Goal: Complete application form

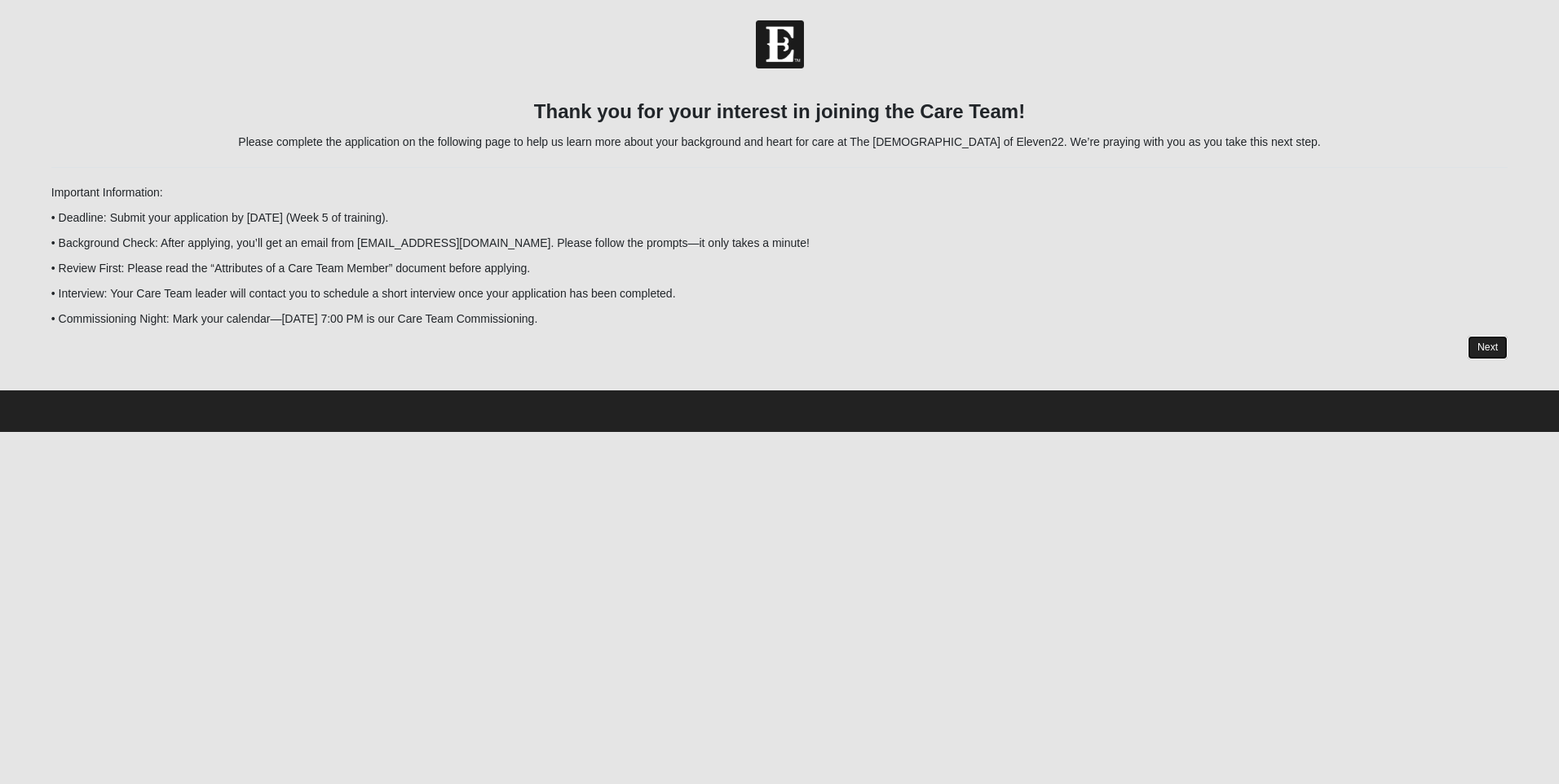
click at [1491, 343] on link "Next" at bounding box center [1488, 347] width 39 height 24
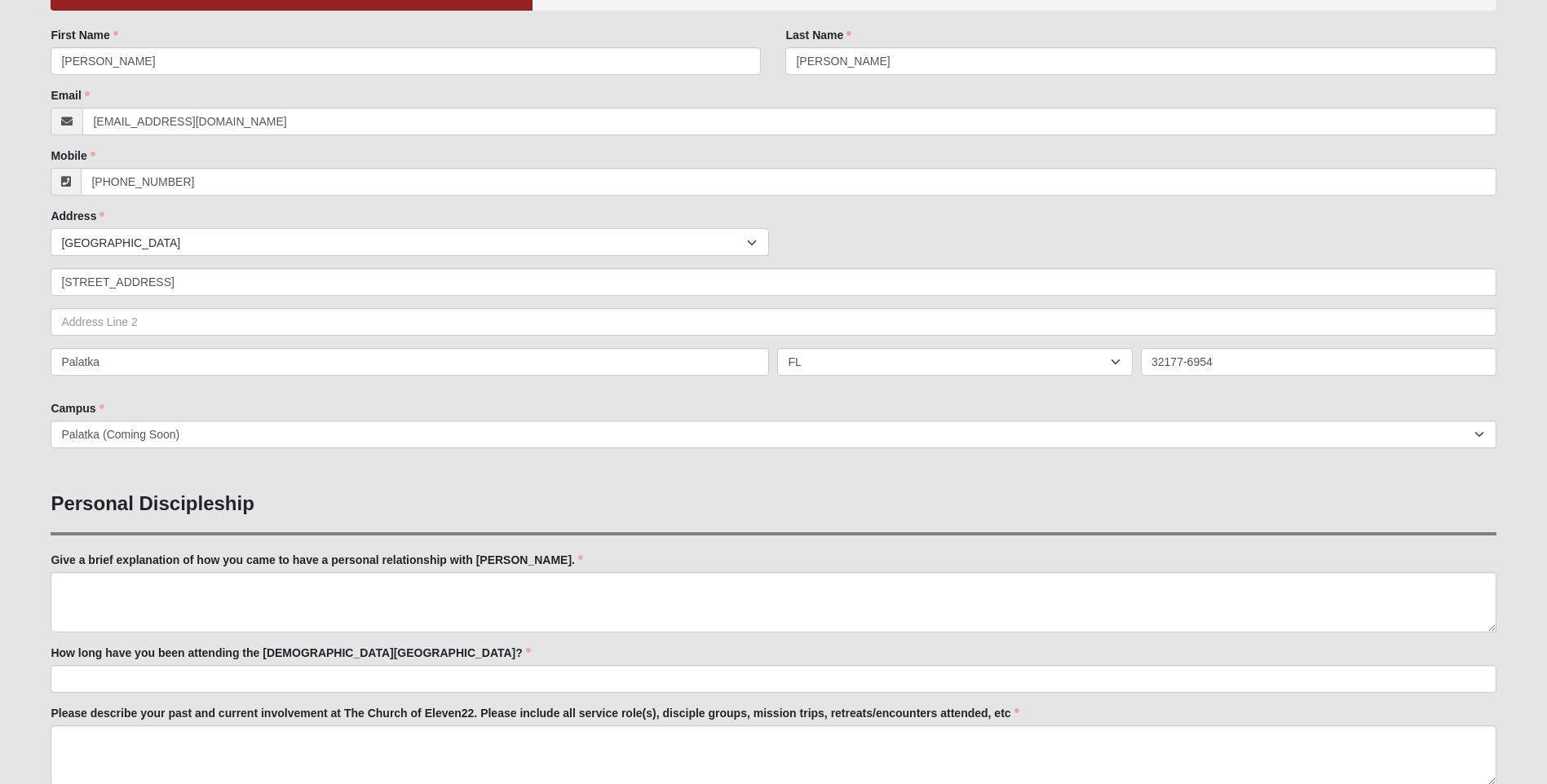
scroll to position [244, 0]
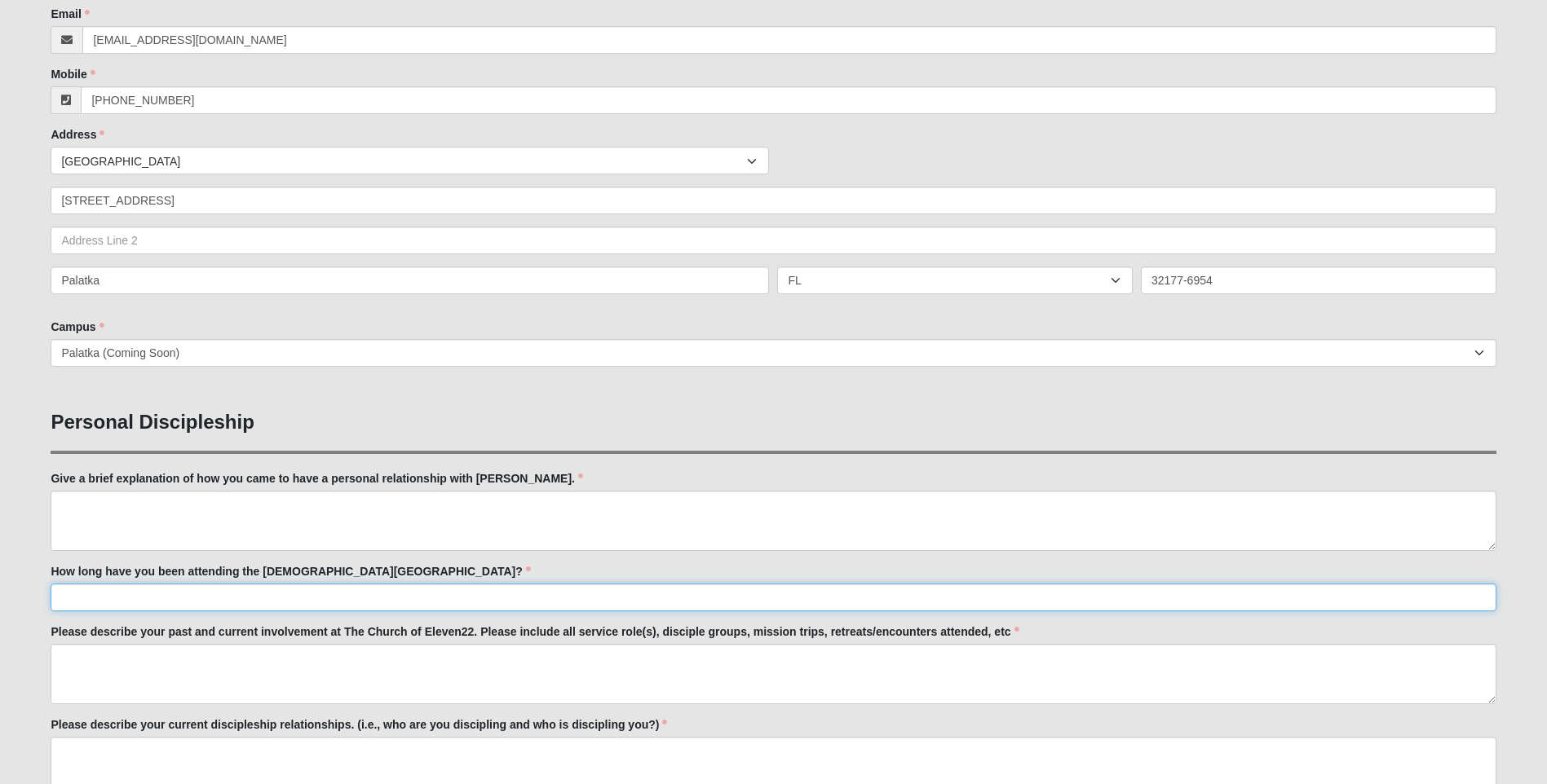
click at [82, 596] on input "How long have you been attending the [DEMOGRAPHIC_DATA][GEOGRAPHIC_DATA]?" at bounding box center [773, 597] width 1445 height 27
type input "2 years"
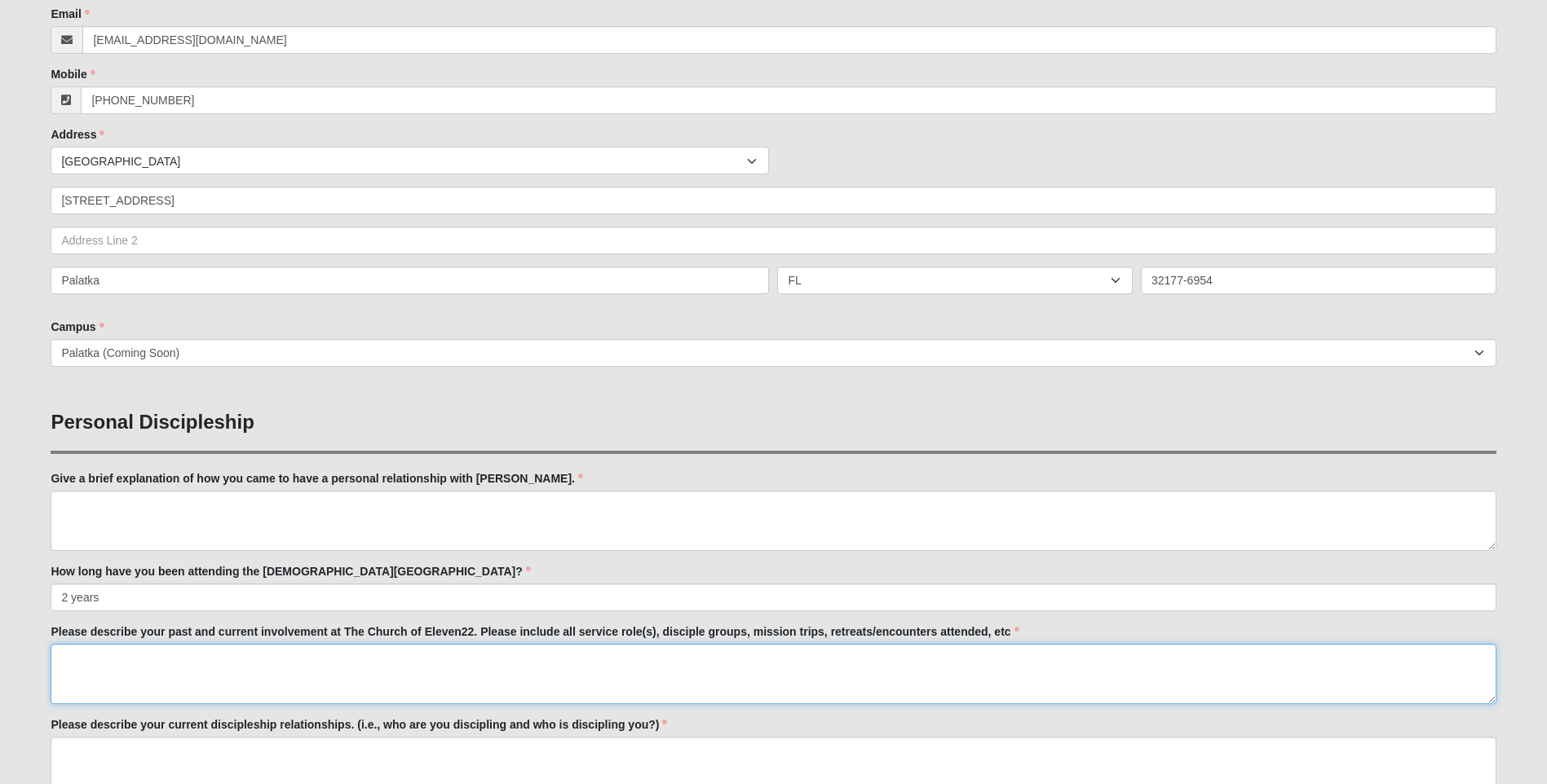
click at [88, 667] on textarea "Please describe your past and current involvement at The Church of Eleven22. Pl…" at bounding box center [773, 674] width 1445 height 60
click at [132, 657] on textarea "I am currently Nehemiah" at bounding box center [773, 674] width 1445 height 60
click at [239, 660] on textarea "I am currently serving Nehemiah" at bounding box center [773, 674] width 1445 height 60
click at [261, 656] on textarea "I am currently serving Nehemiah at the [GEOGRAPHIC_DATA]" at bounding box center [773, 674] width 1445 height 60
click at [396, 662] on textarea "I am currently serving Nehemiah at the upcoming [GEOGRAPHIC_DATA]" at bounding box center [773, 674] width 1445 height 60
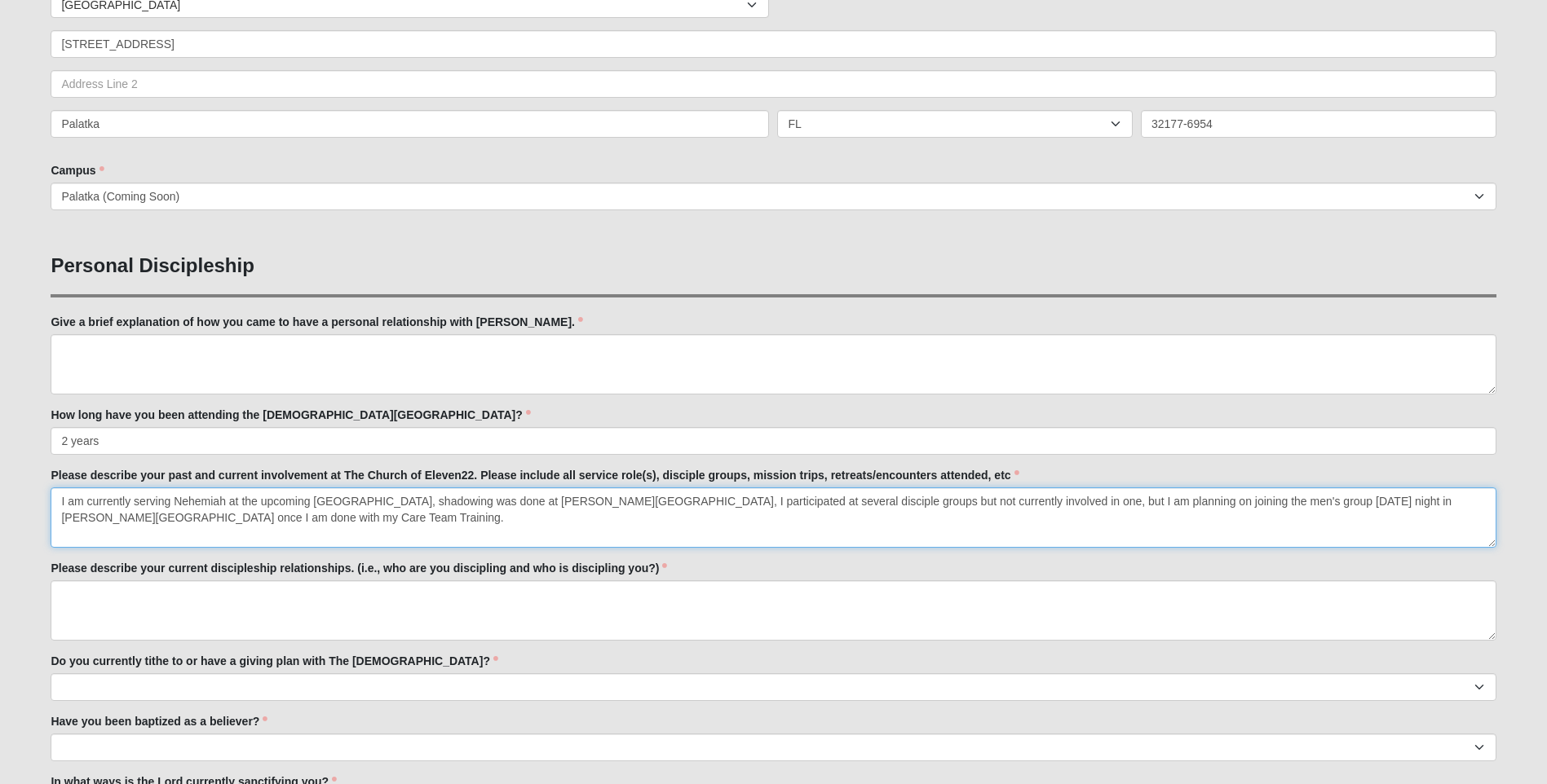
scroll to position [408, 0]
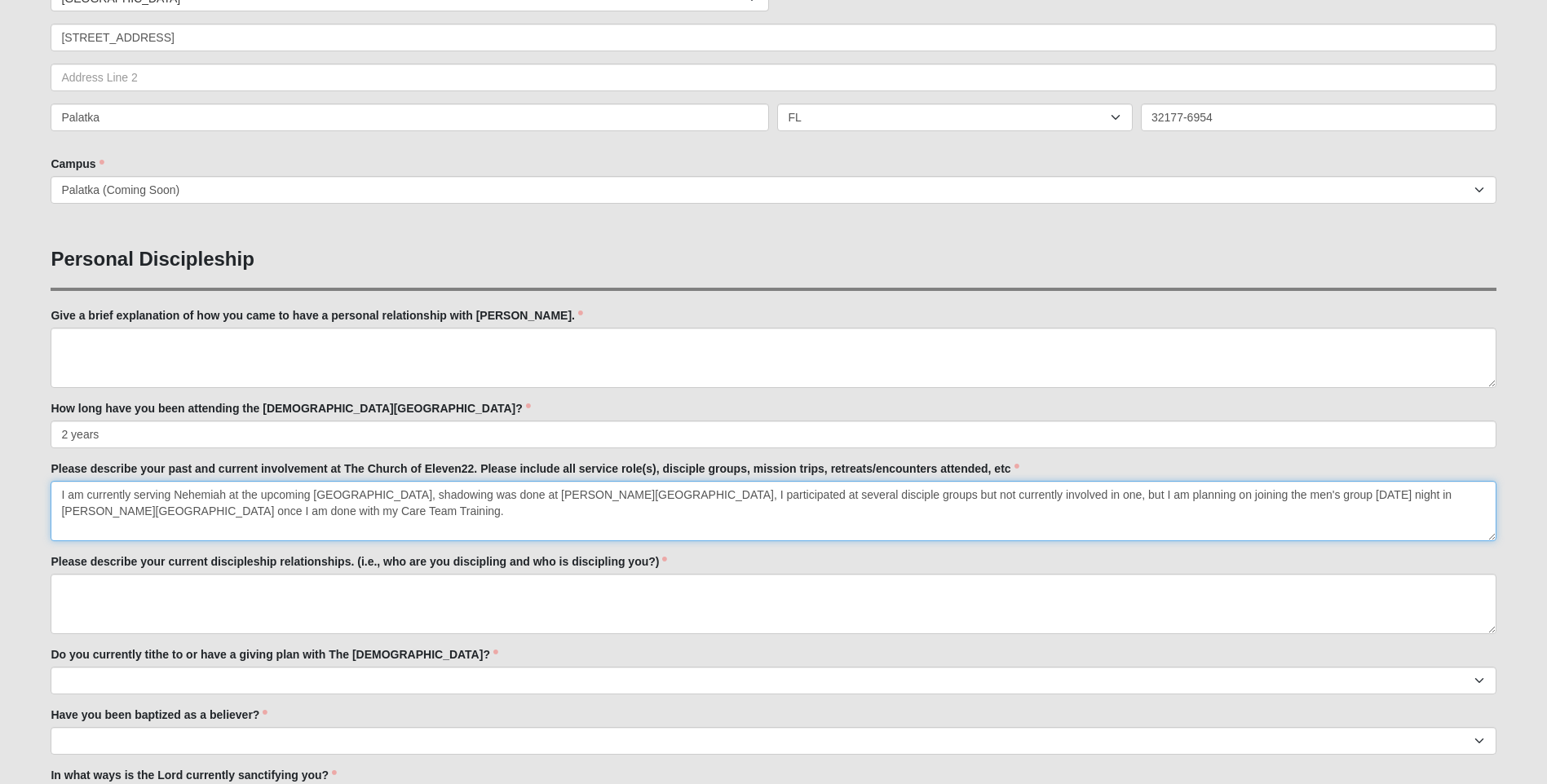
type textarea "I am currently serving Nehemiah at the upcoming [GEOGRAPHIC_DATA], shadowing wa…"
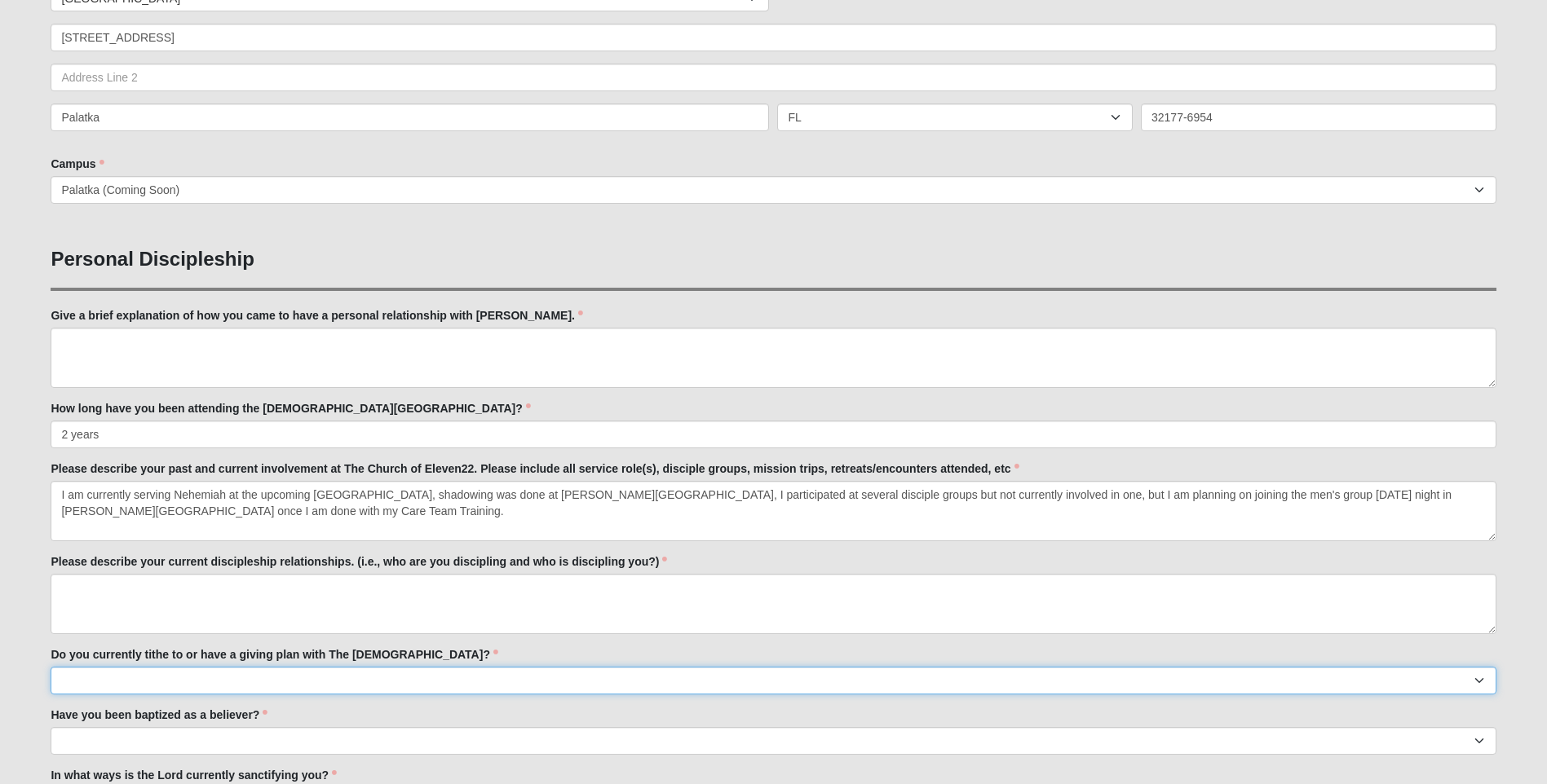
click at [102, 682] on select "No Yes" at bounding box center [773, 680] width 1445 height 27
select select "True"
click at [51, 666] on select "No Yes" at bounding box center [773, 680] width 1445 height 27
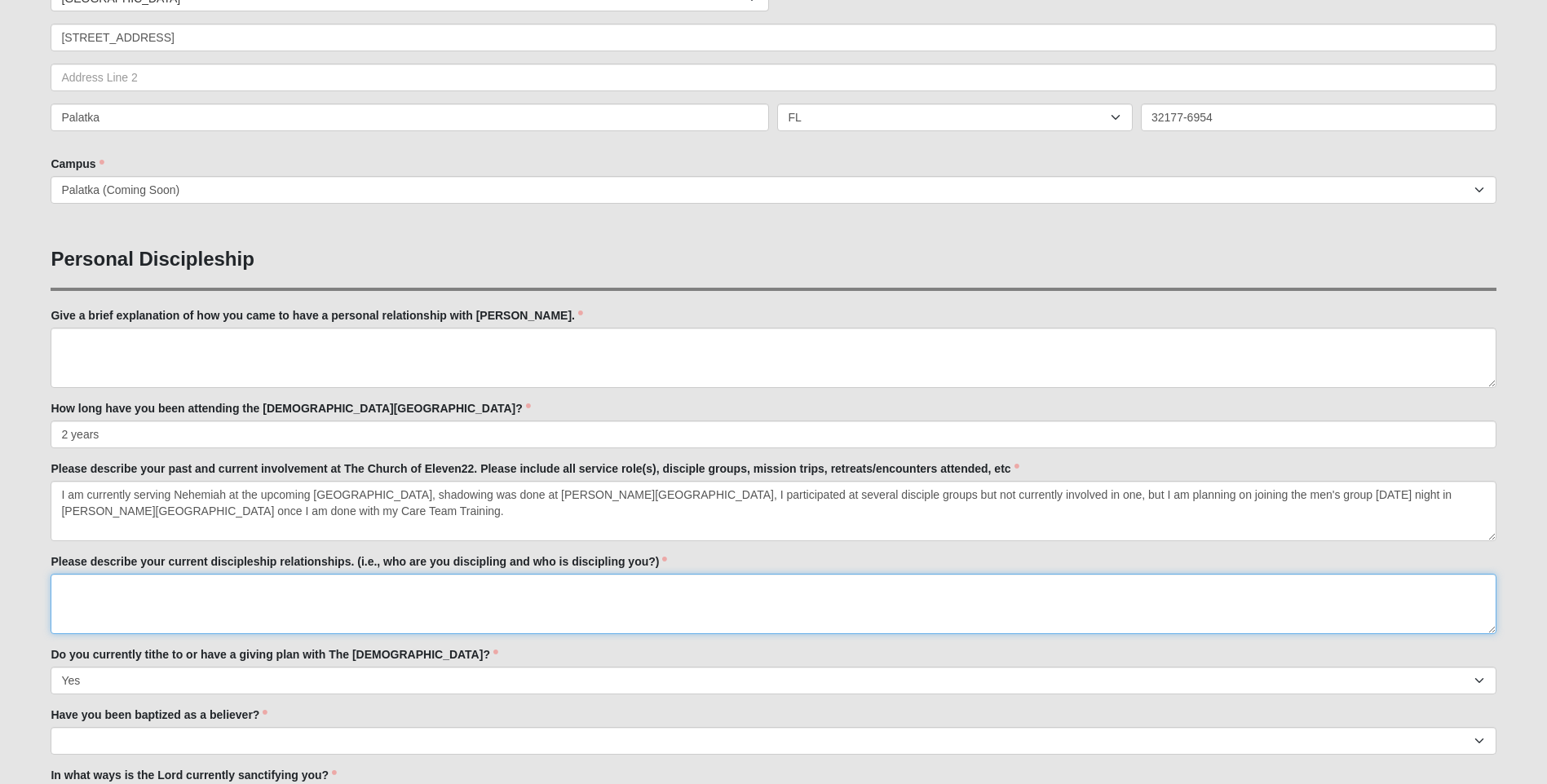
click at [112, 589] on textarea "Please describe your current discipleship relationships. (i.e., who are you dis…" at bounding box center [773, 604] width 1445 height 60
click at [854, 587] on textarea "I am currently walking alongside a former employee and helping him discover [PE…" at bounding box center [773, 604] width 1445 height 60
click at [1026, 587] on textarea "I am currently walking alongside a former employee and helping him discover [PE…" at bounding box center [773, 604] width 1445 height 60
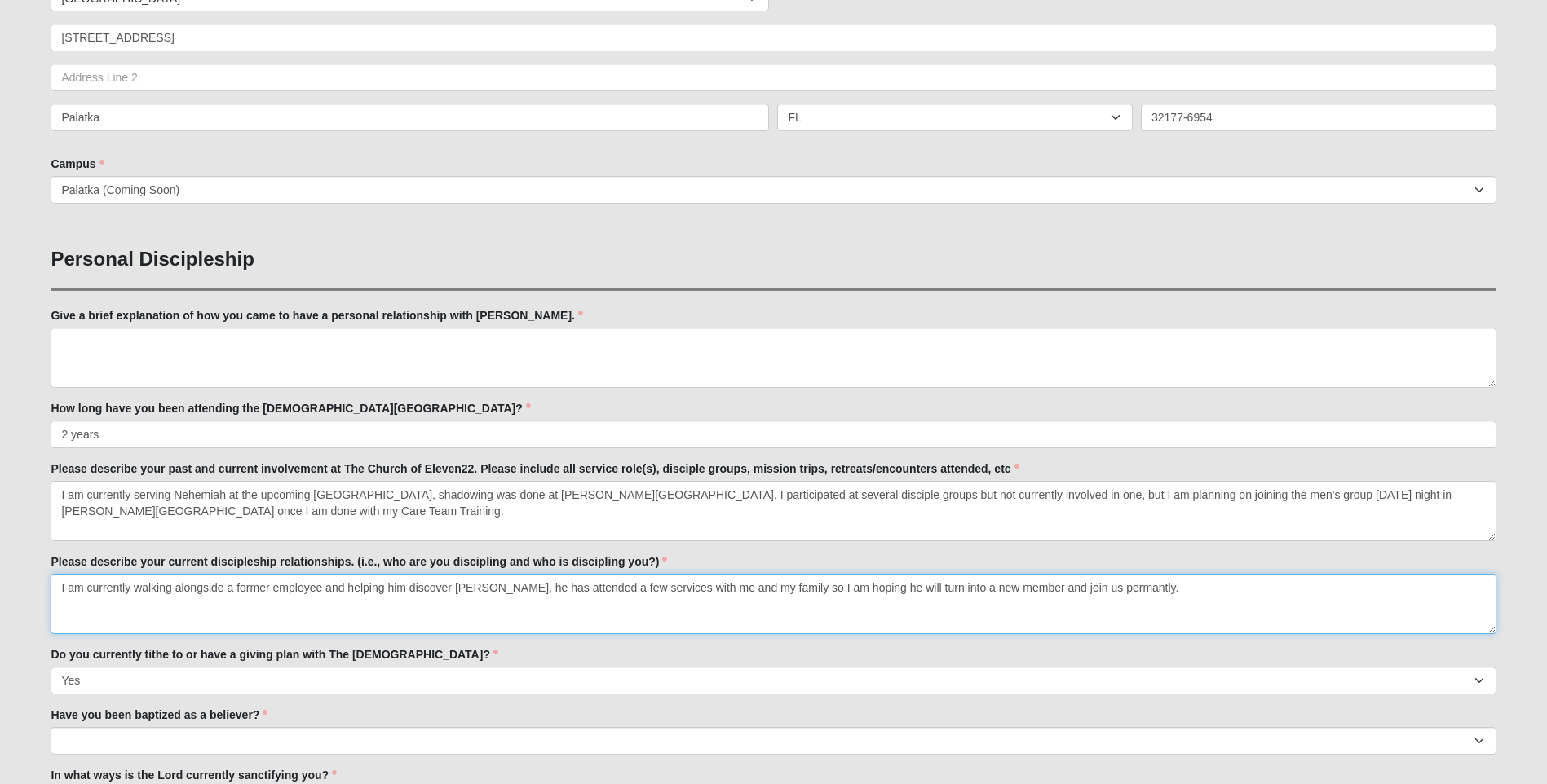
drag, startPoint x: 1080, startPoint y: 592, endPoint x: 1176, endPoint y: 611, distance: 97.9
click at [1176, 611] on textarea "I am currently walking alongside a former employee and helping him discover [PE…" at bounding box center [773, 604] width 1445 height 60
click at [1123, 586] on textarea "I am currently walking alongside a former employee and helping him discover [PE…" at bounding box center [773, 604] width 1445 height 60
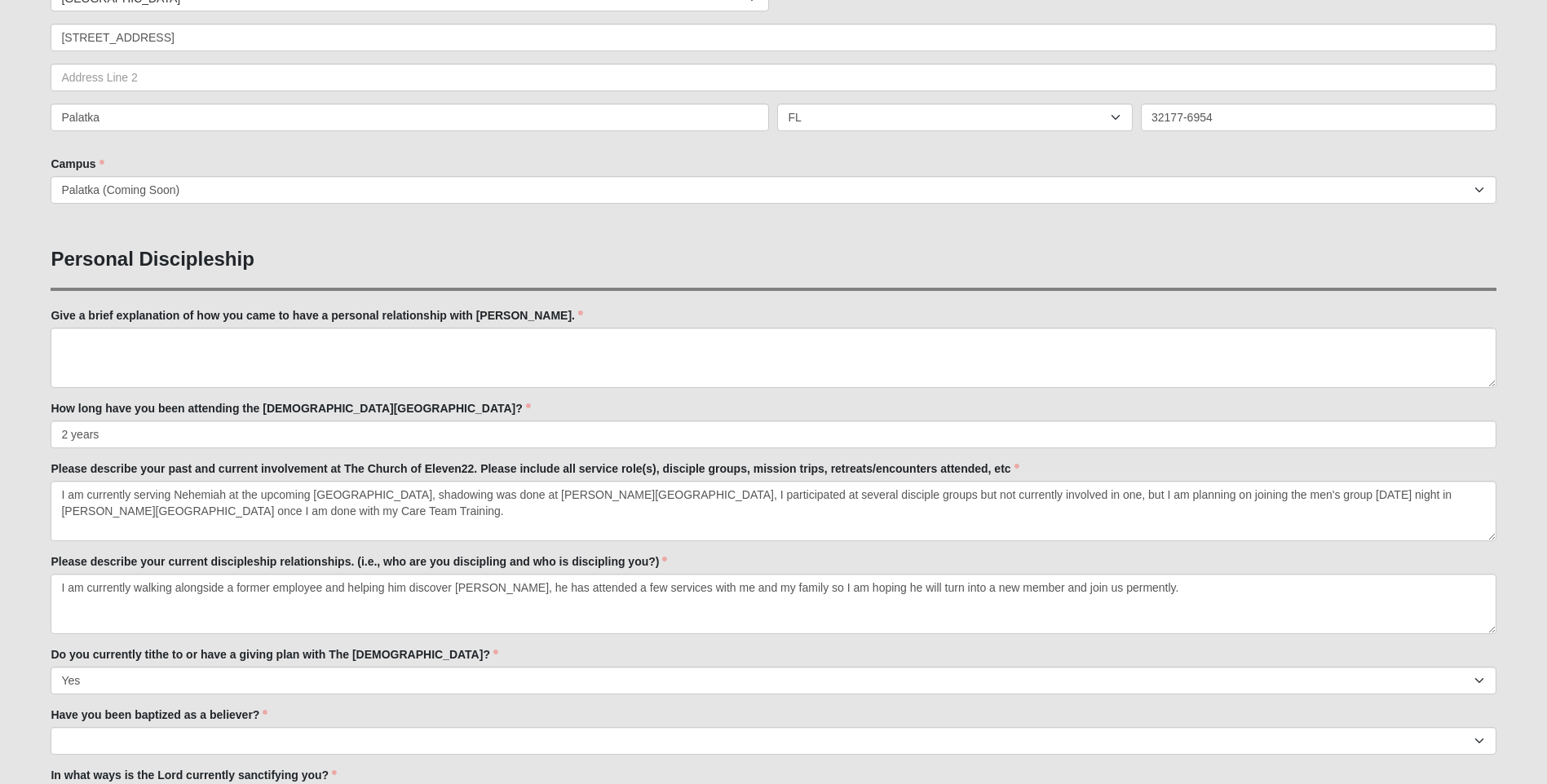
drag, startPoint x: 1081, startPoint y: 588, endPoint x: 1155, endPoint y: 569, distance: 76.4
click at [1155, 569] on div "Please describe your current discipleship relationships. (i.e., who are you dis…" at bounding box center [773, 594] width 1445 height 81
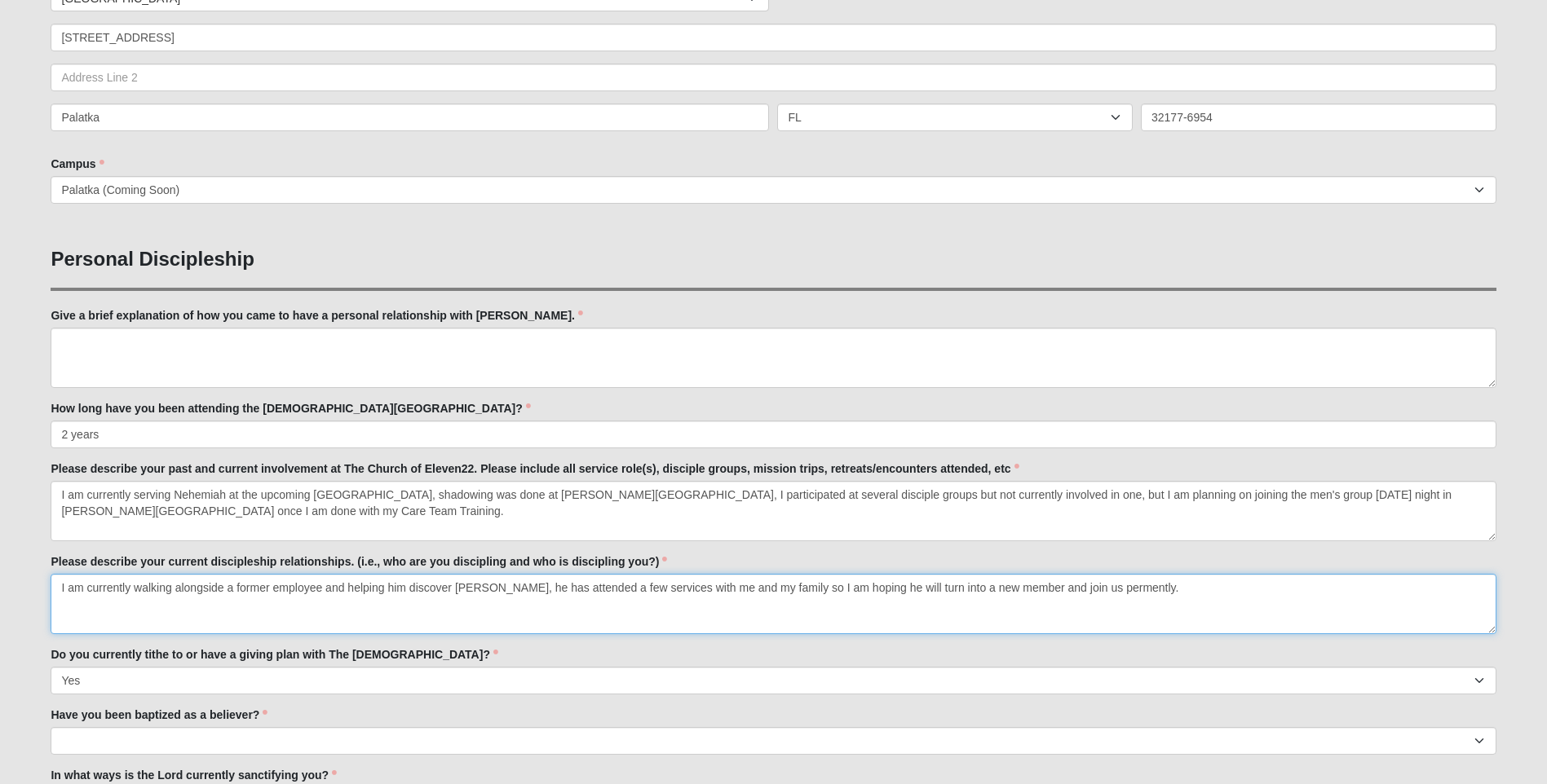
click at [1145, 588] on textarea "I am currently walking alongside a former employee and helping him discover [PE…" at bounding box center [773, 604] width 1445 height 60
click at [322, 588] on textarea "I am currently walking alongside a former employee and helping him discover [PE…" at bounding box center [773, 604] width 1445 height 60
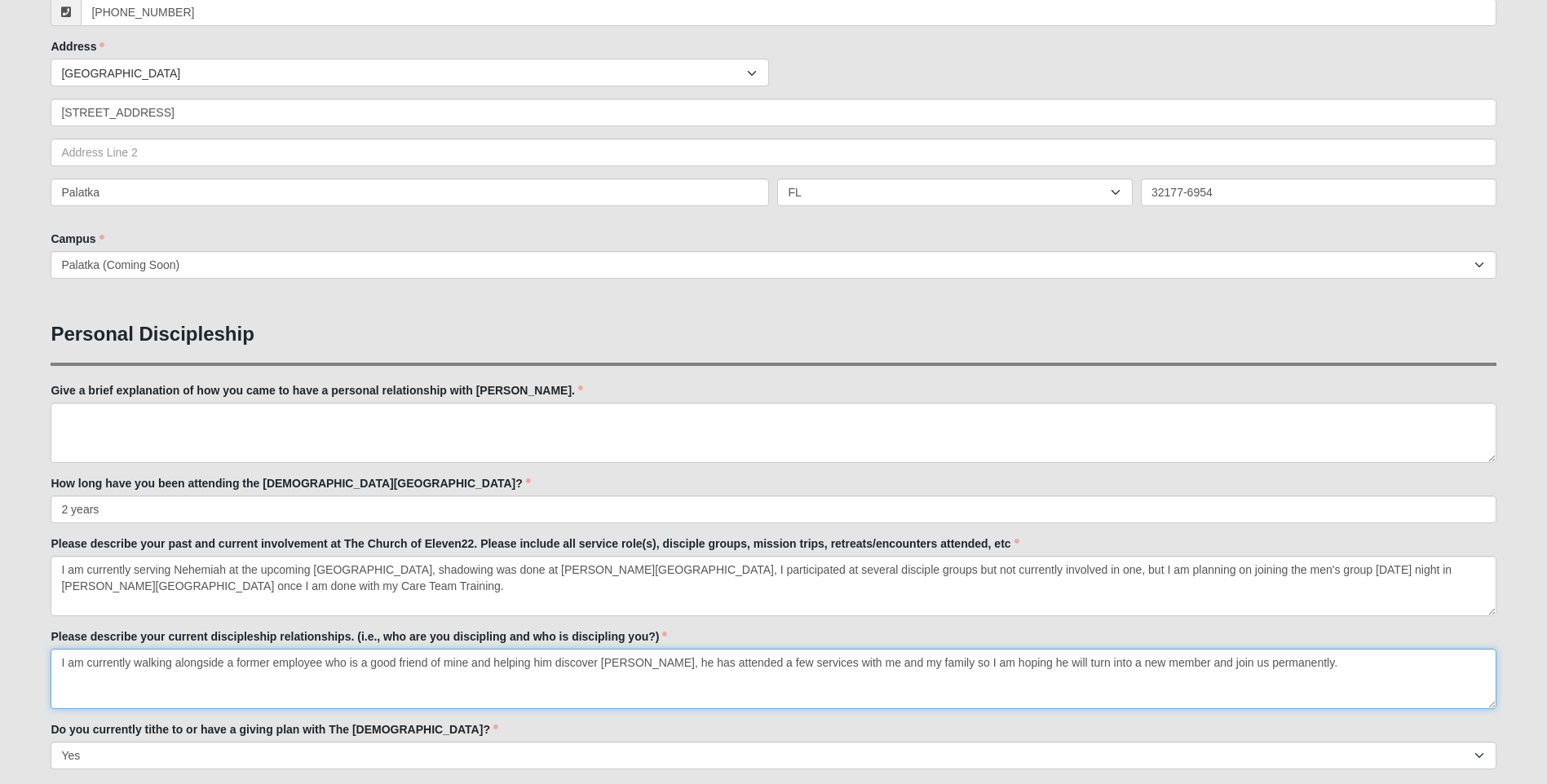
scroll to position [326, 0]
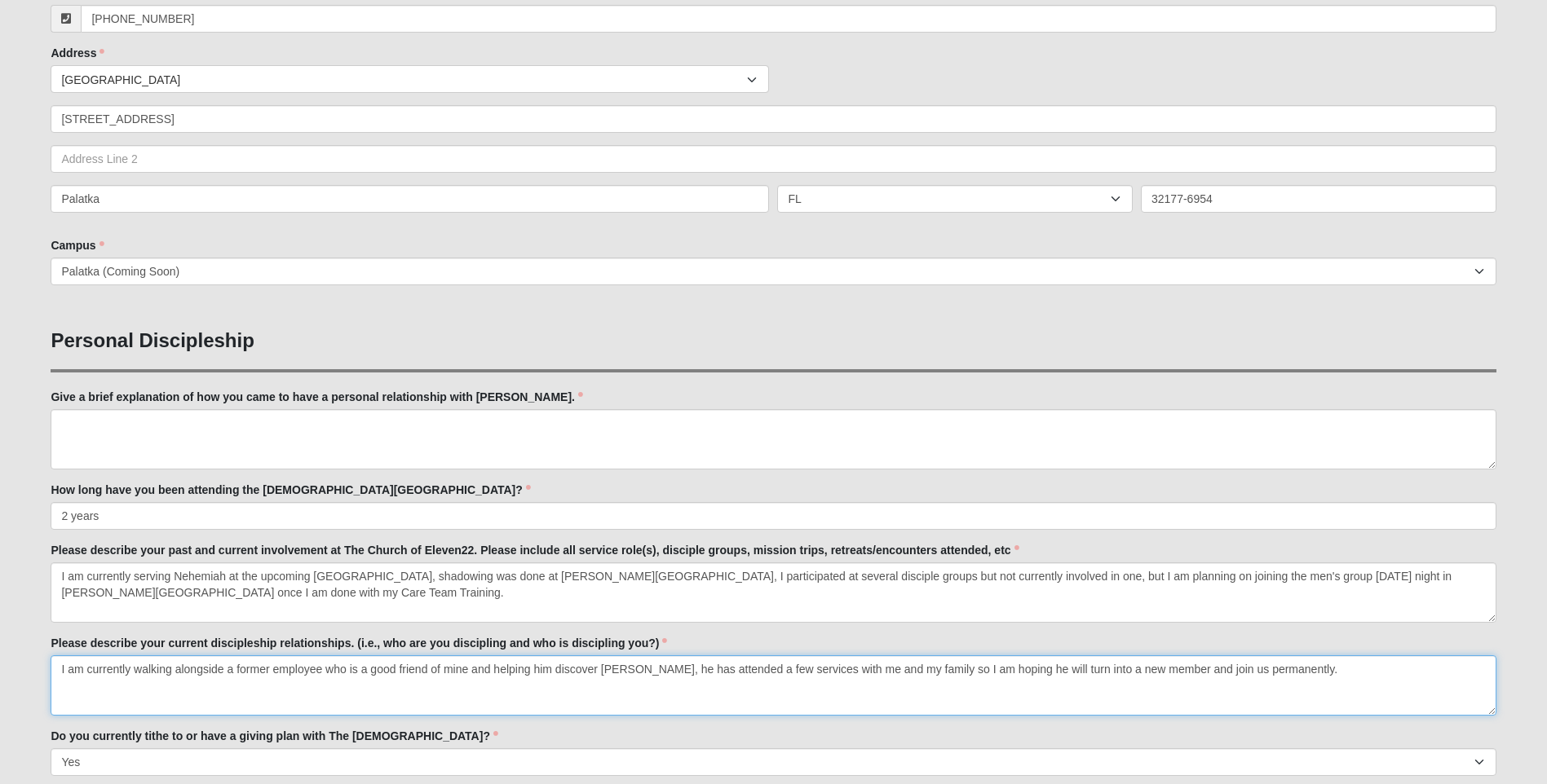
type textarea "I am currently walking alongside a former employee who is a good friend of mine…"
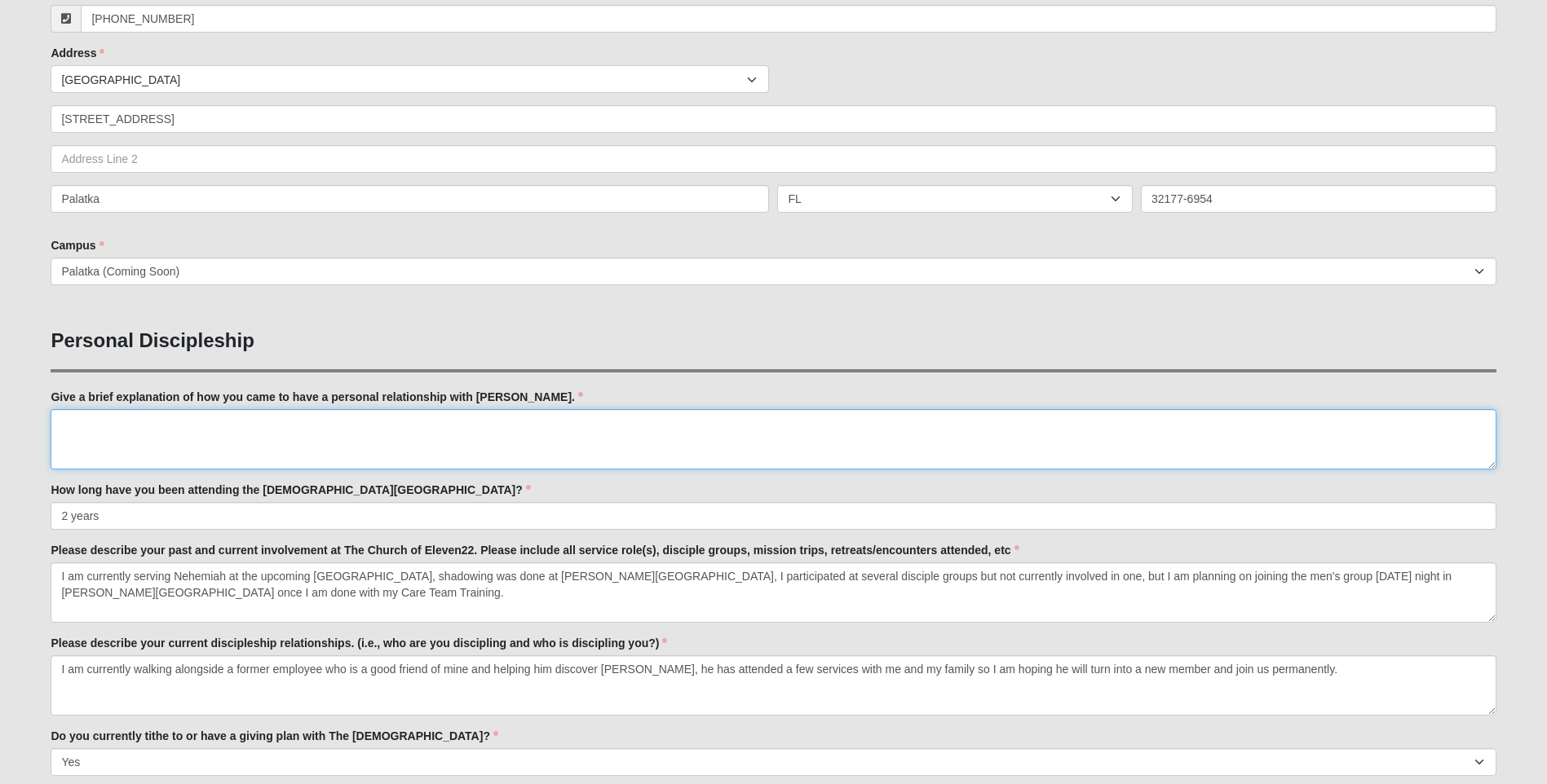
click at [101, 425] on textarea "Give a brief explanation of how you came to have a personal relationship with […" at bounding box center [773, 439] width 1445 height 60
click at [550, 430] on textarea "I remarried a few years ago and my wife's grandma is the closest thing to a sai…" at bounding box center [773, 439] width 1445 height 60
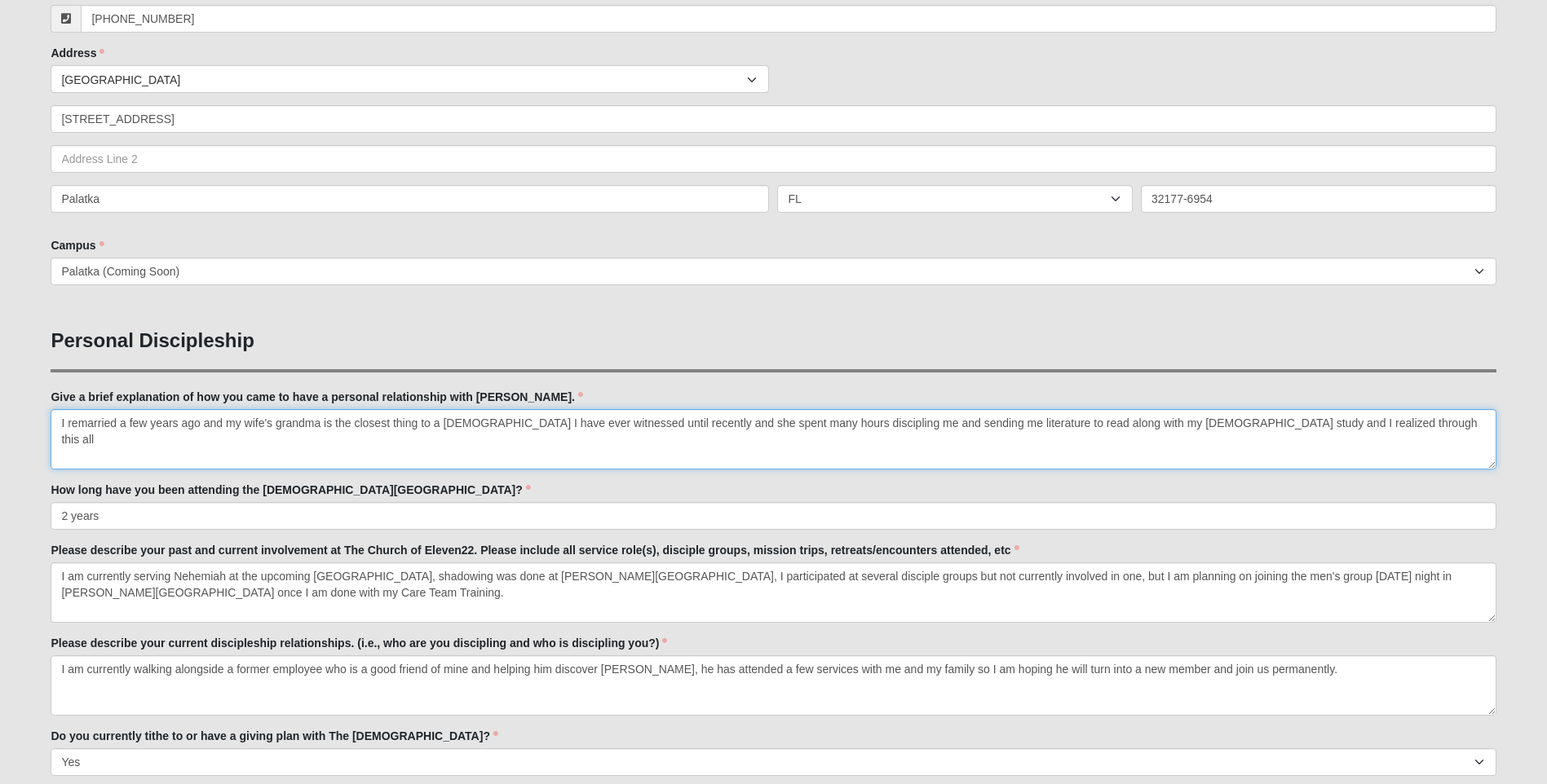
click at [1320, 427] on textarea "I remarried a few years ago and my wife's grandma is the closest thing to a [DE…" at bounding box center [773, 439] width 1445 height 60
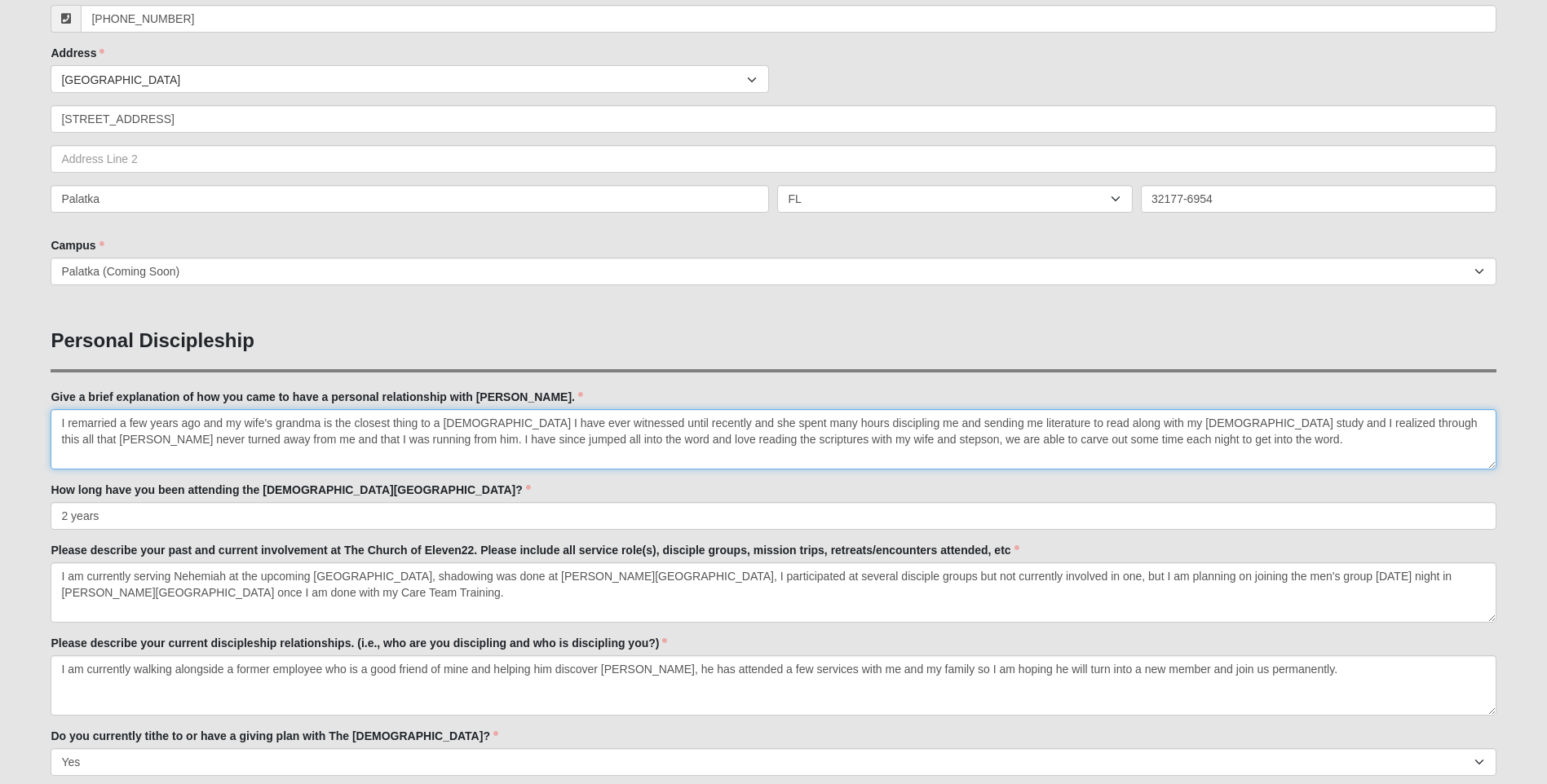
click at [434, 440] on textarea "I remarried a few years ago and my wife's grandma is the closest thing to a [DE…" at bounding box center [773, 439] width 1445 height 60
click at [1134, 446] on textarea "I remarried a few years ago and my wife's grandma is the closest thing to a [DE…" at bounding box center [773, 439] width 1445 height 60
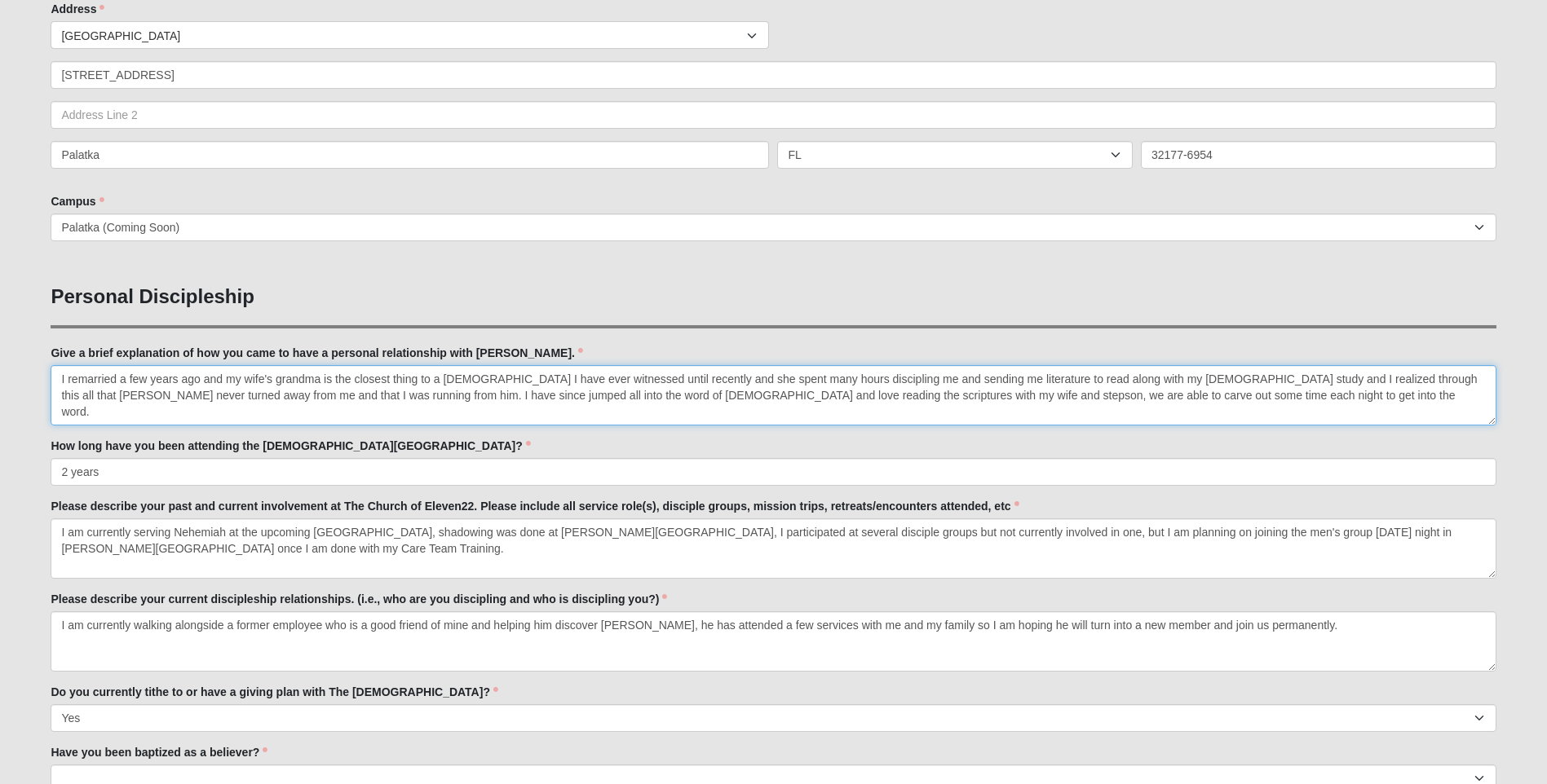
scroll to position [489, 0]
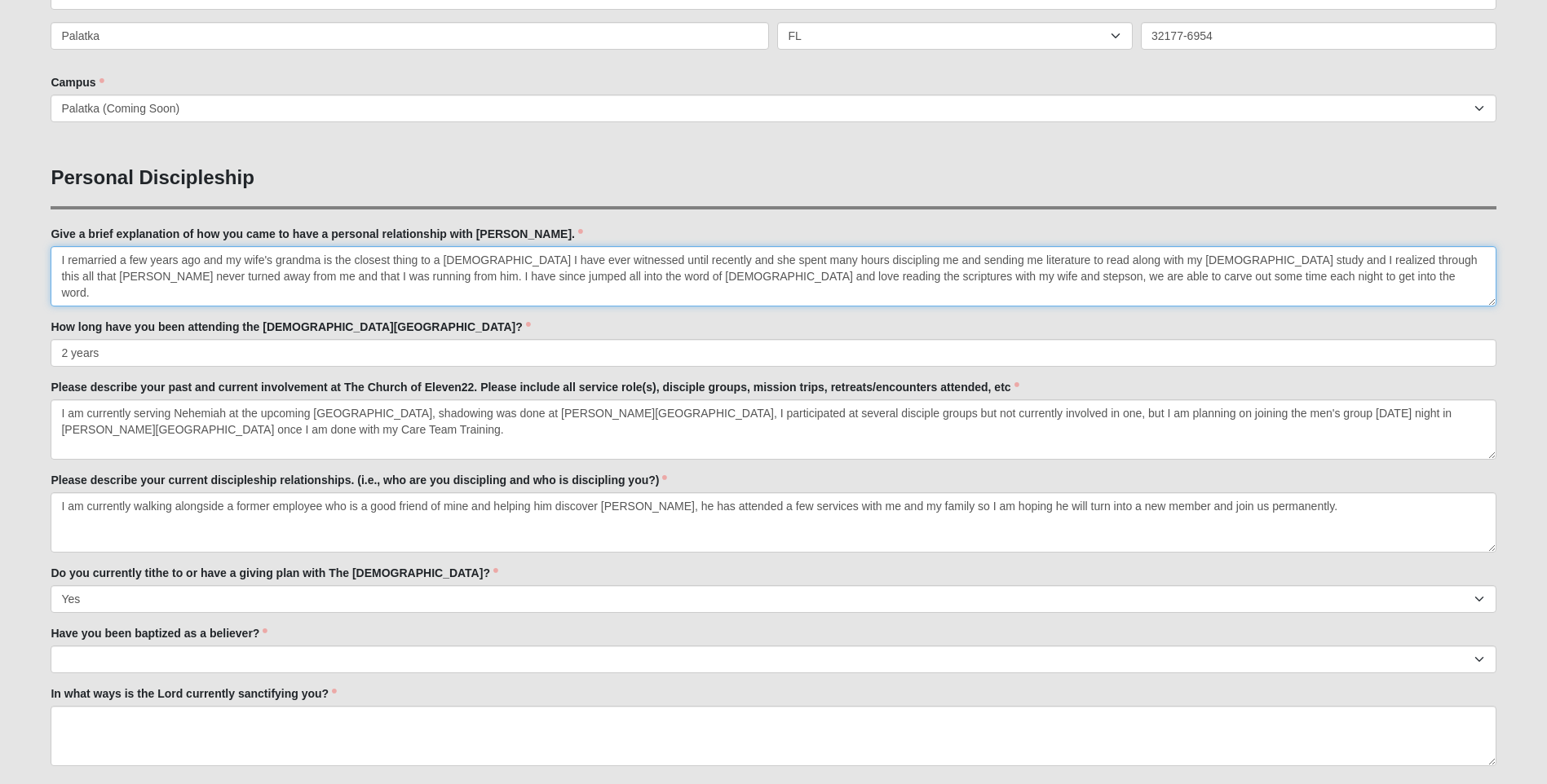
type textarea "I remarried a few years ago and my wife's grandma is the closest thing to a [DE…"
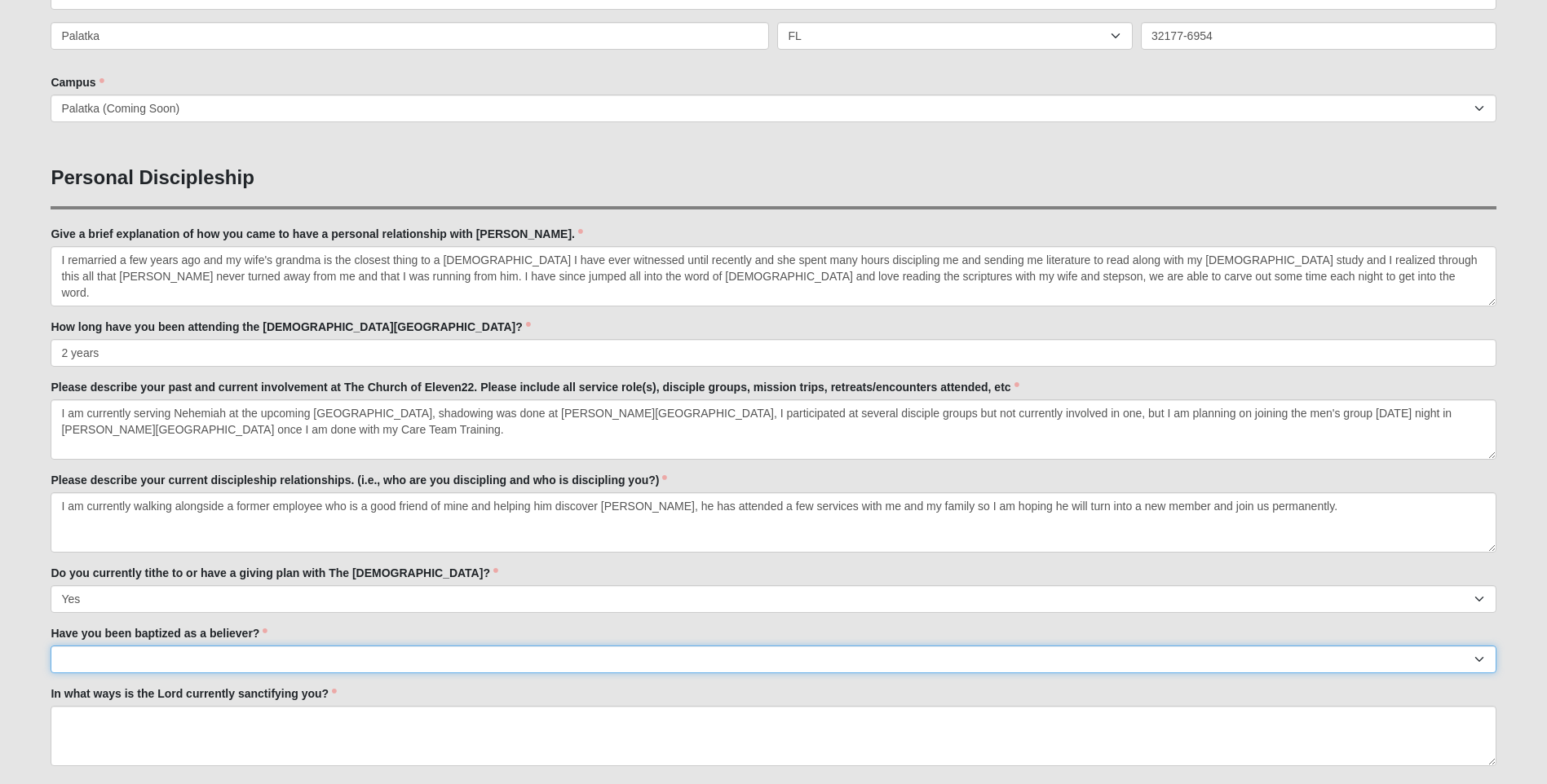
click at [170, 657] on select "No Yes" at bounding box center [773, 659] width 1445 height 27
select select "True"
click at [51, 646] on select "No Yes" at bounding box center [773, 659] width 1445 height 27
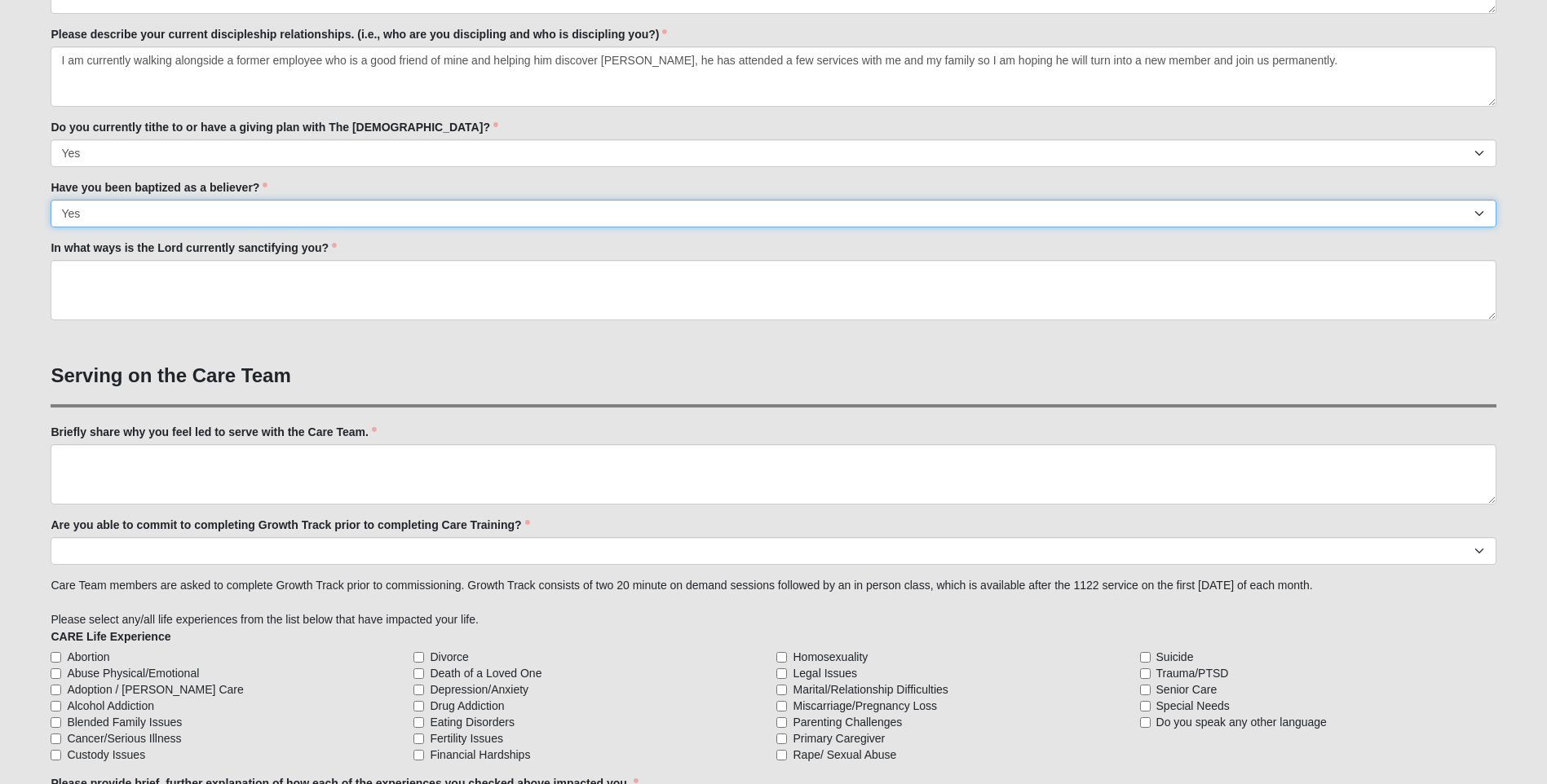
scroll to position [1059, 0]
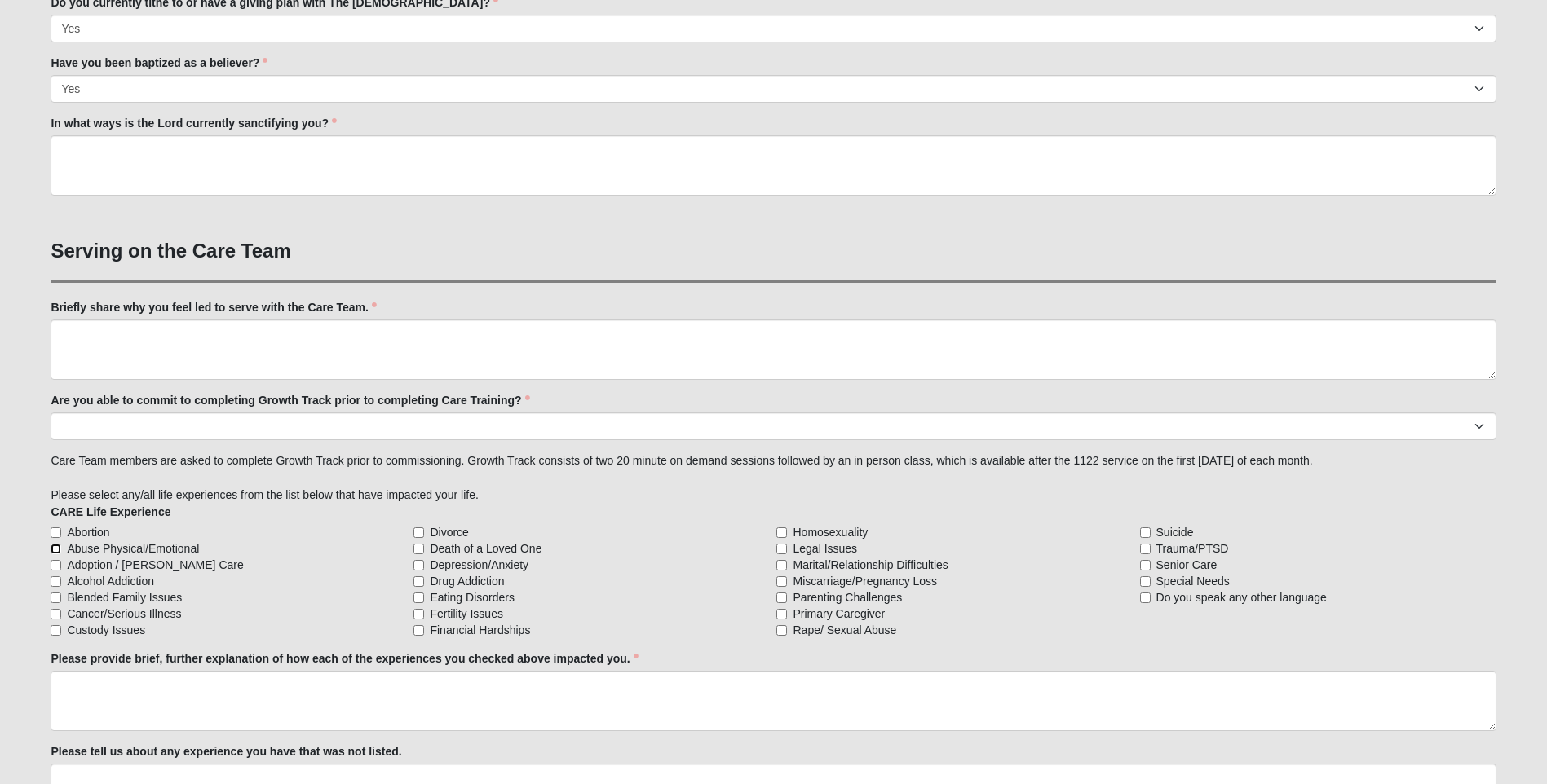
click at [57, 548] on input "Abuse Physical/Emotional" at bounding box center [55, 548] width 10 height 10
checkbox input "true"
click at [56, 564] on input "Adoption / [PERSON_NAME] Care" at bounding box center [55, 565] width 10 height 10
checkbox input "true"
click at [56, 597] on input "Blended Family Issues" at bounding box center [55, 597] width 10 height 10
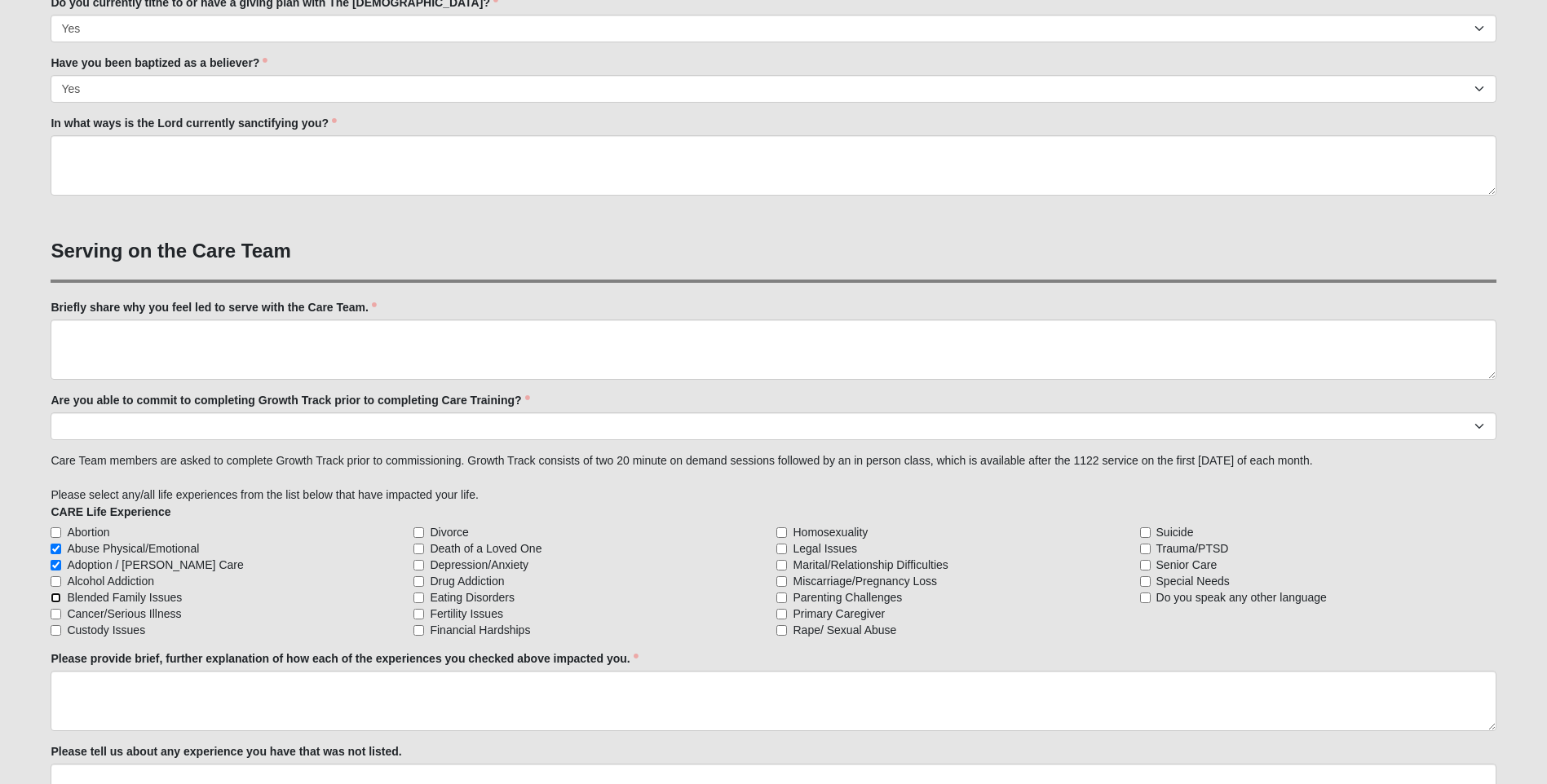
checkbox input "true"
click at [55, 614] on input "Cancer/Serious Illness" at bounding box center [55, 614] width 10 height 10
checkbox input "true"
click at [55, 630] on input "Custody Issues" at bounding box center [55, 630] width 10 height 10
checkbox input "true"
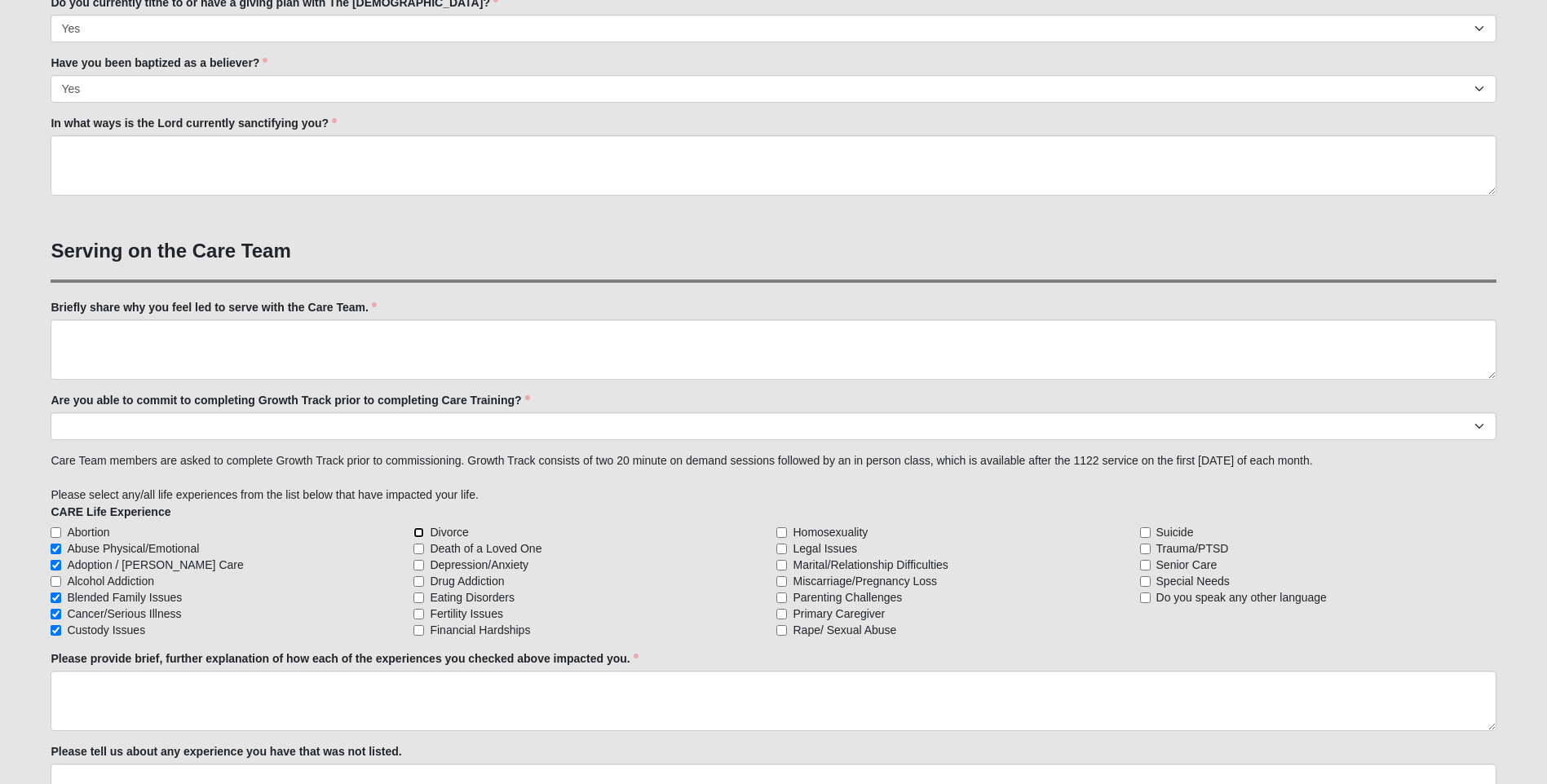
click at [419, 535] on input "Divorce" at bounding box center [418, 532] width 10 height 10
checkbox input "true"
click at [418, 546] on input "Death of a Loved One" at bounding box center [418, 548] width 10 height 10
checkbox input "true"
click at [419, 565] on input "Depression/Anxiety" at bounding box center [418, 565] width 10 height 10
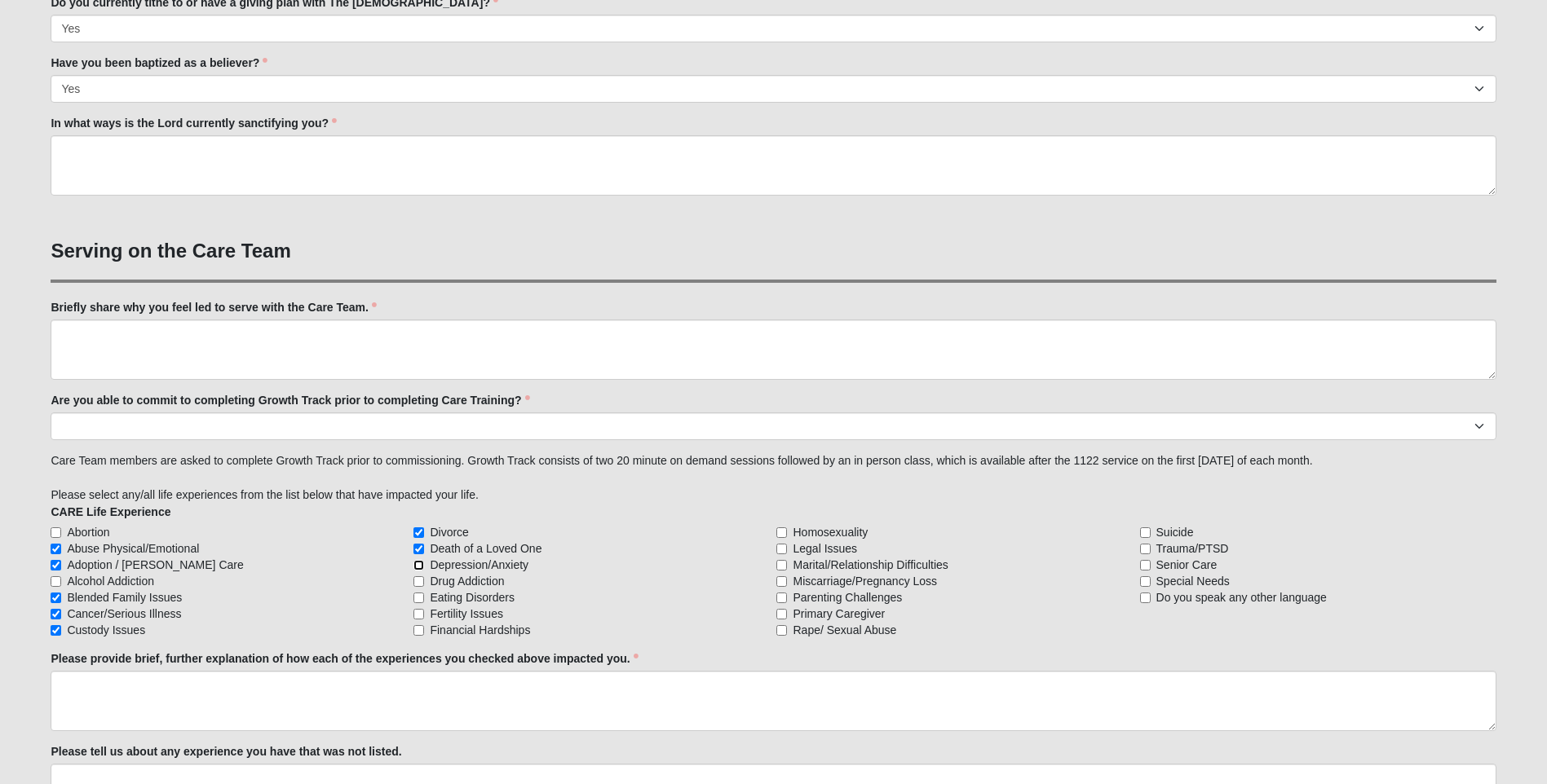
checkbox input "true"
click at [418, 613] on input "Fertility Issues" at bounding box center [418, 614] width 10 height 10
checkbox input "true"
click at [422, 632] on input "Financial Hardships" at bounding box center [418, 630] width 10 height 10
checkbox input "true"
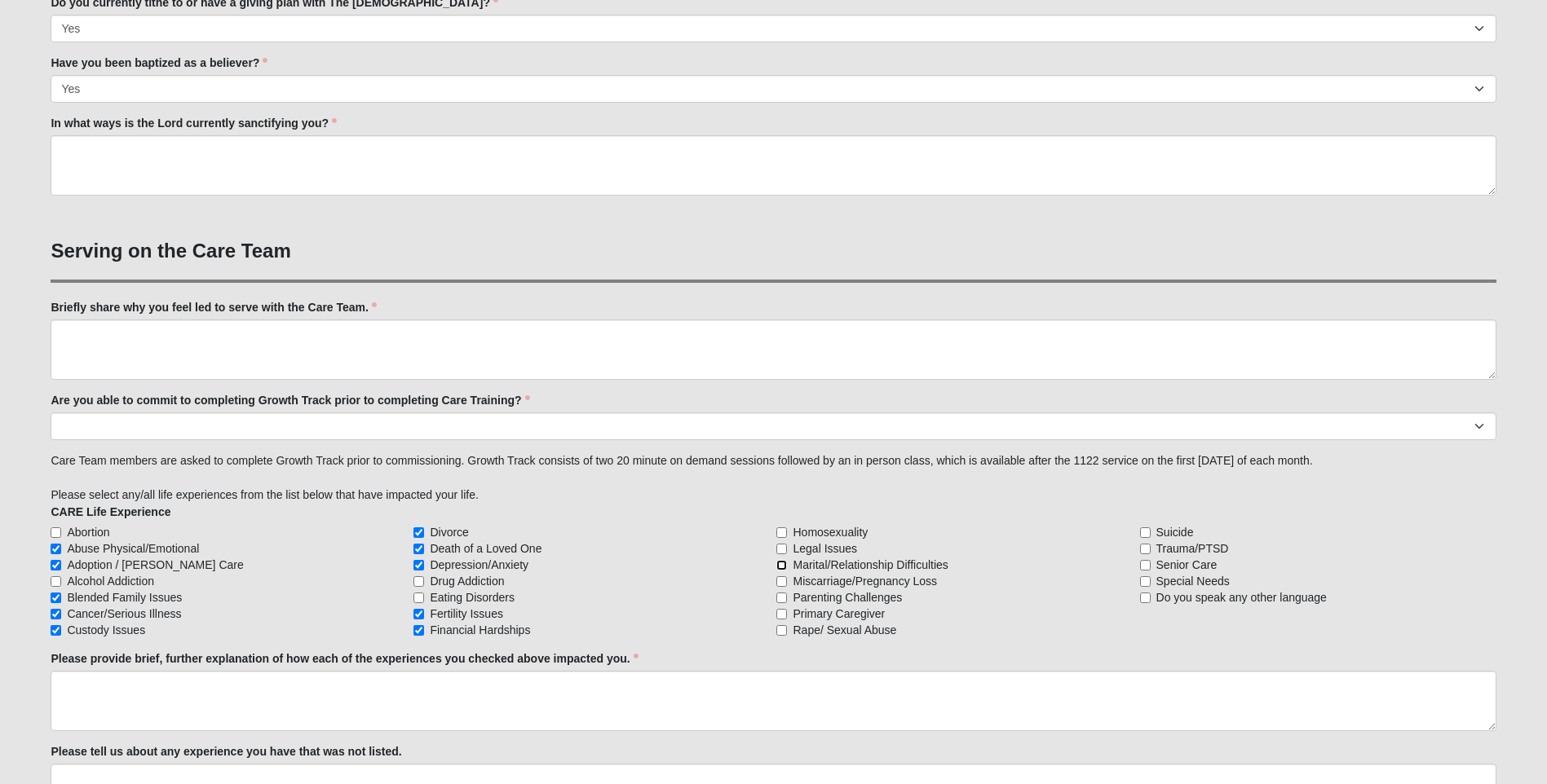
click at [781, 562] on input "Marital/Relationship Difficulties" at bounding box center [781, 565] width 10 height 10
checkbox input "true"
click at [781, 584] on input "Miscarriage/Pregnancy Loss" at bounding box center [781, 581] width 10 height 10
checkbox input "true"
click at [785, 594] on input "Parenting Challenges" at bounding box center [781, 597] width 10 height 10
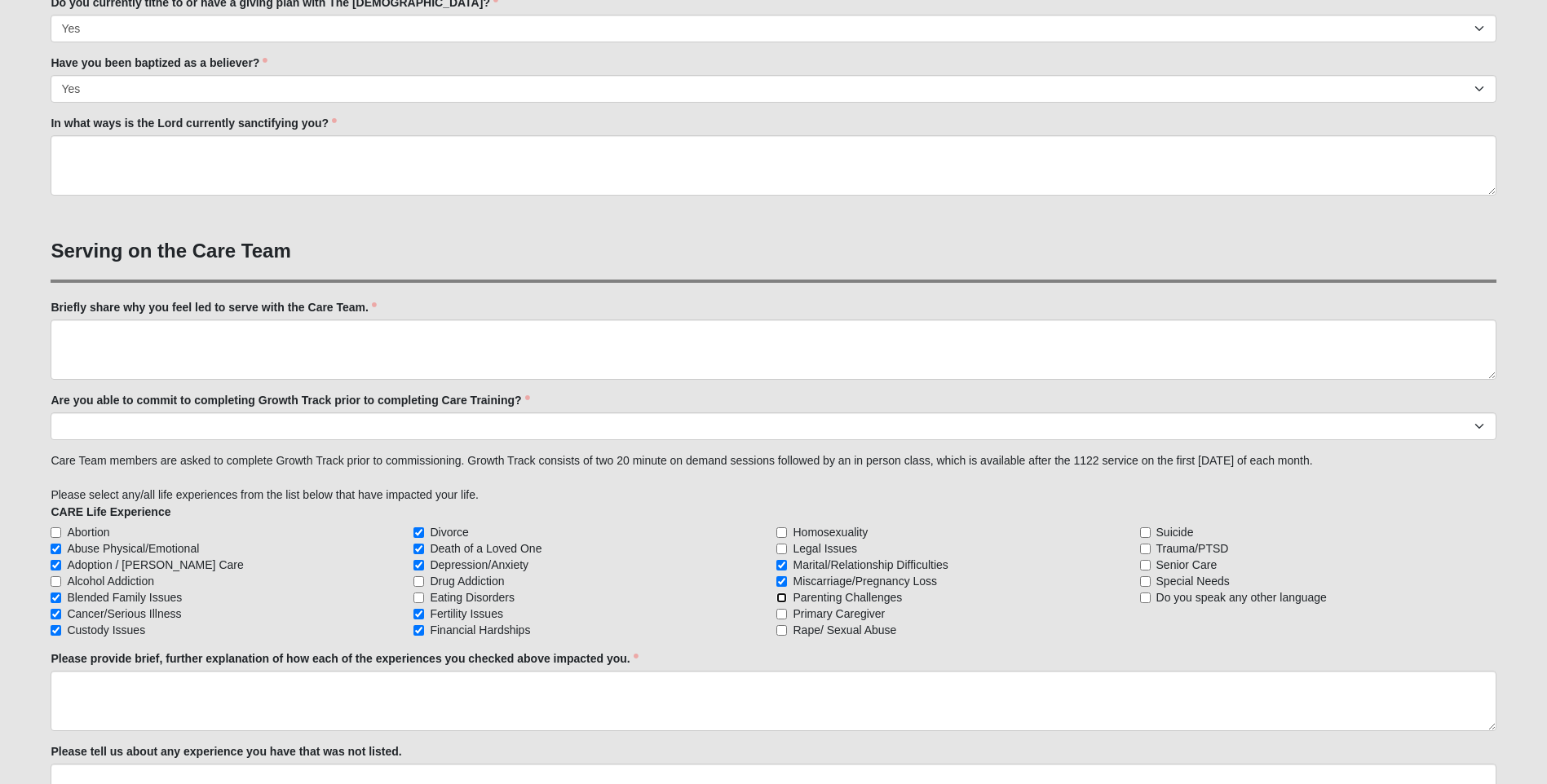
checkbox input "true"
click at [1141, 549] on input "Trauma/PTSD" at bounding box center [1144, 548] width 10 height 10
checkbox input "true"
click at [1148, 580] on input "Special Needs" at bounding box center [1144, 581] width 10 height 10
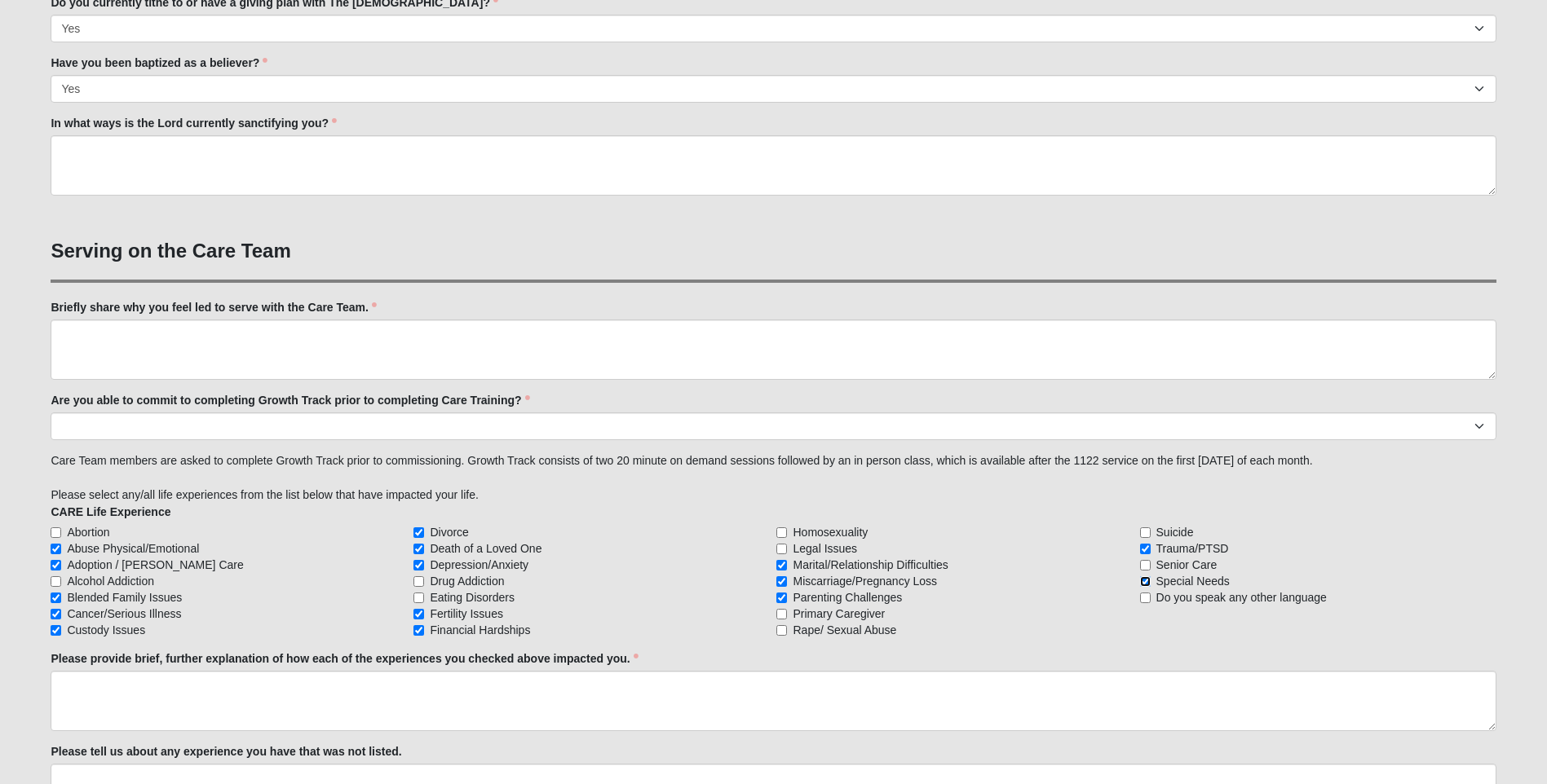
checkbox input "false"
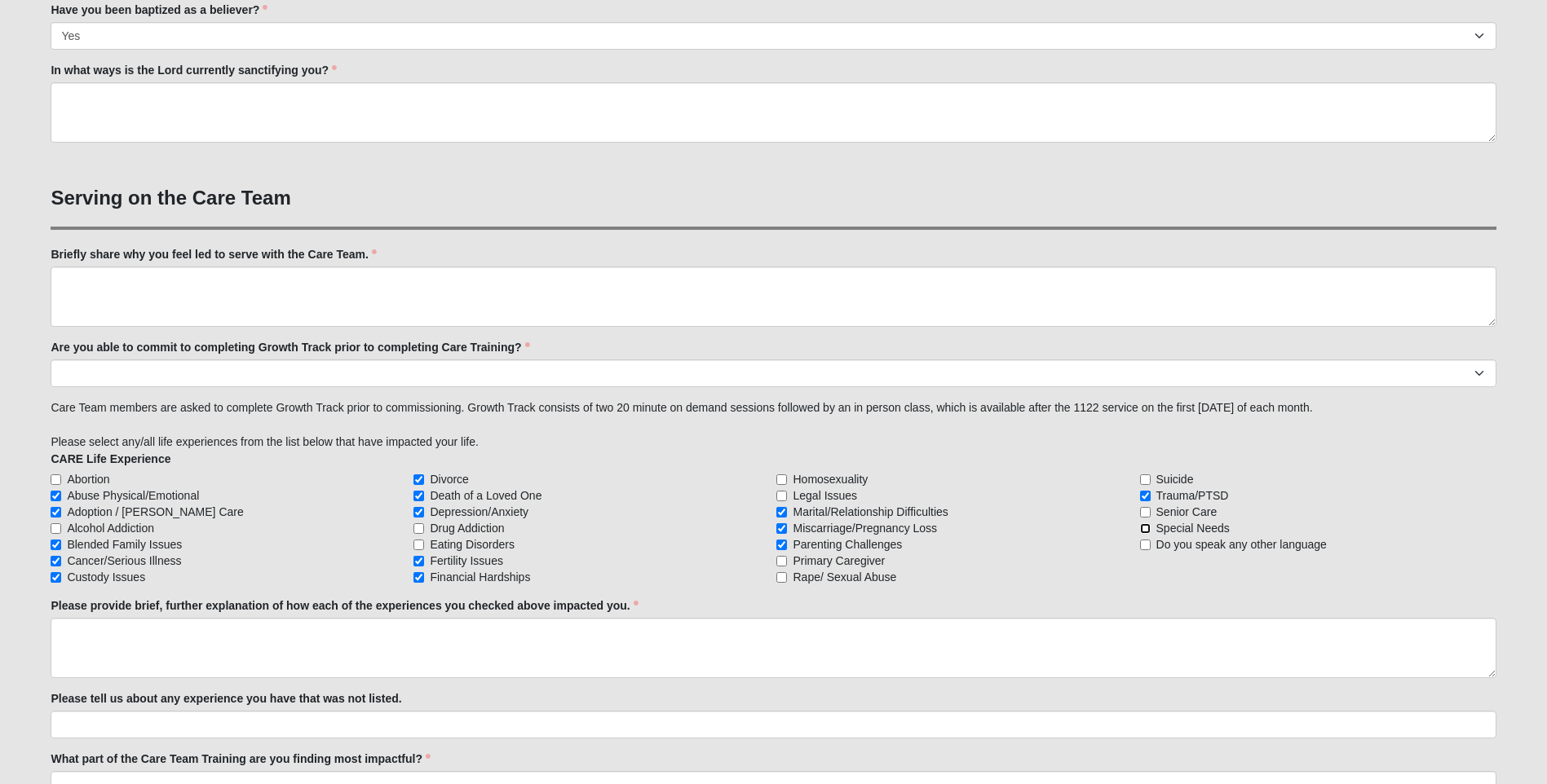
scroll to position [1141, 0]
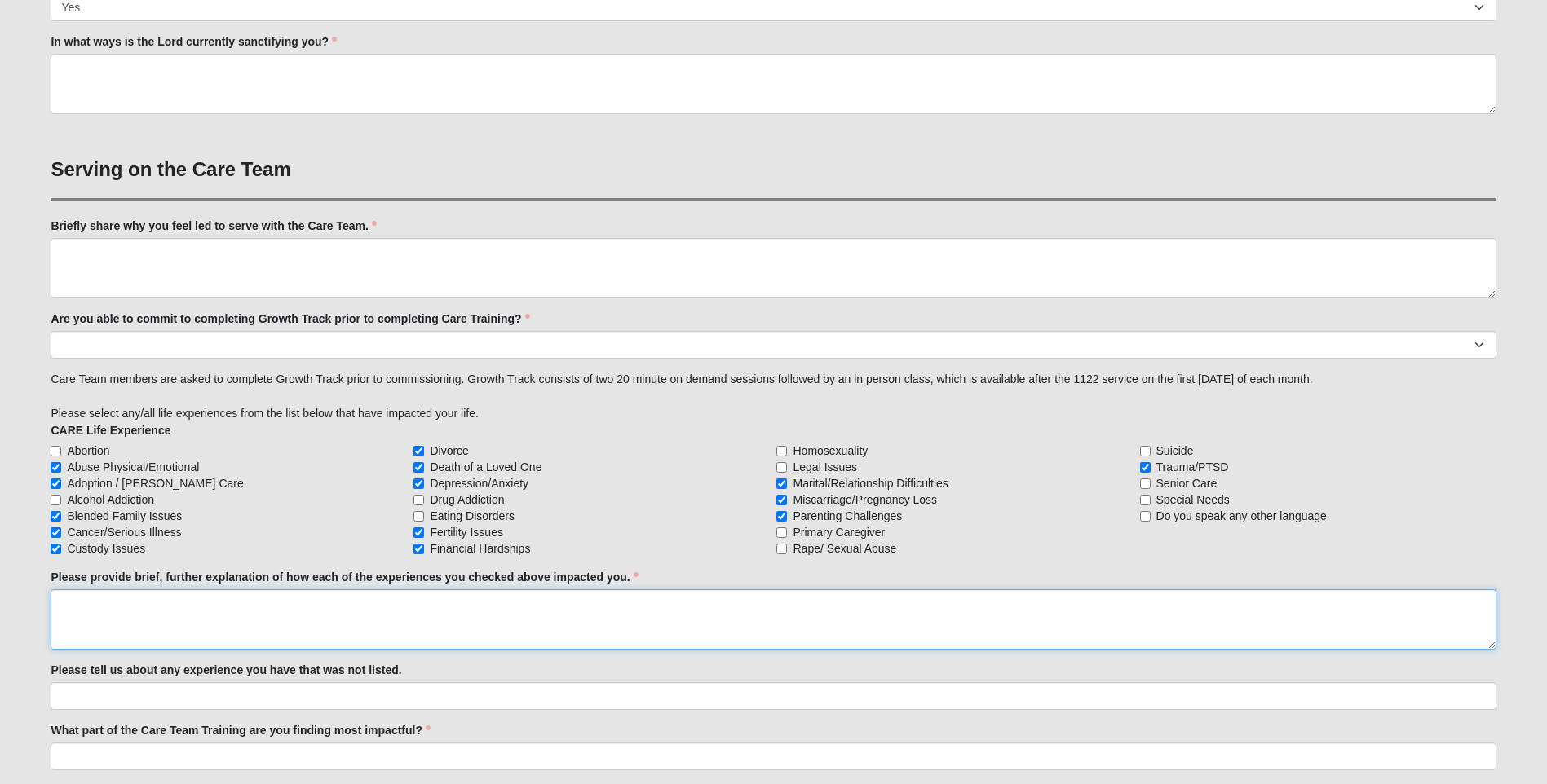
click at [92, 599] on textarea "Please provide brief, further explanation of how each of the experiences you ch…" at bounding box center [773, 619] width 1445 height 60
click at [545, 612] on textarea "I was adopted as a child and learned of my blood family as an adult, and I have…" at bounding box center [773, 619] width 1445 height 60
drag, startPoint x: 905, startPoint y: 606, endPoint x: 924, endPoint y: 611, distance: 19.6
click at [924, 611] on textarea "I was adopted as a child and learned of my blood family as an adult, and I have…" at bounding box center [773, 619] width 1445 height 60
click at [1108, 604] on textarea "I was adopted as a child and learned of my blood family as an adult, and I have…" at bounding box center [773, 619] width 1445 height 60
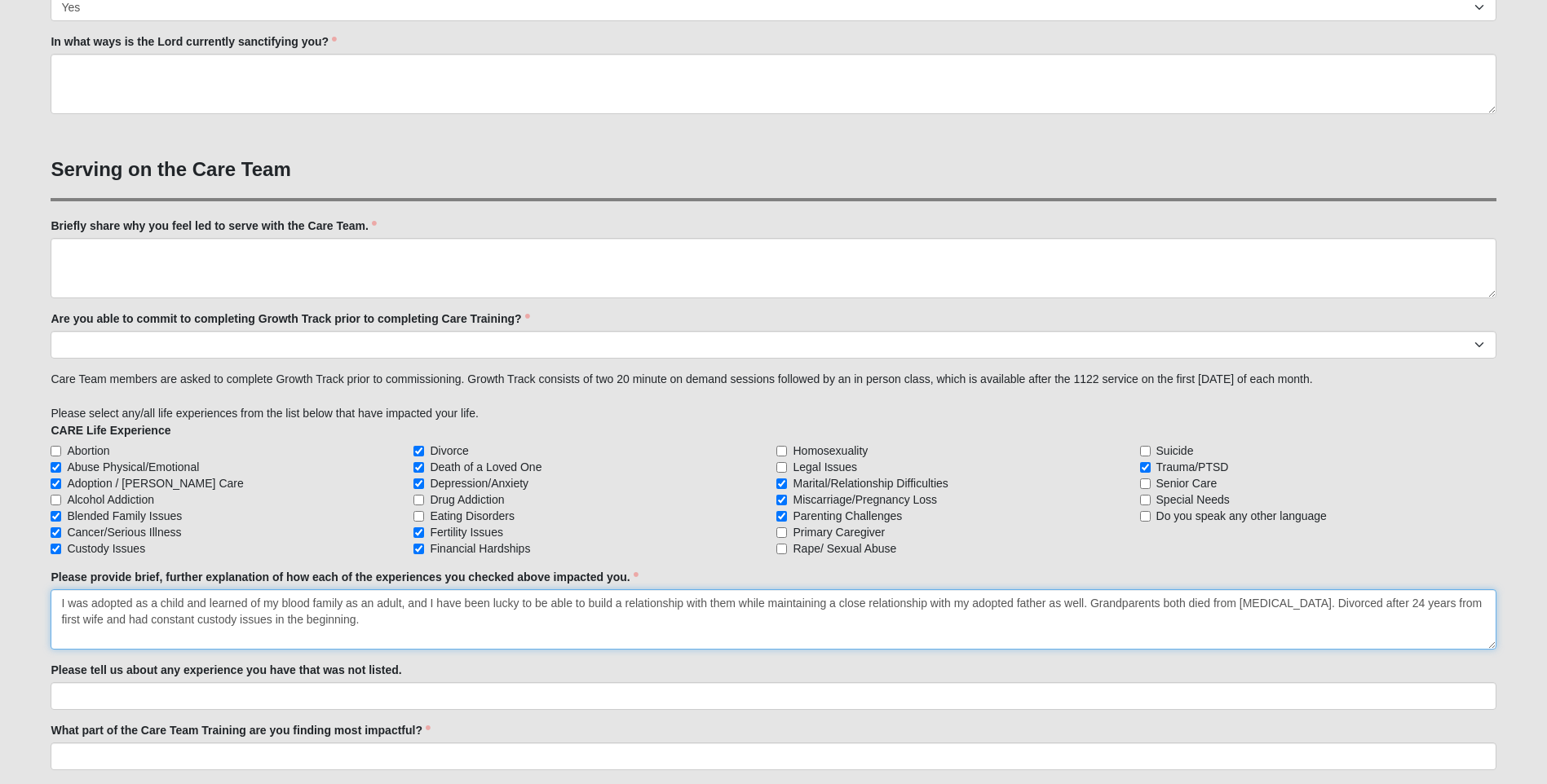
click at [319, 622] on textarea "I was adopted as a child and learned of my blood family as an adult, and I have…" at bounding box center [773, 619] width 1445 height 60
click at [943, 623] on textarea "I was adopted as a child and learned of my blood family as an adult, and I have…" at bounding box center [773, 619] width 1445 height 60
type textarea "I was adopted as a child and learned of my blood family as an adult, and I have…"
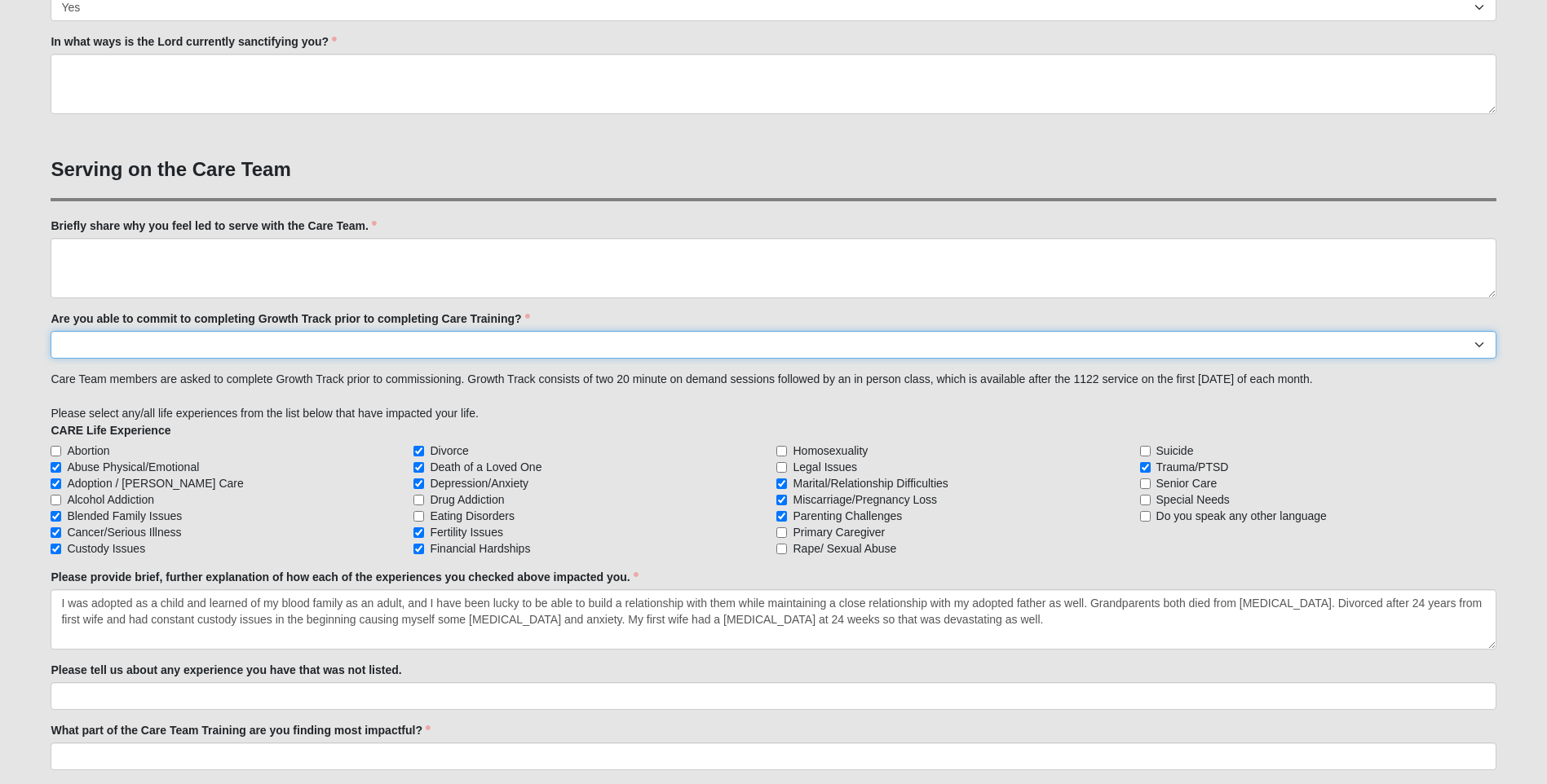
click at [148, 337] on select "Yes No Already Completed" at bounding box center [773, 344] width 1445 height 27
select select "No"
click at [51, 331] on select "Yes No Already Completed" at bounding box center [773, 344] width 1445 height 27
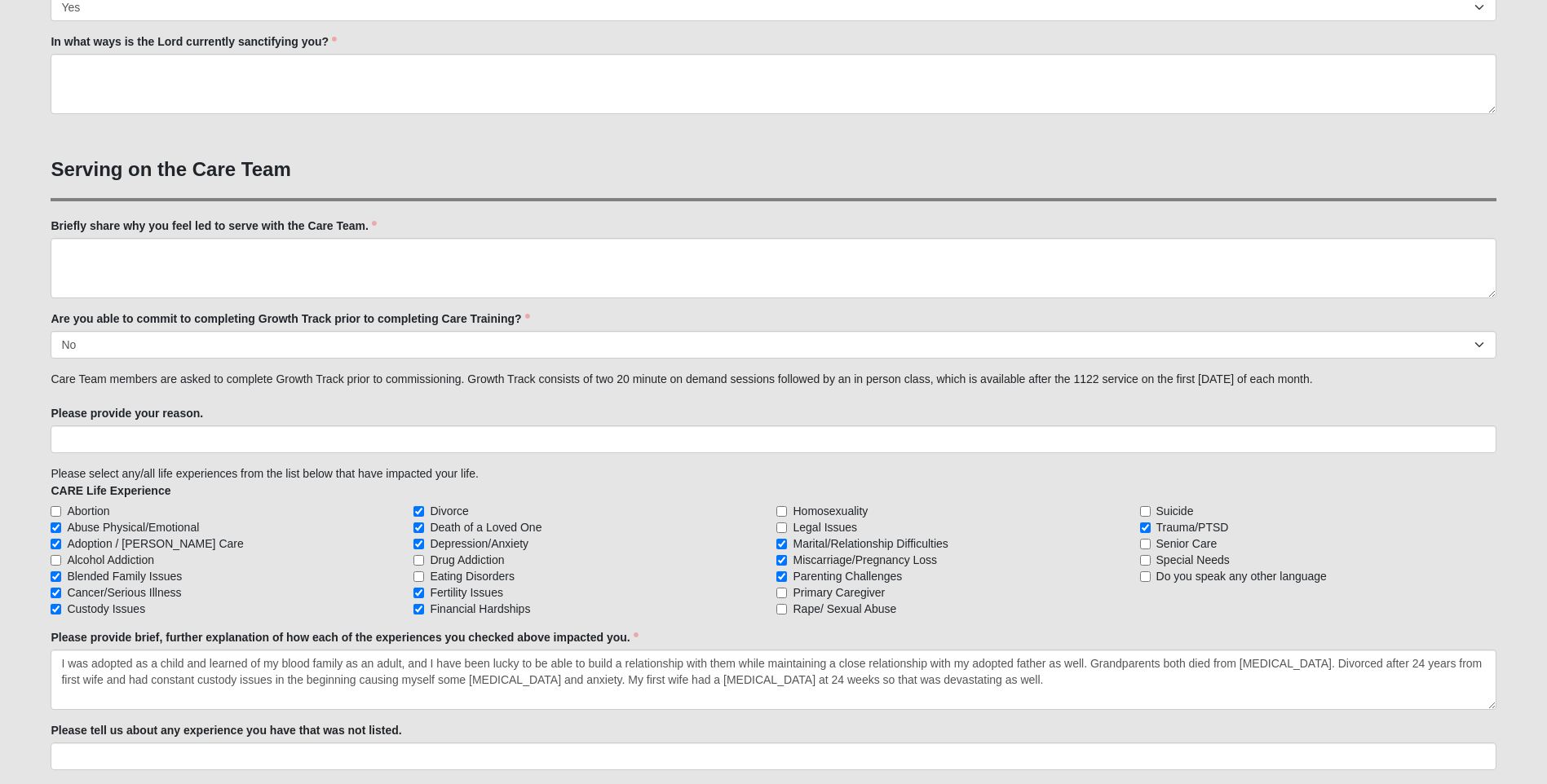
select select "Yes"
click at [51, 331] on select "Yes No Already Completed" at bounding box center [773, 344] width 1445 height 27
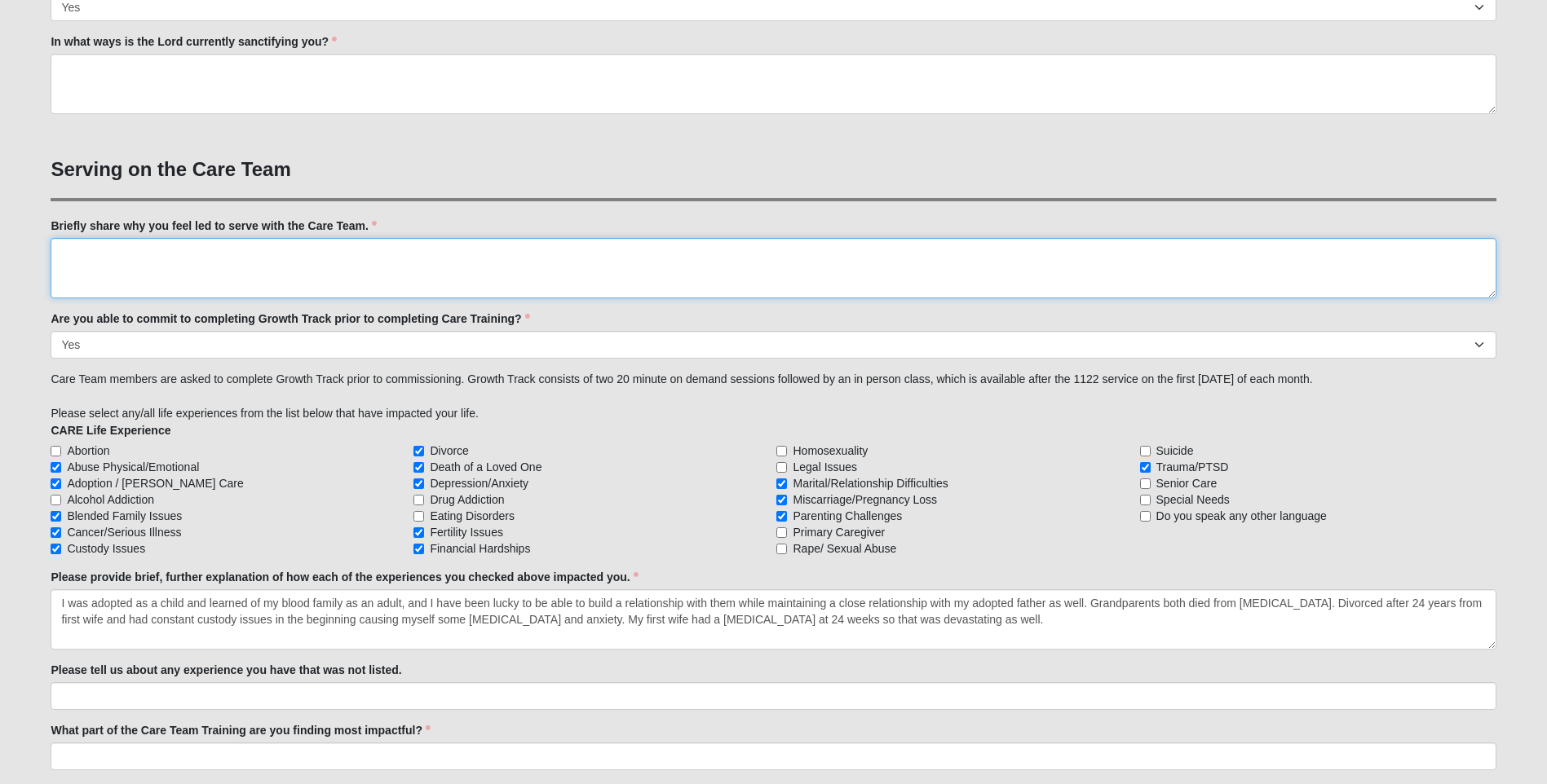
click at [129, 257] on textarea "Briefly share why you feel led to serve with the Care Team." at bounding box center [773, 268] width 1445 height 60
click at [900, 258] on textarea "I feel led to help people to [DEMOGRAPHIC_DATA] and to overcome issues in their…" at bounding box center [773, 268] width 1445 height 60
click at [194, 252] on textarea "I feel led to help people to [DEMOGRAPHIC_DATA] and to overcome issues in their…" at bounding box center [773, 268] width 1445 height 60
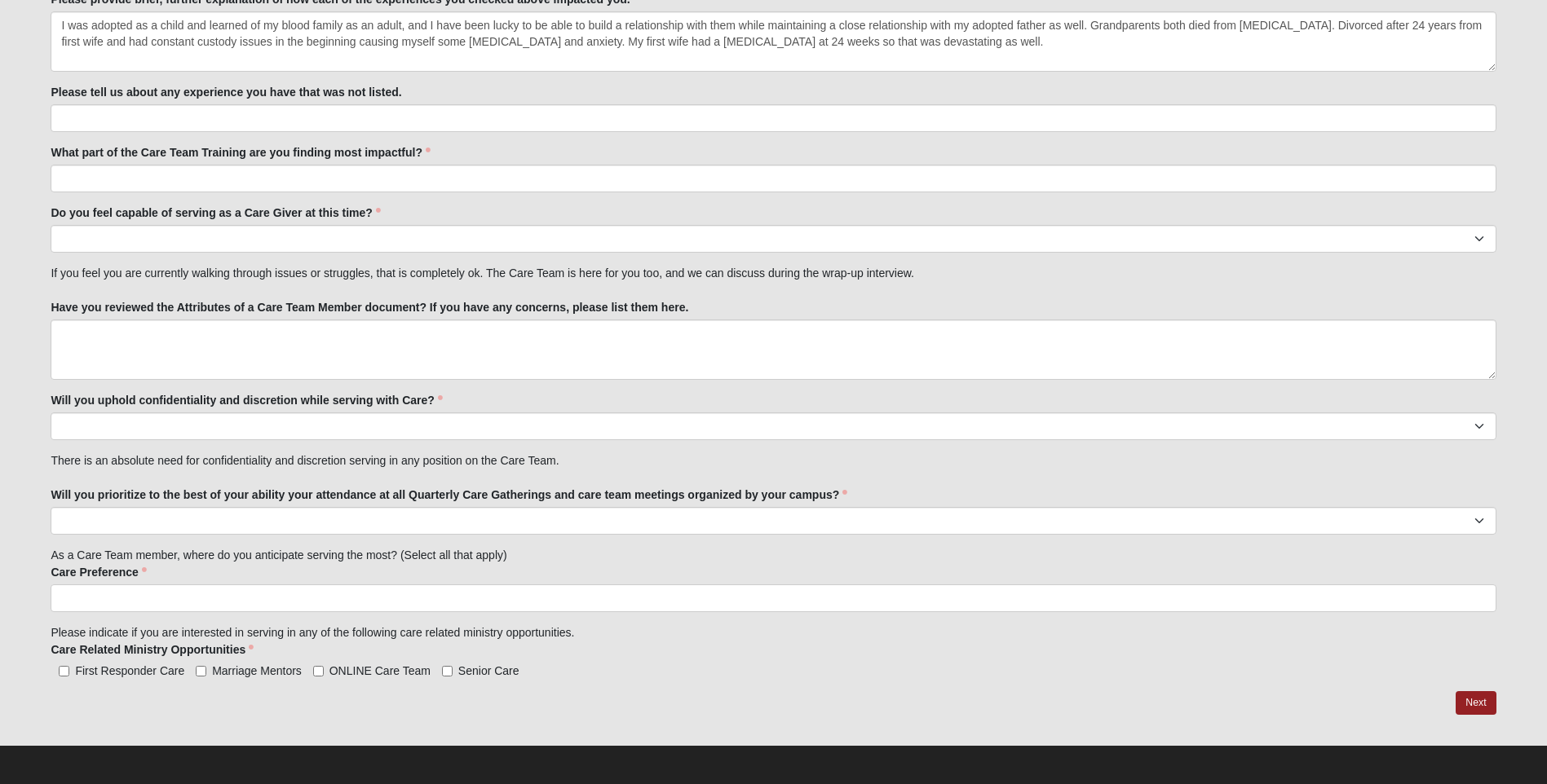
scroll to position [1722, 0]
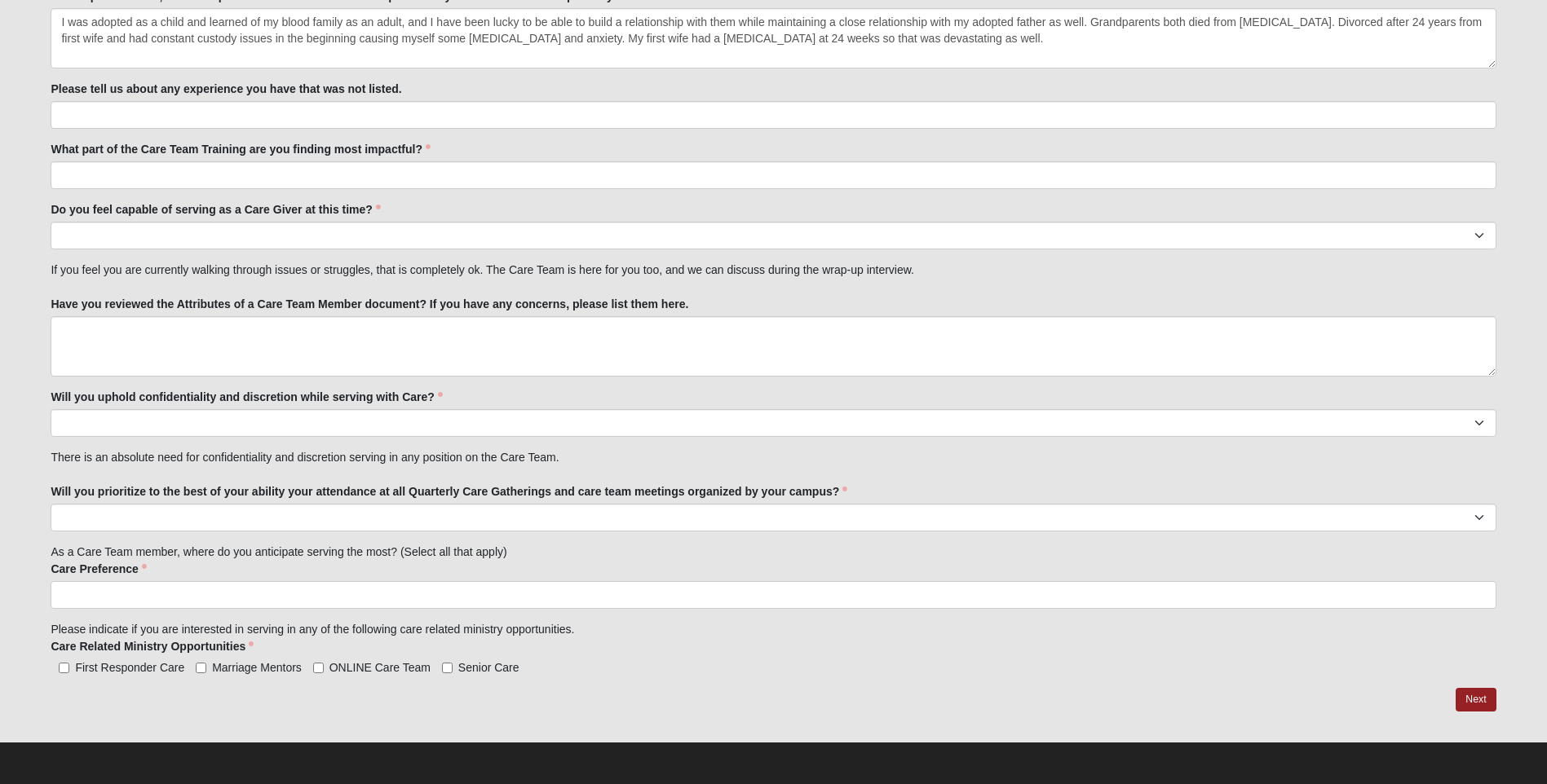
type textarea "I feel led to help people to learn and discover [DEMOGRAPHIC_DATA] and to overc…"
click at [64, 670] on input "First Responder Care" at bounding box center [63, 667] width 10 height 10
checkbox input "true"
click at [200, 666] on input "Marriage Mentors" at bounding box center [200, 667] width 10 height 10
checkbox input "true"
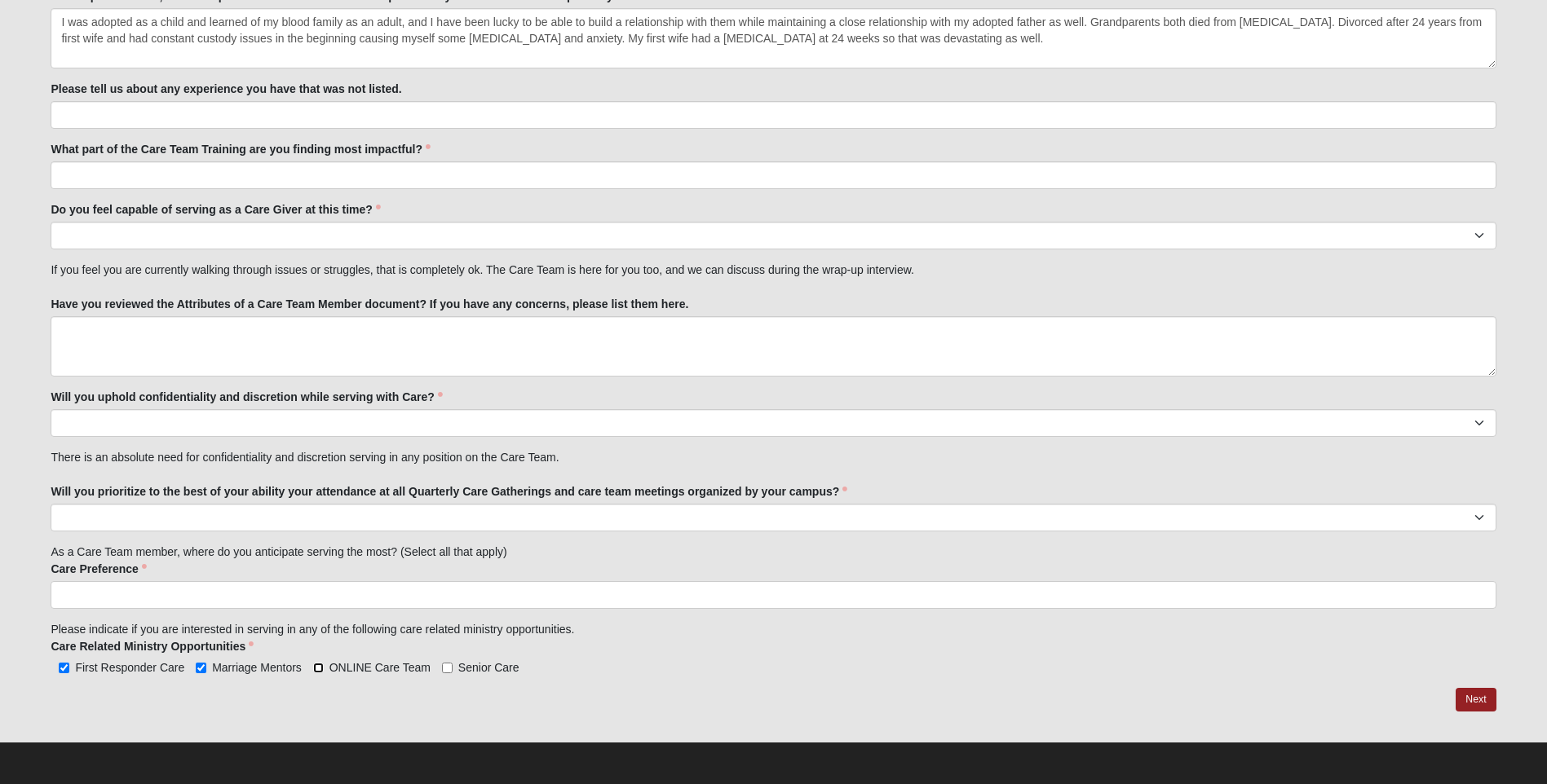
click at [319, 666] on input "ONLINE Care Team" at bounding box center [318, 667] width 10 height 10
checkbox input "true"
click at [196, 666] on input "Marriage Mentors" at bounding box center [200, 667] width 10 height 10
checkbox input "false"
click at [323, 667] on input "ONLINE Care Team" at bounding box center [318, 667] width 10 height 10
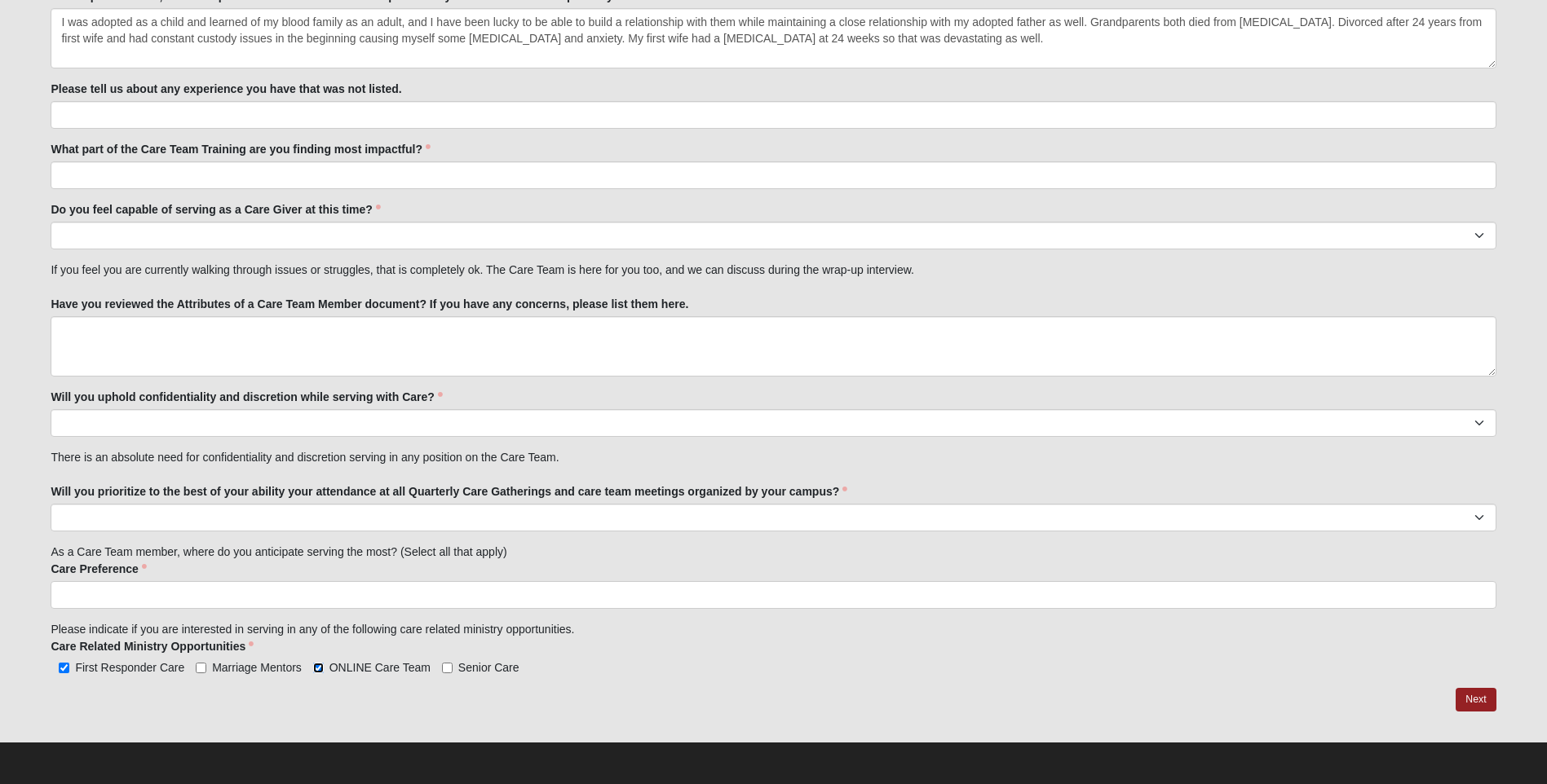
checkbox input "false"
click at [450, 667] on input "Senior Care" at bounding box center [447, 667] width 10 height 10
checkbox input "true"
click at [322, 670] on input "ONLINE Care Team" at bounding box center [318, 667] width 10 height 10
checkbox input "true"
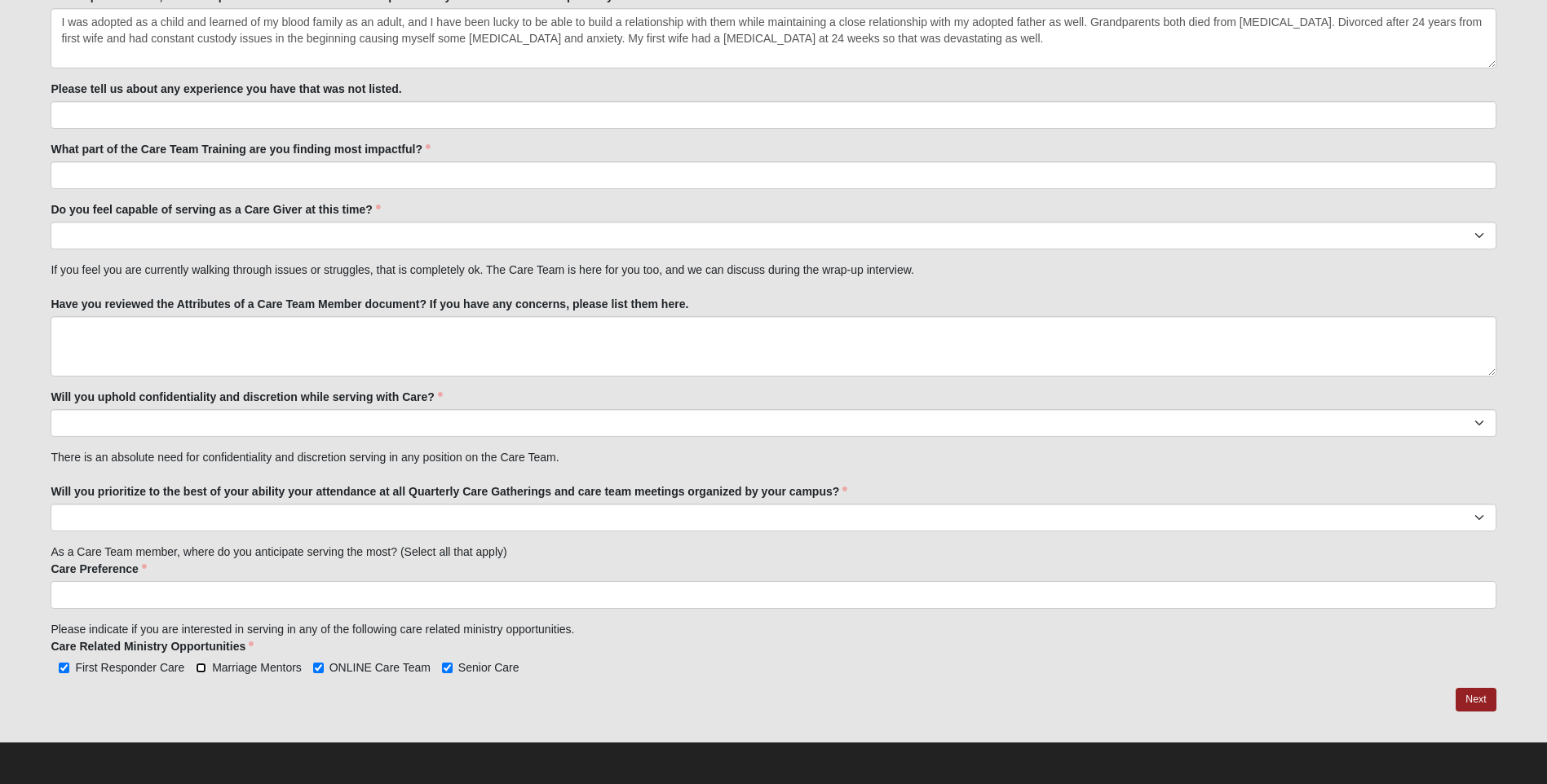
click at [203, 666] on input "Marriage Mentors" at bounding box center [200, 667] width 10 height 10
checkbox input "true"
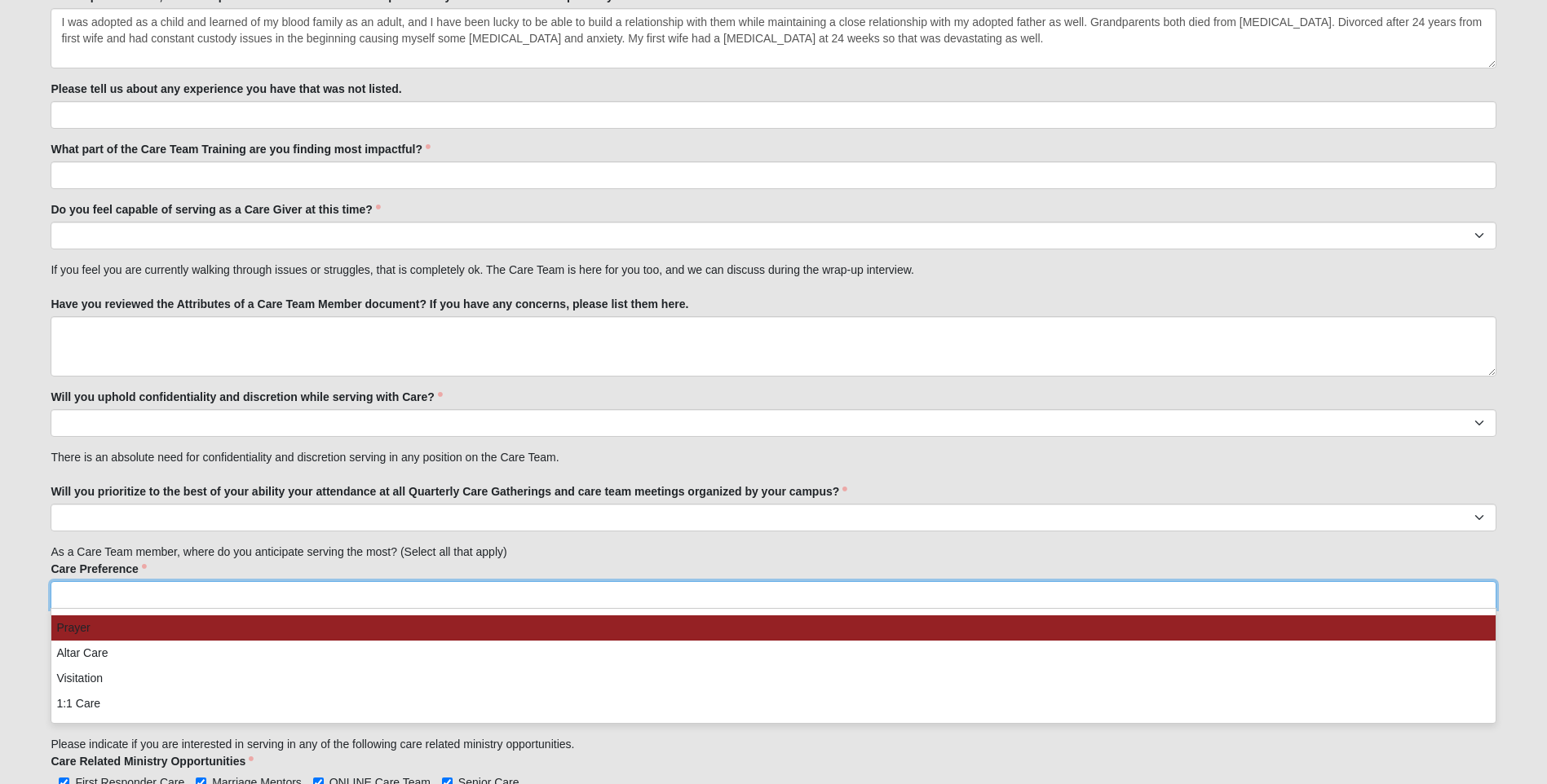
click at [172, 597] on input "search" at bounding box center [121, 595] width 139 height 26
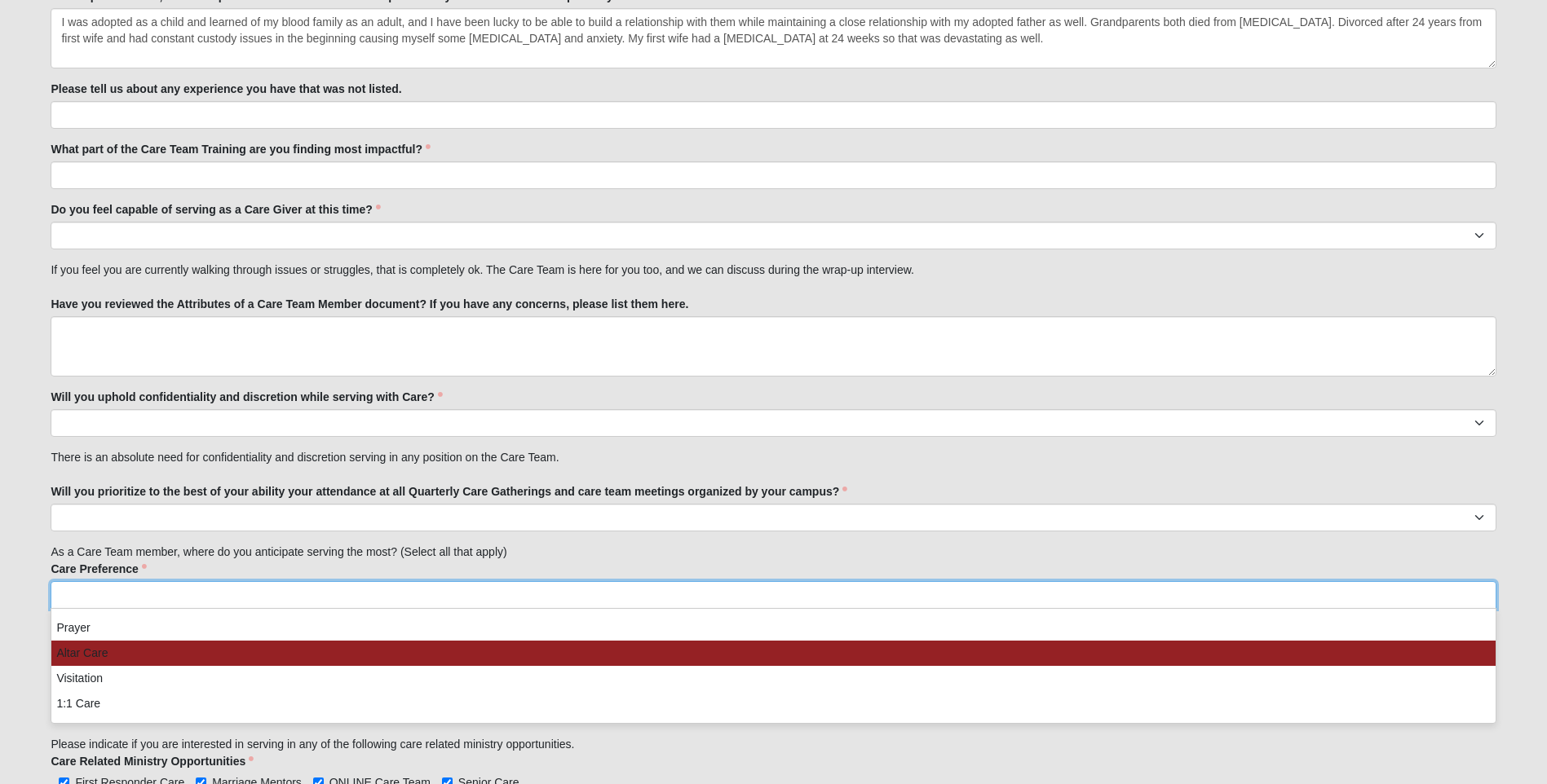
click at [107, 654] on li "Altar Care" at bounding box center [773, 653] width 1444 height 25
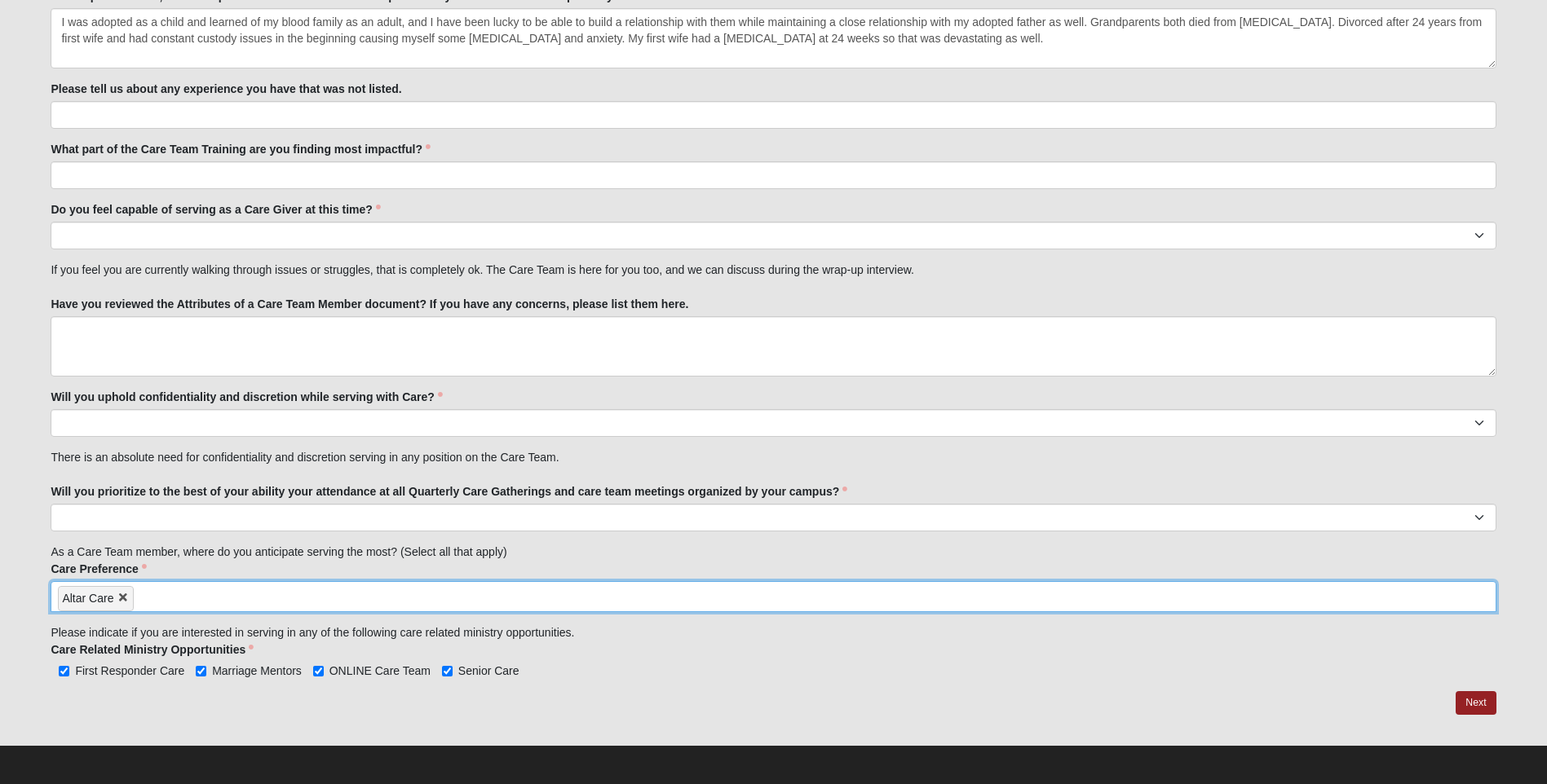
click at [163, 598] on input "search" at bounding box center [203, 595] width 139 height 26
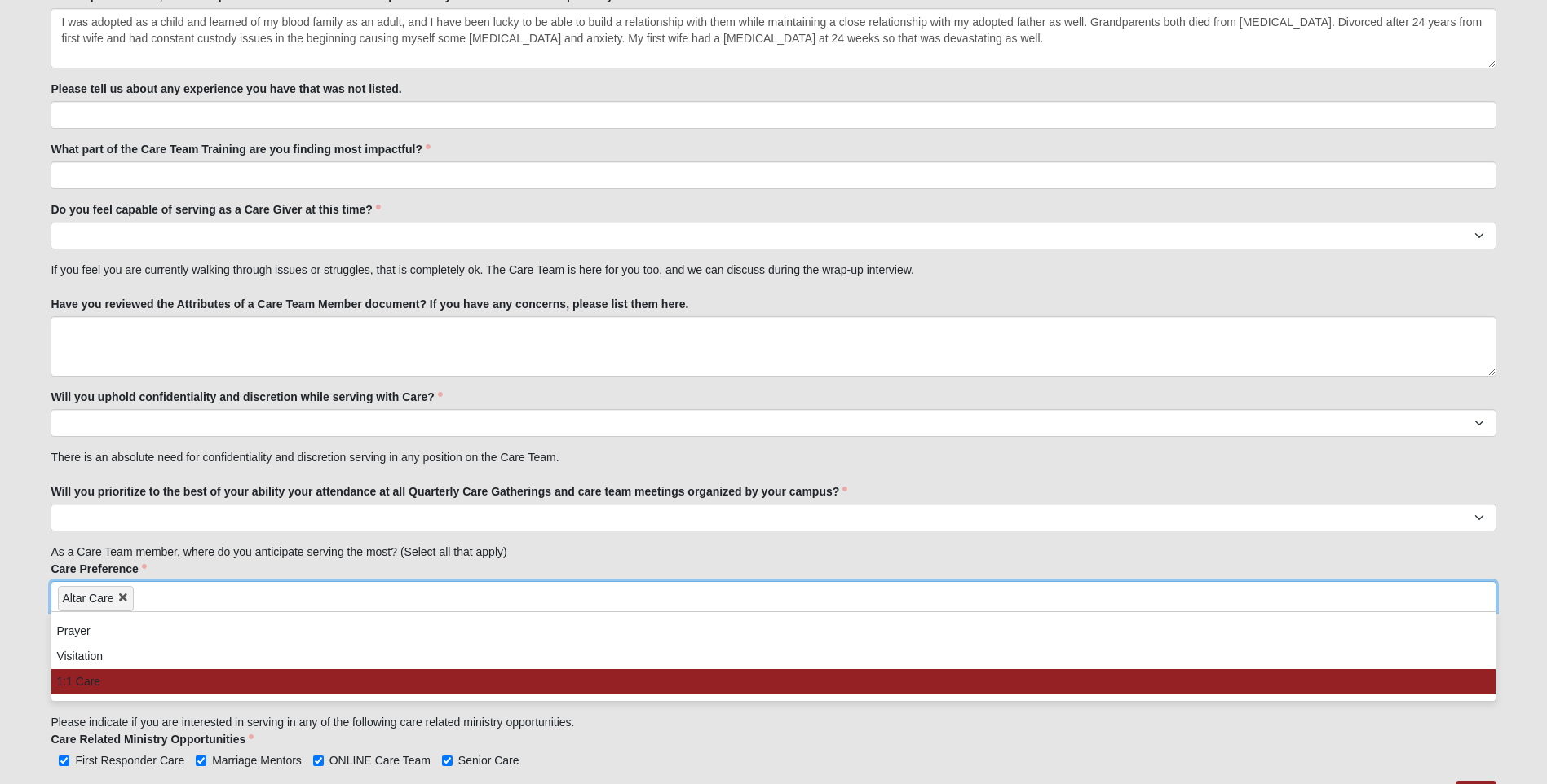
click at [138, 679] on li "1:1 Care" at bounding box center [773, 682] width 1444 height 25
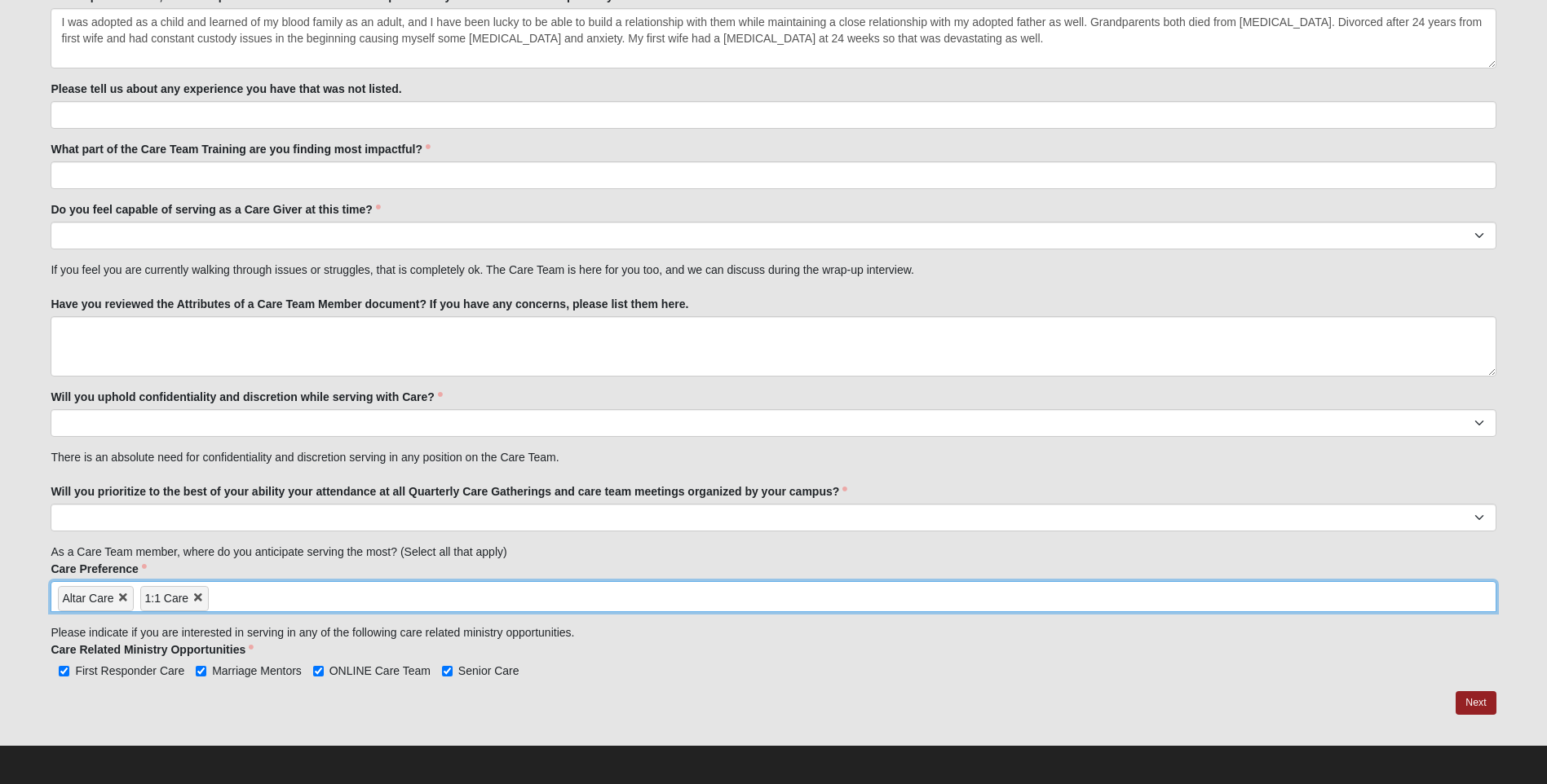
click at [234, 601] on input "search" at bounding box center [278, 595] width 139 height 26
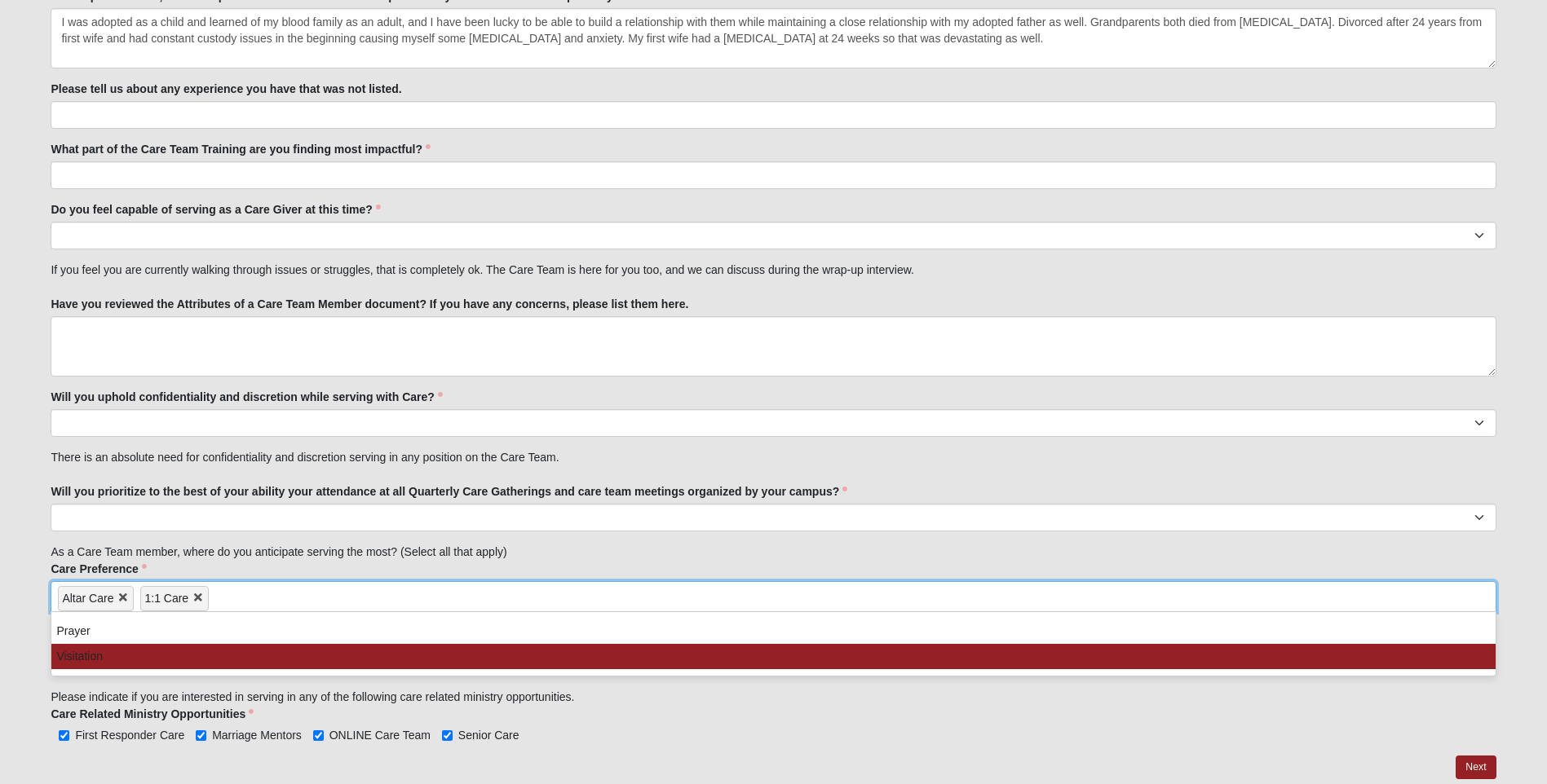
click at [204, 648] on li "Visitation" at bounding box center [773, 656] width 1444 height 25
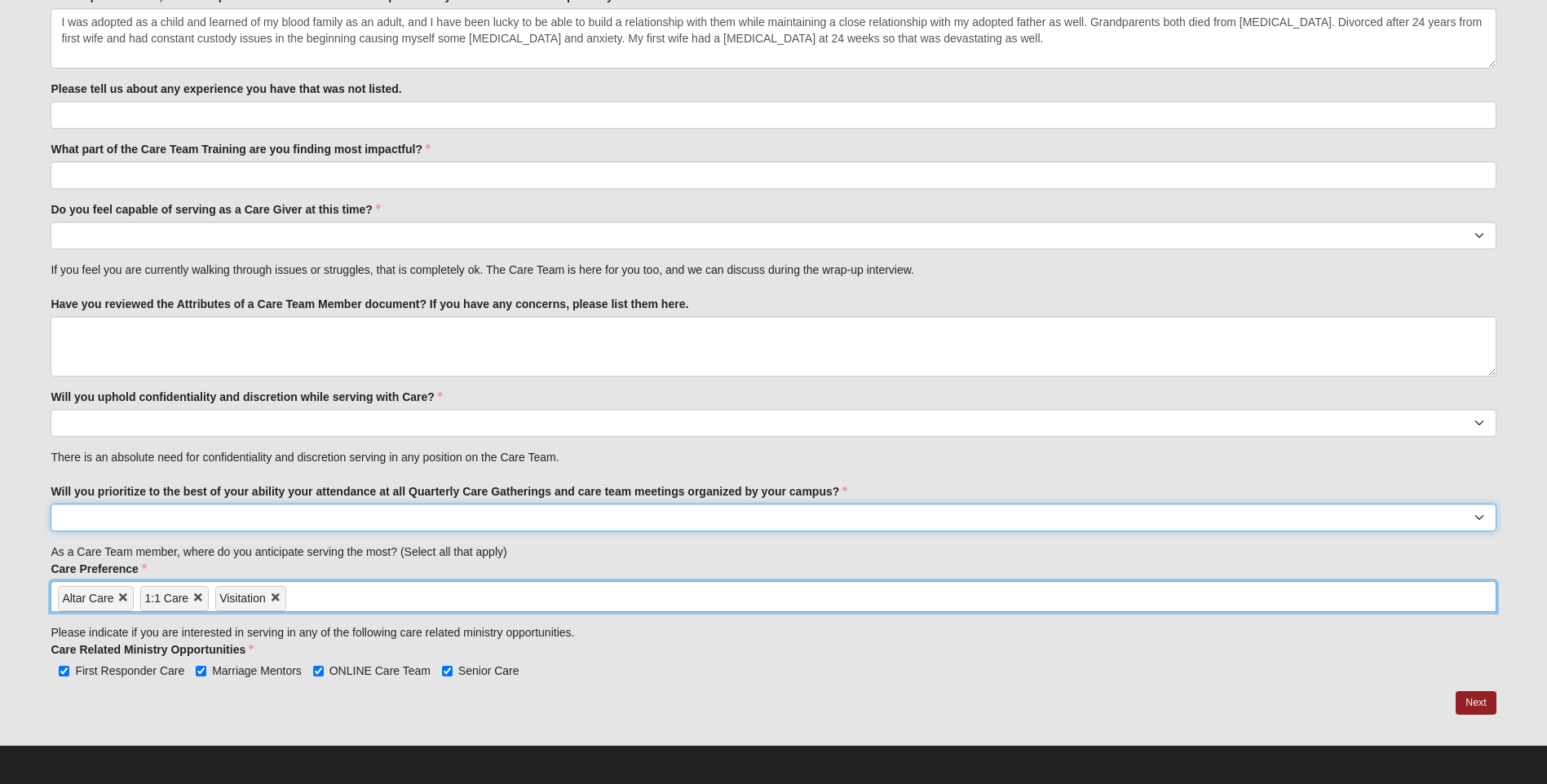
click at [143, 510] on select "No Yes" at bounding box center [773, 517] width 1445 height 27
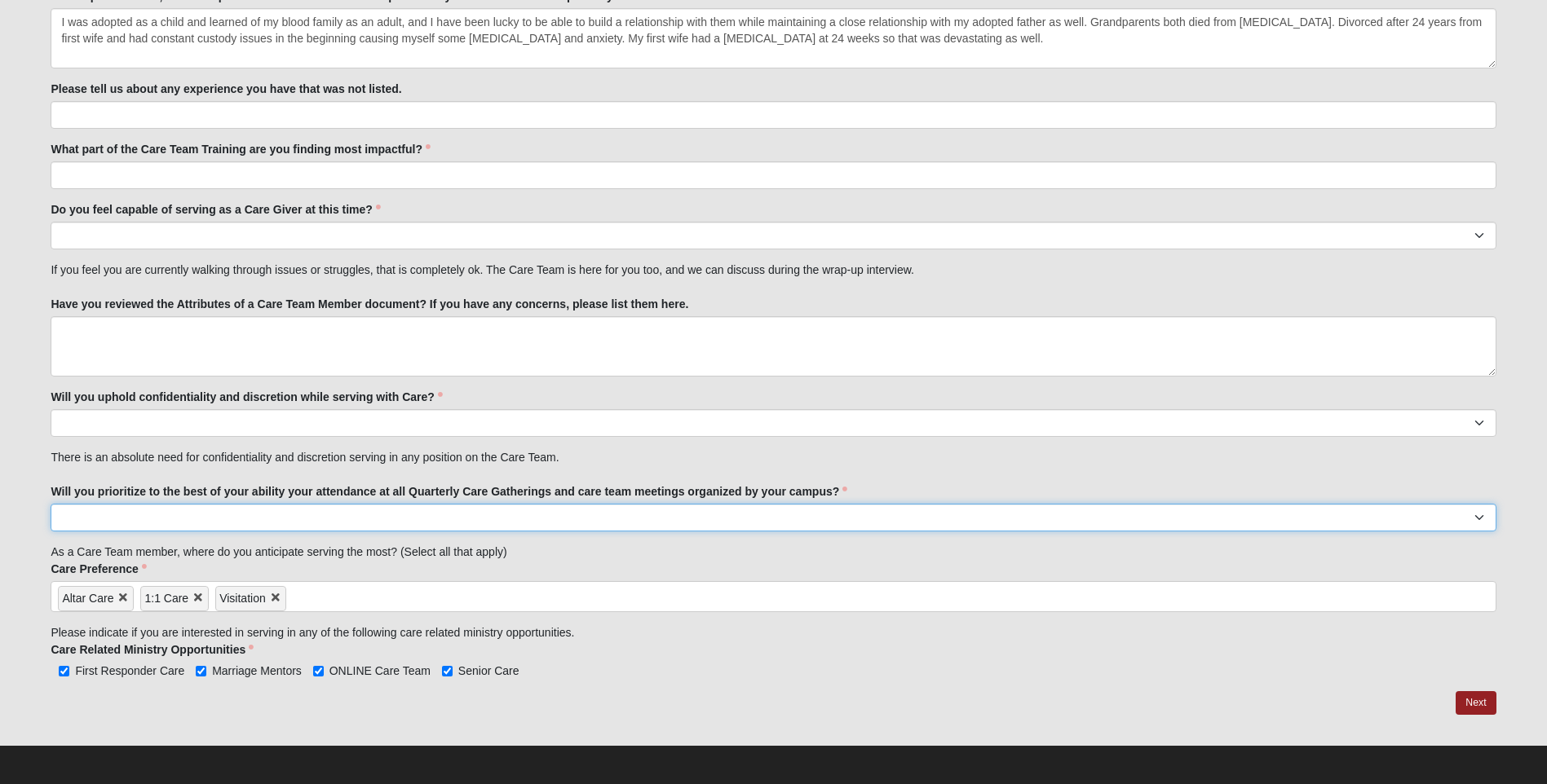
select select "True"
click at [51, 504] on select "No Yes" at bounding box center [773, 517] width 1445 height 27
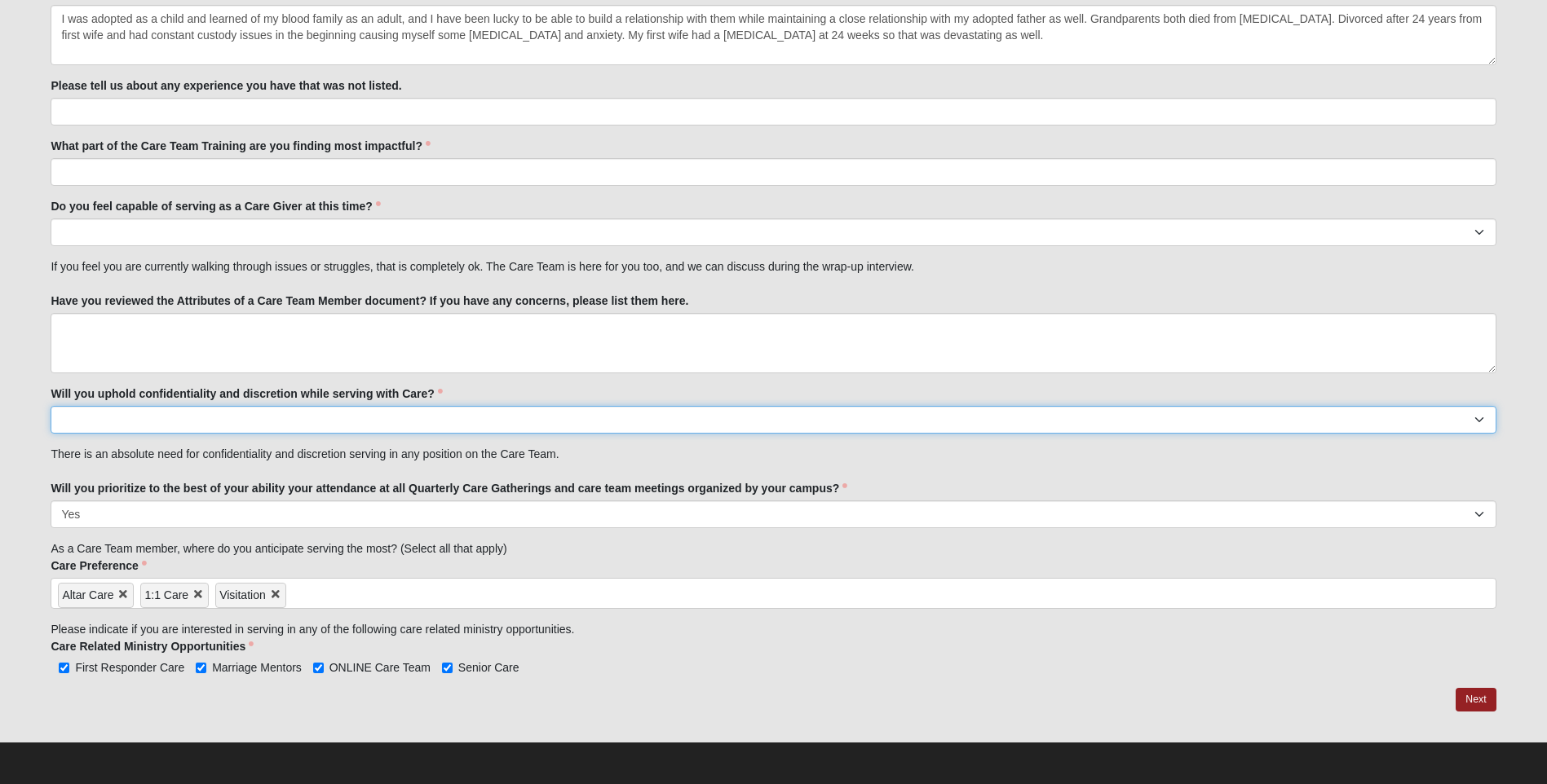
click at [188, 420] on select "No Yes" at bounding box center [773, 419] width 1445 height 27
select select "True"
click at [51, 406] on select "No Yes" at bounding box center [773, 419] width 1445 height 27
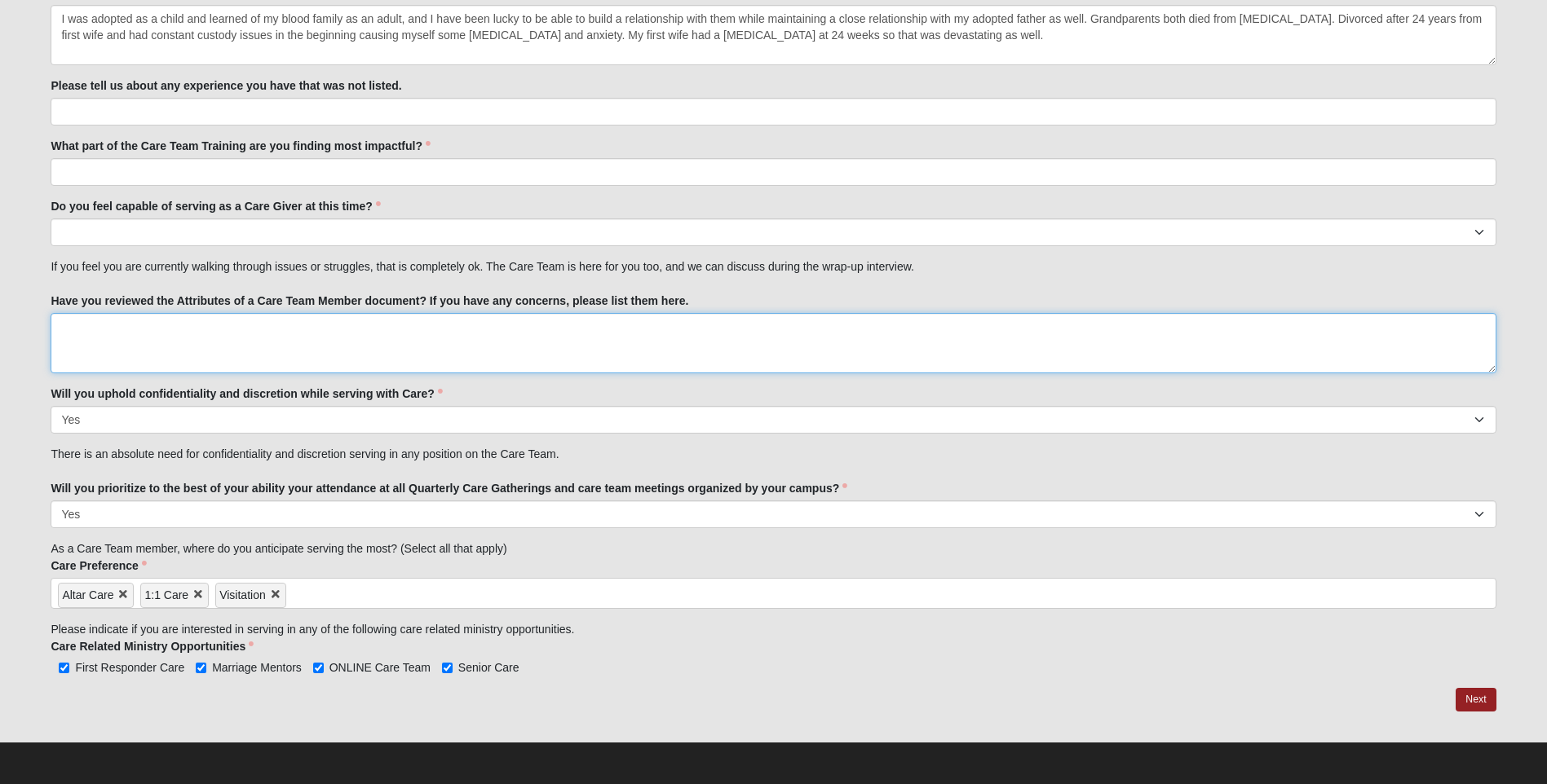
click at [141, 328] on textarea "Have you reviewed the Attributes of a Care Team Member document? If you have an…" at bounding box center [773, 343] width 1445 height 60
type textarea "Yes, I have read them completely."
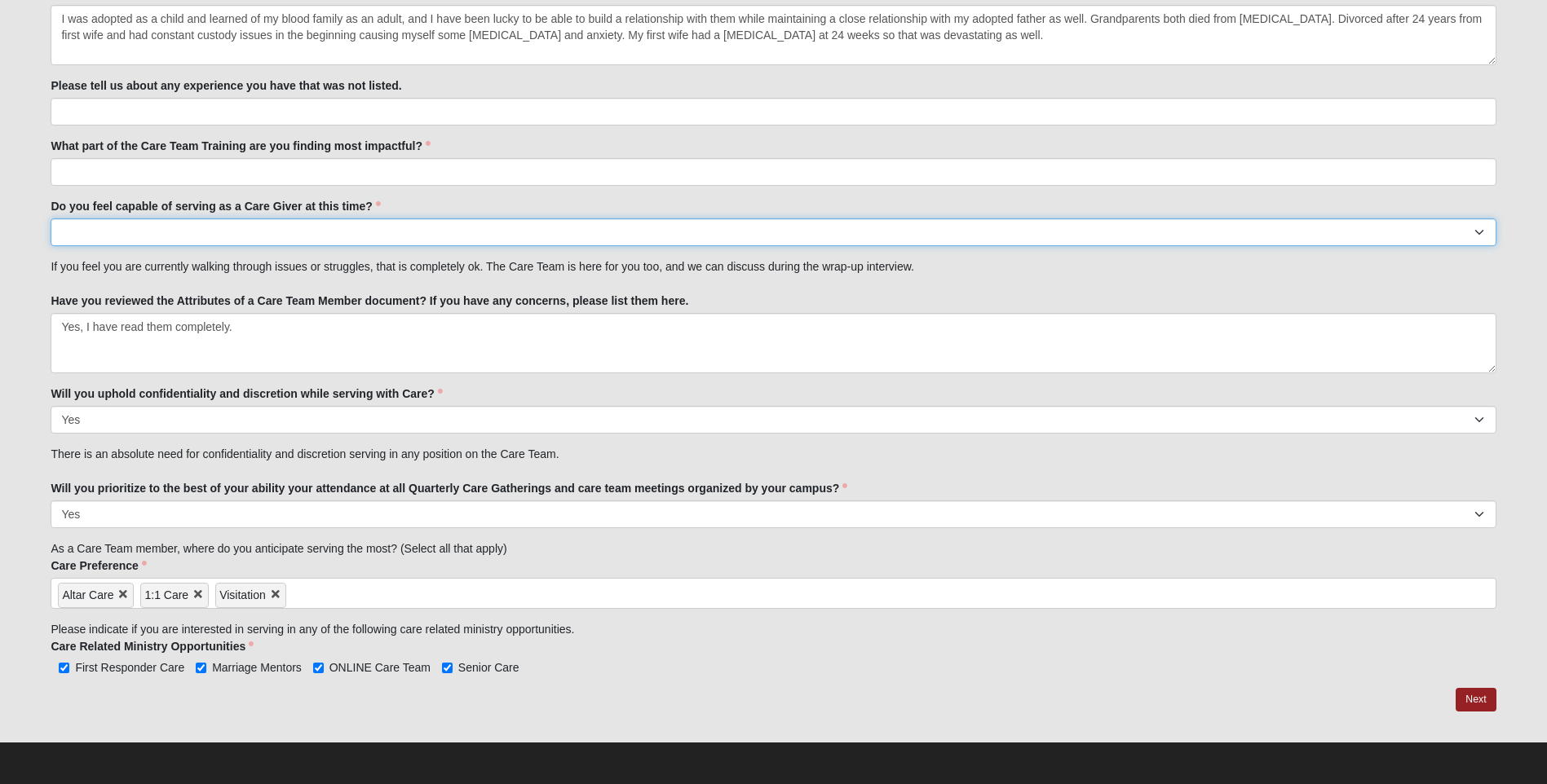
click at [198, 235] on select "No Yes" at bounding box center [773, 231] width 1445 height 27
select select "True"
click at [51, 218] on select "No Yes" at bounding box center [773, 231] width 1445 height 27
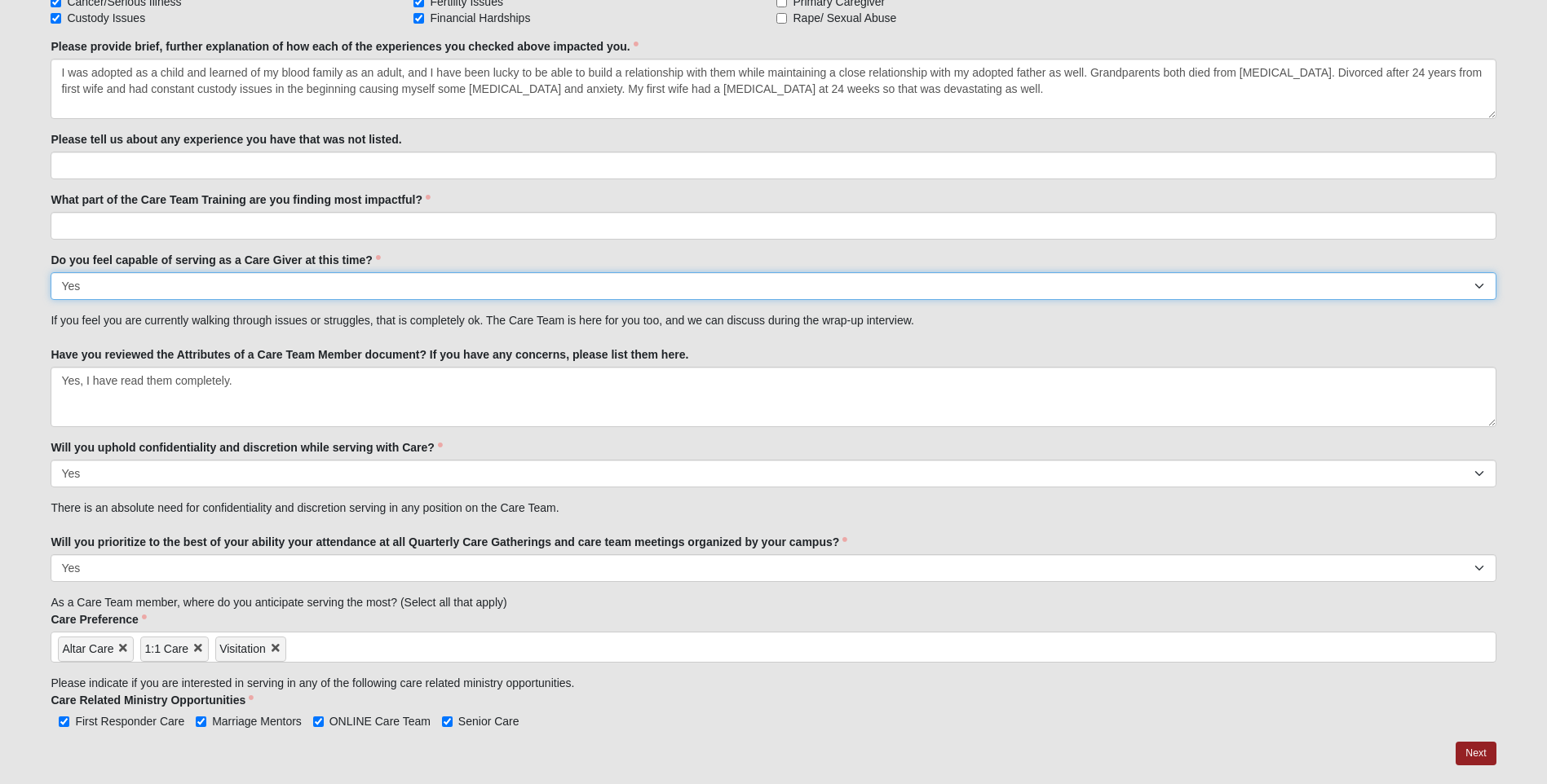
scroll to position [1644, 0]
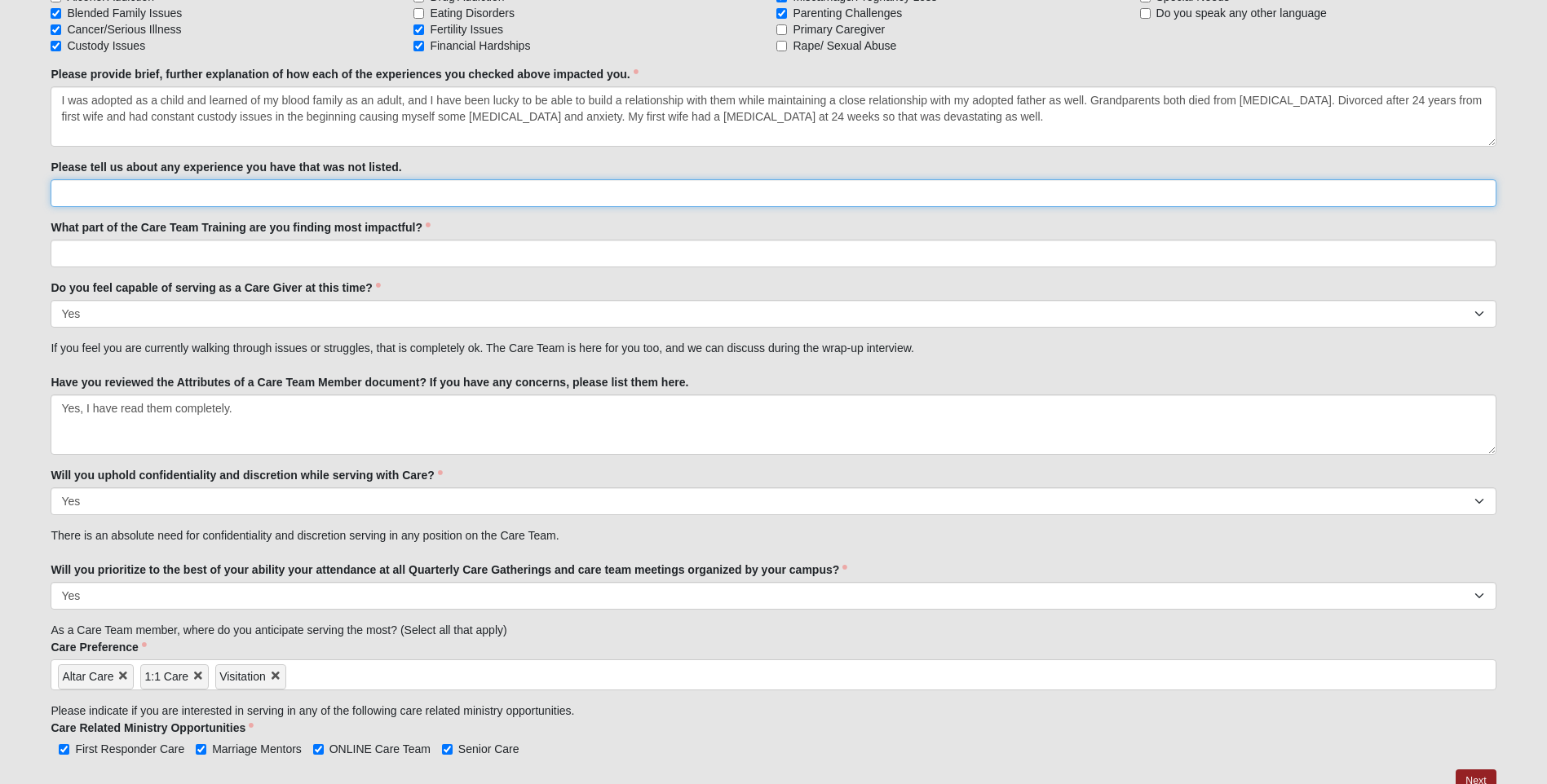
click at [213, 194] on input "Please tell us about any experience you have that was not listed." at bounding box center [773, 193] width 1445 height 27
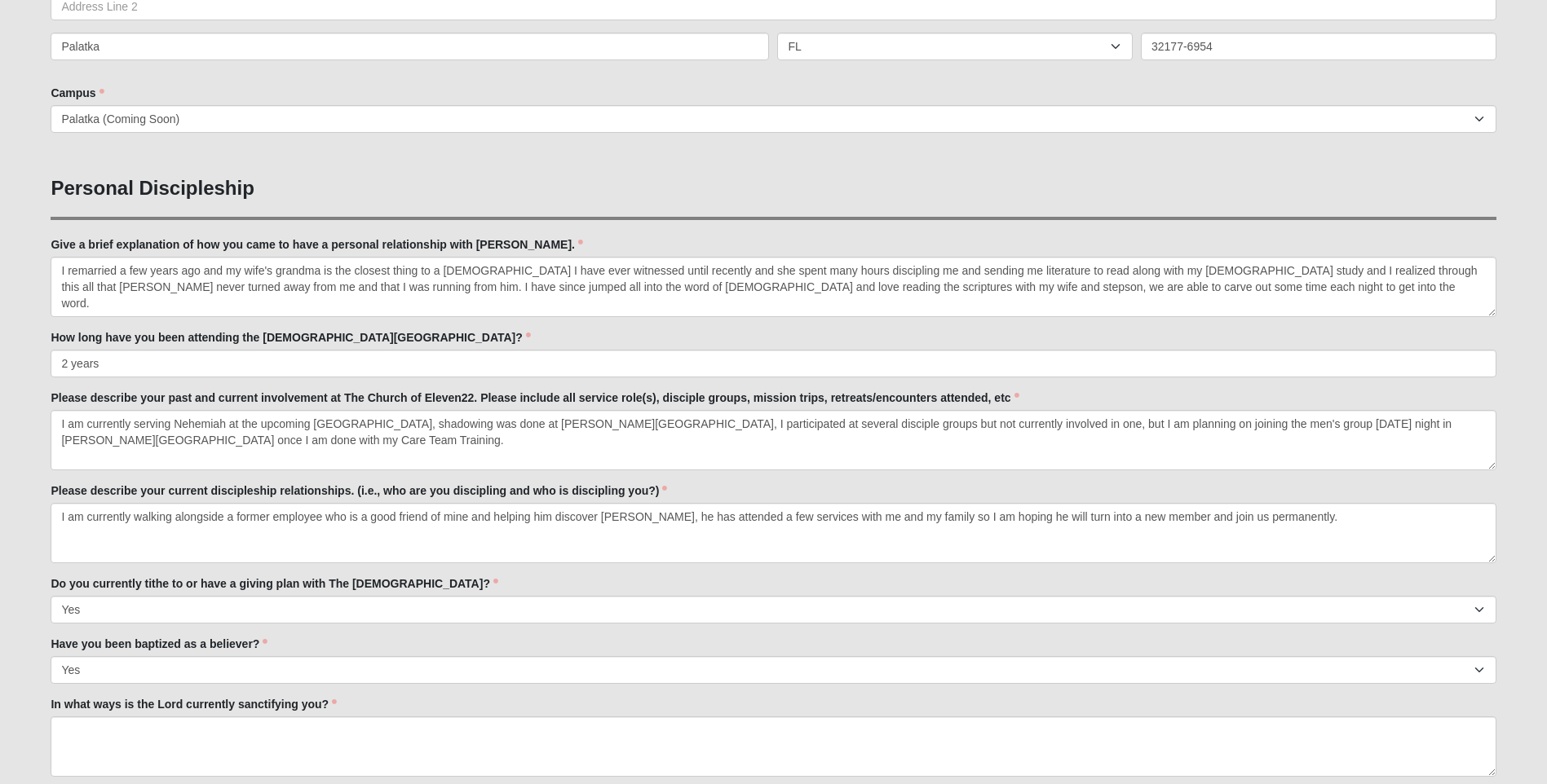
scroll to position [666, 0]
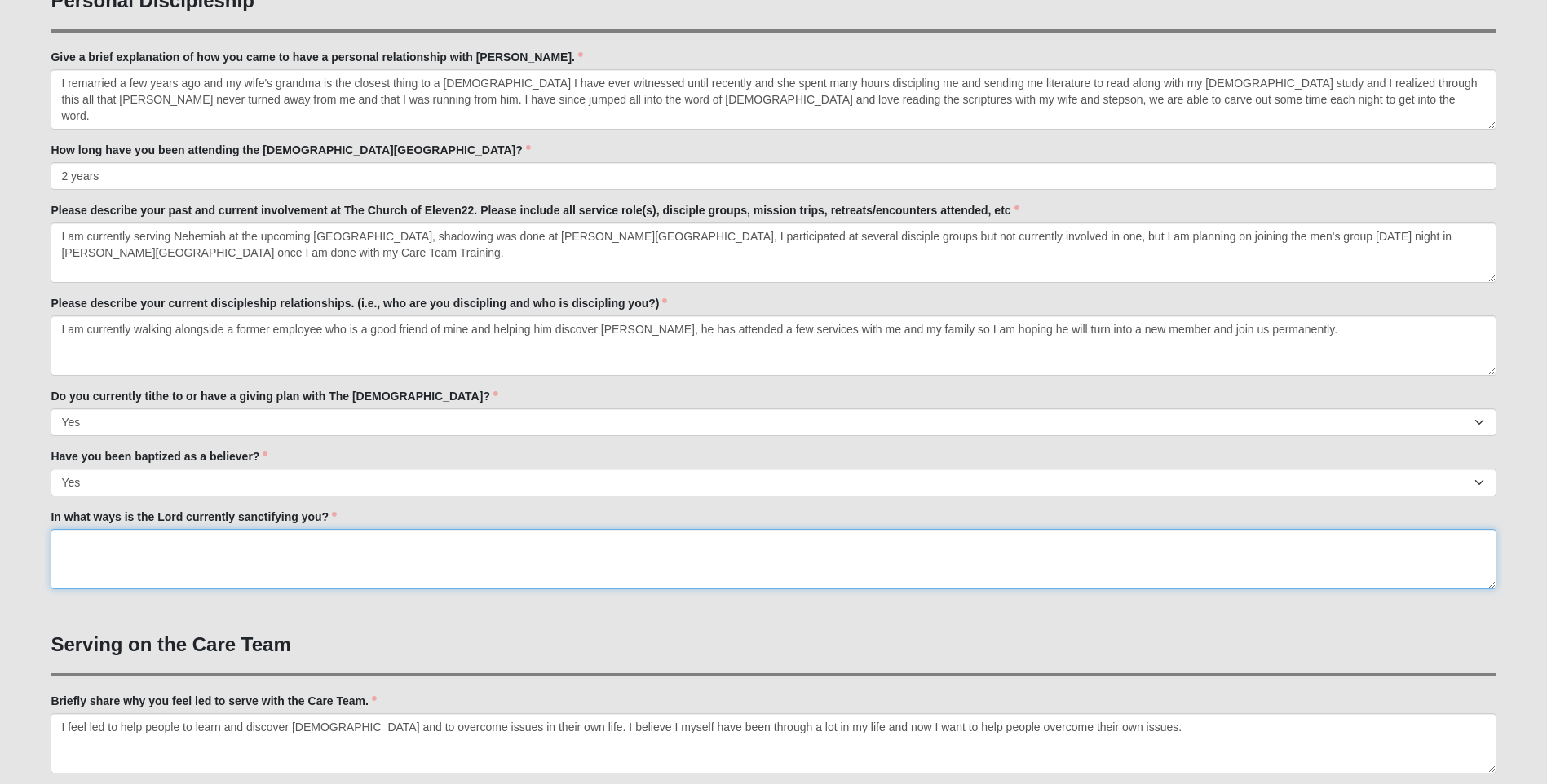
click at [96, 546] on textarea "In what ways is the Lord currently sanctifying you?" at bounding box center [773, 559] width 1445 height 60
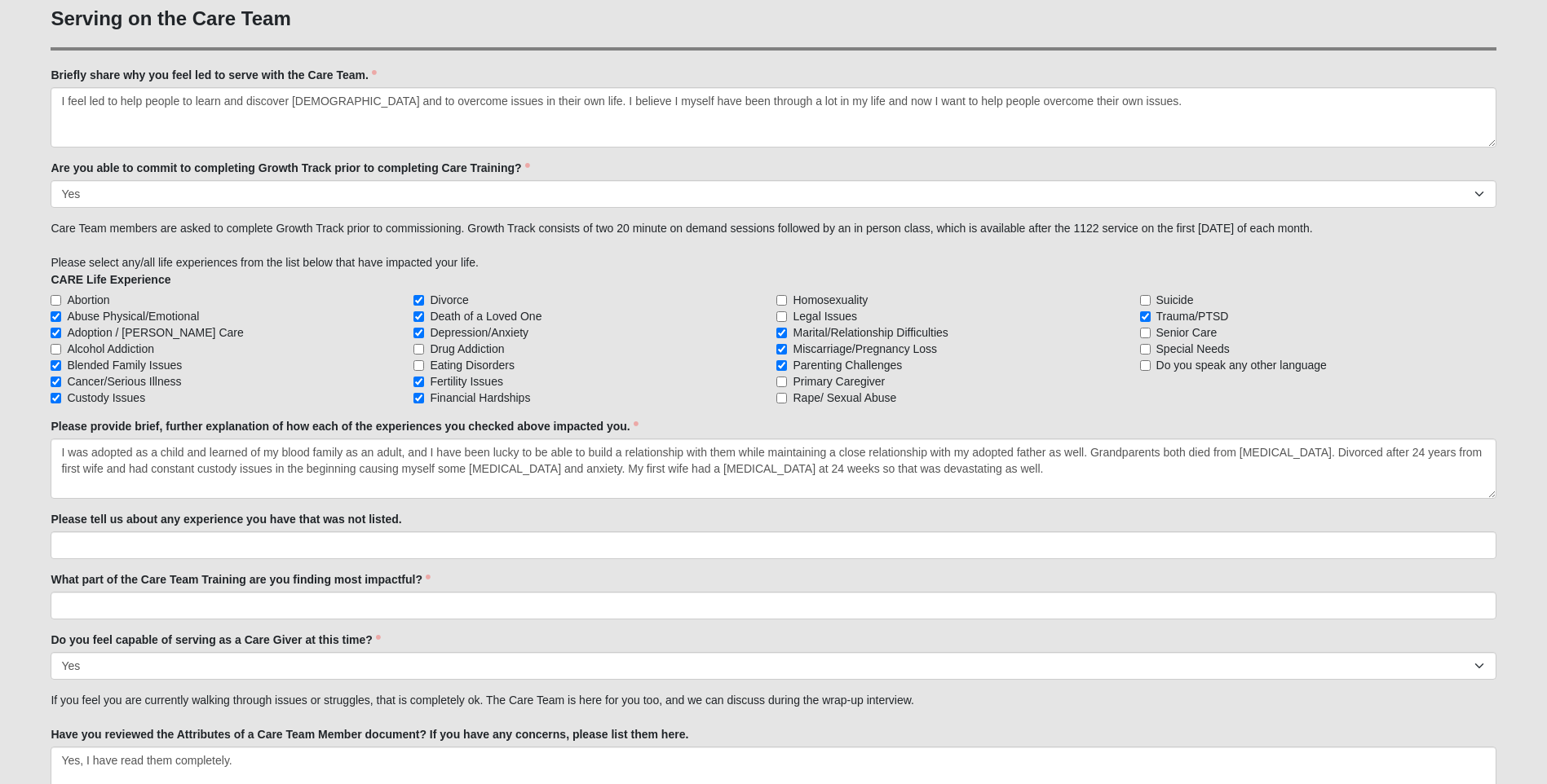
scroll to position [1305, 0]
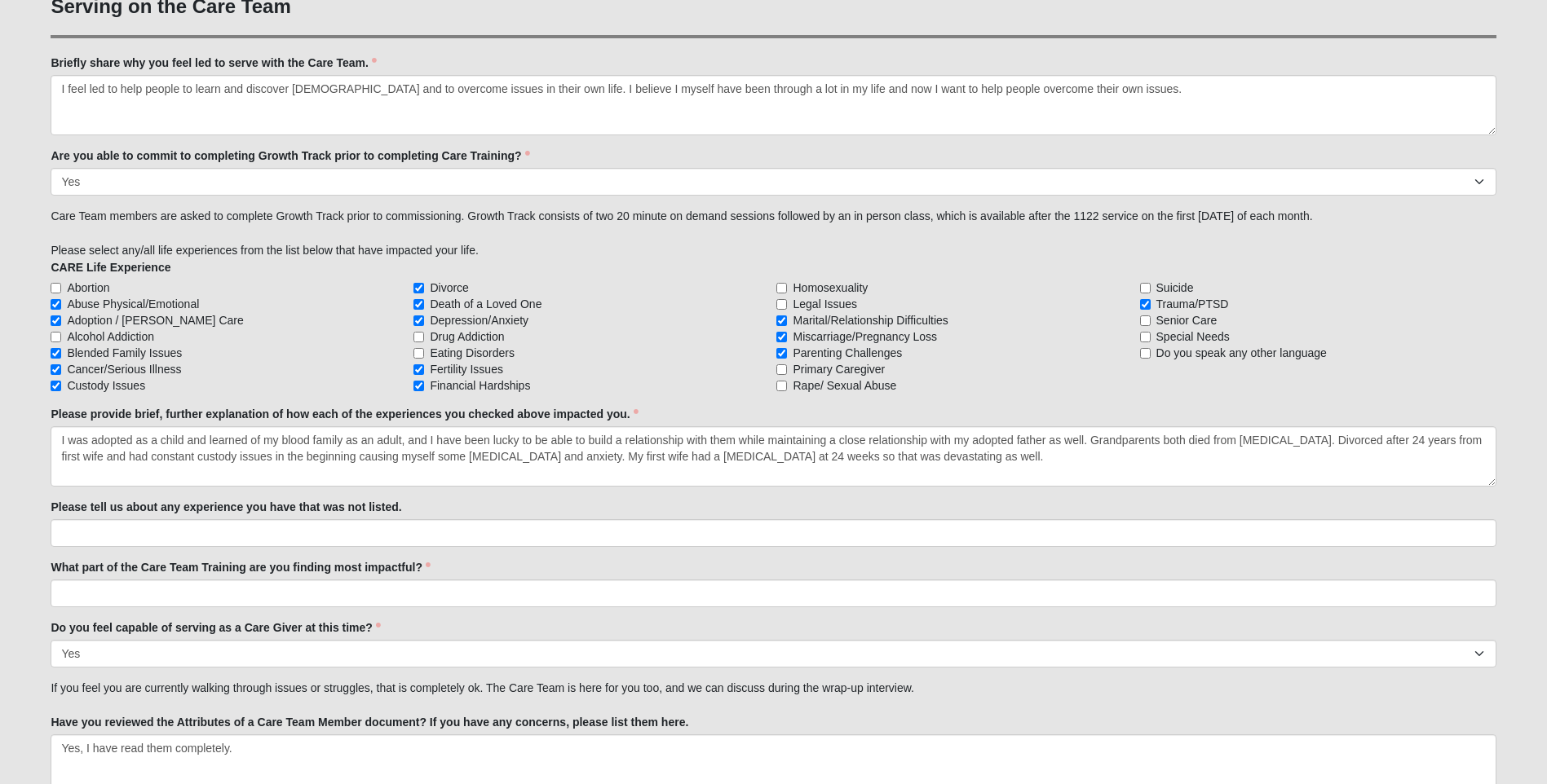
type textarea "I am becoming the man I am supposed to be, and I am being equipped to be a bett…"
click at [155, 587] on input "What part of the Care Team Training are you finding most impactful?" at bounding box center [773, 593] width 1445 height 27
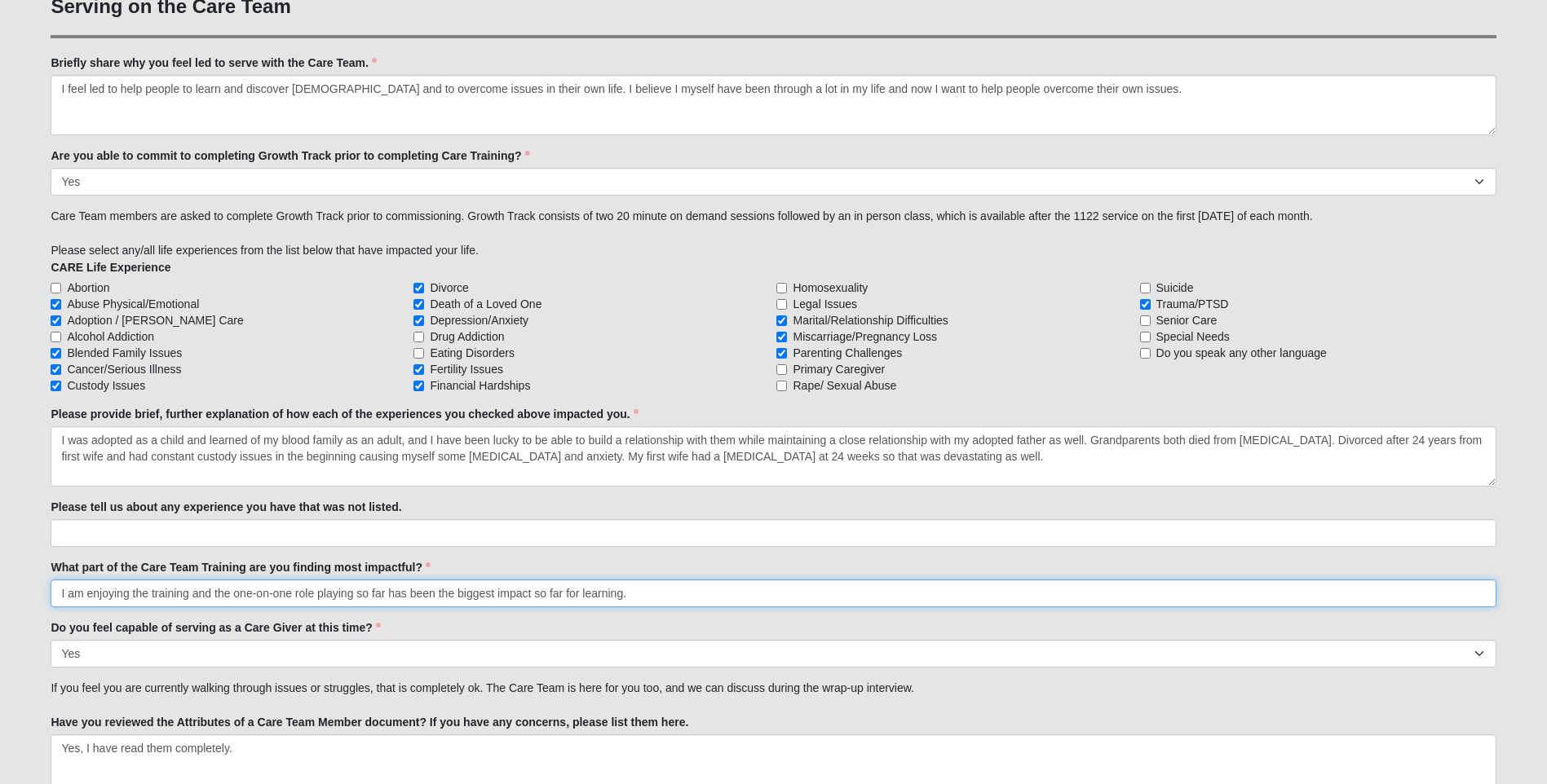
click at [359, 592] on input "I am enjoying the training and the one-on-one role playing so far has been the …" at bounding box center [773, 593] width 1445 height 27
click at [359, 593] on input "I am enjoying the training and the one-on-one role playing so far has been the …" at bounding box center [773, 593] width 1445 height 27
click at [195, 592] on input "I am enjoying the training and the one-on-one role playing so far has been the …" at bounding box center [773, 593] width 1445 height 27
click at [671, 593] on input "I am enjoying the training, the leaders in [GEOGRAPHIC_DATA] have been amazing …" at bounding box center [773, 593] width 1445 height 27
click at [966, 606] on input "I am enjoying the training, the leaders in [GEOGRAPHIC_DATA] have been amazing …" at bounding box center [773, 593] width 1445 height 27
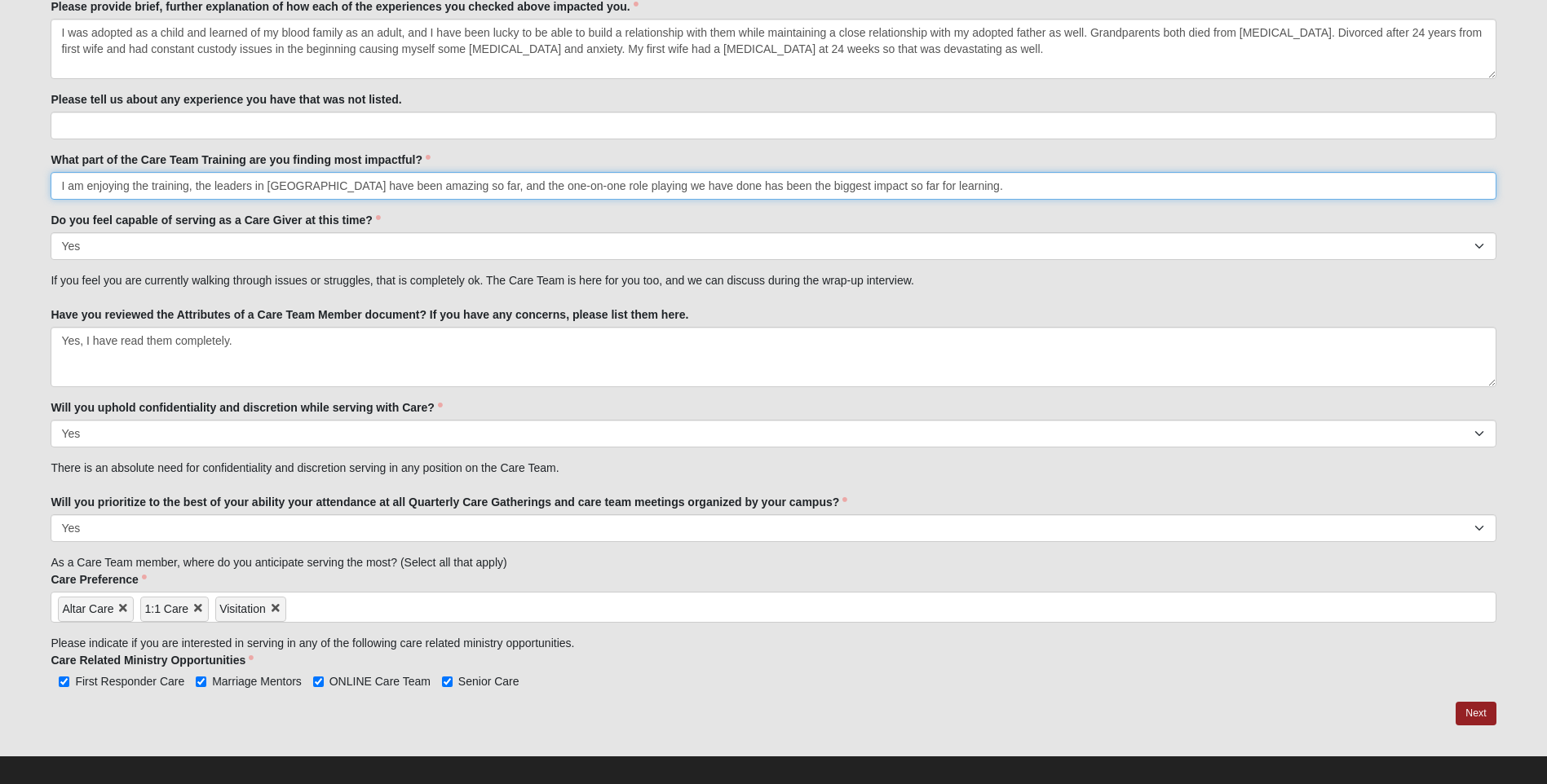
scroll to position [1726, 0]
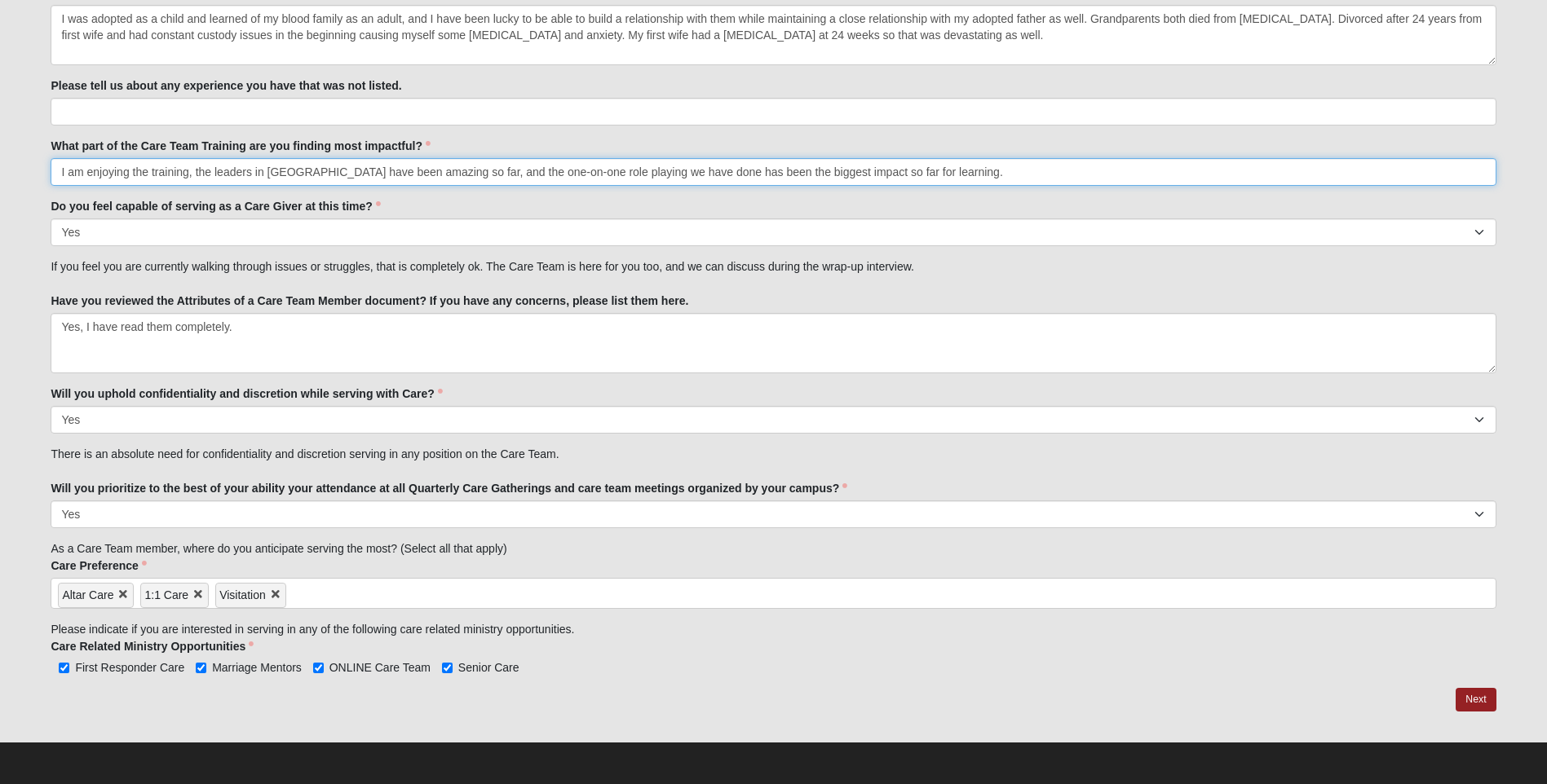
type input "I am enjoying the training, the leaders in [GEOGRAPHIC_DATA] have been amazing …"
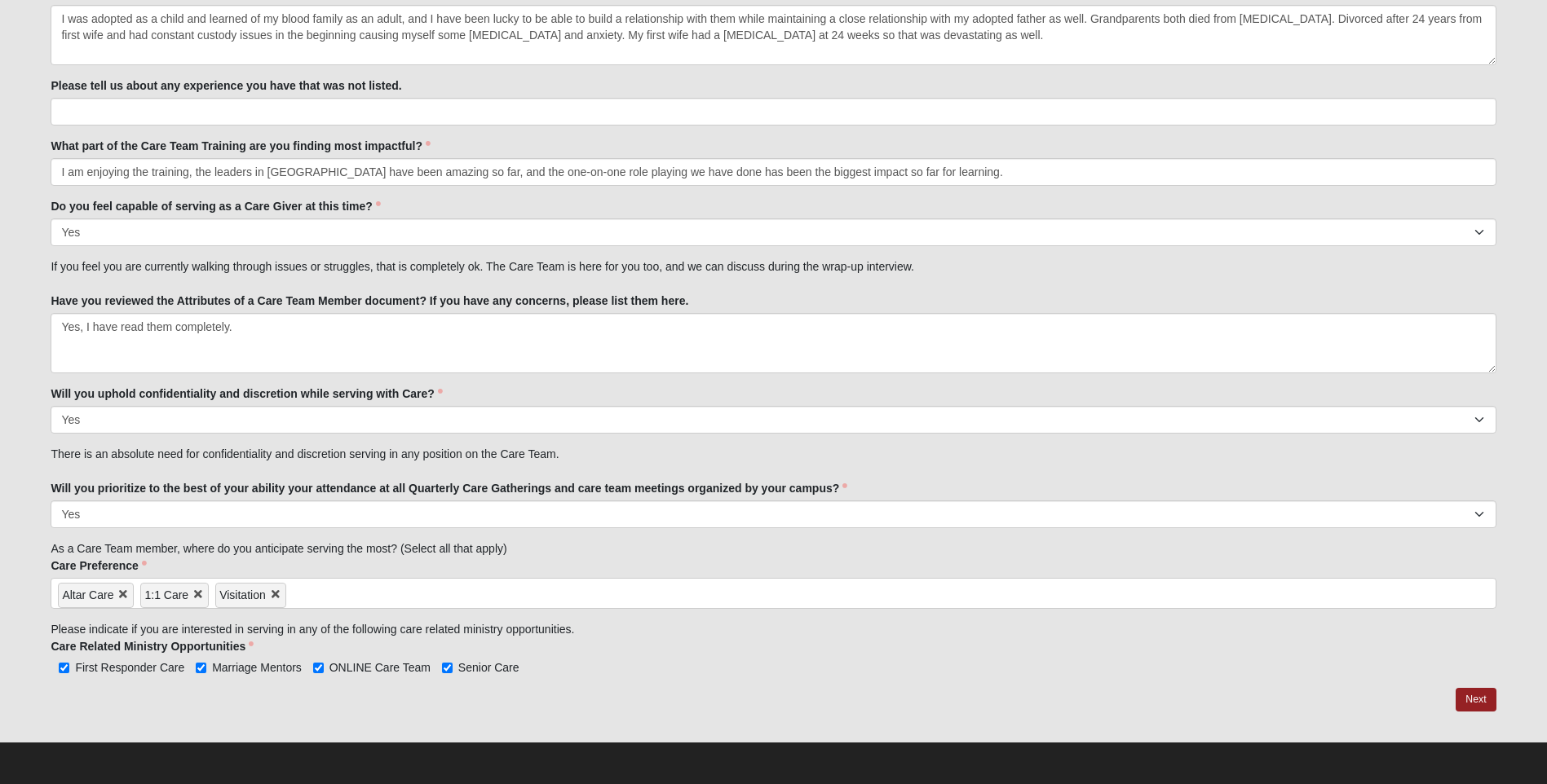
click at [328, 596] on input "search" at bounding box center [355, 592] width 139 height 26
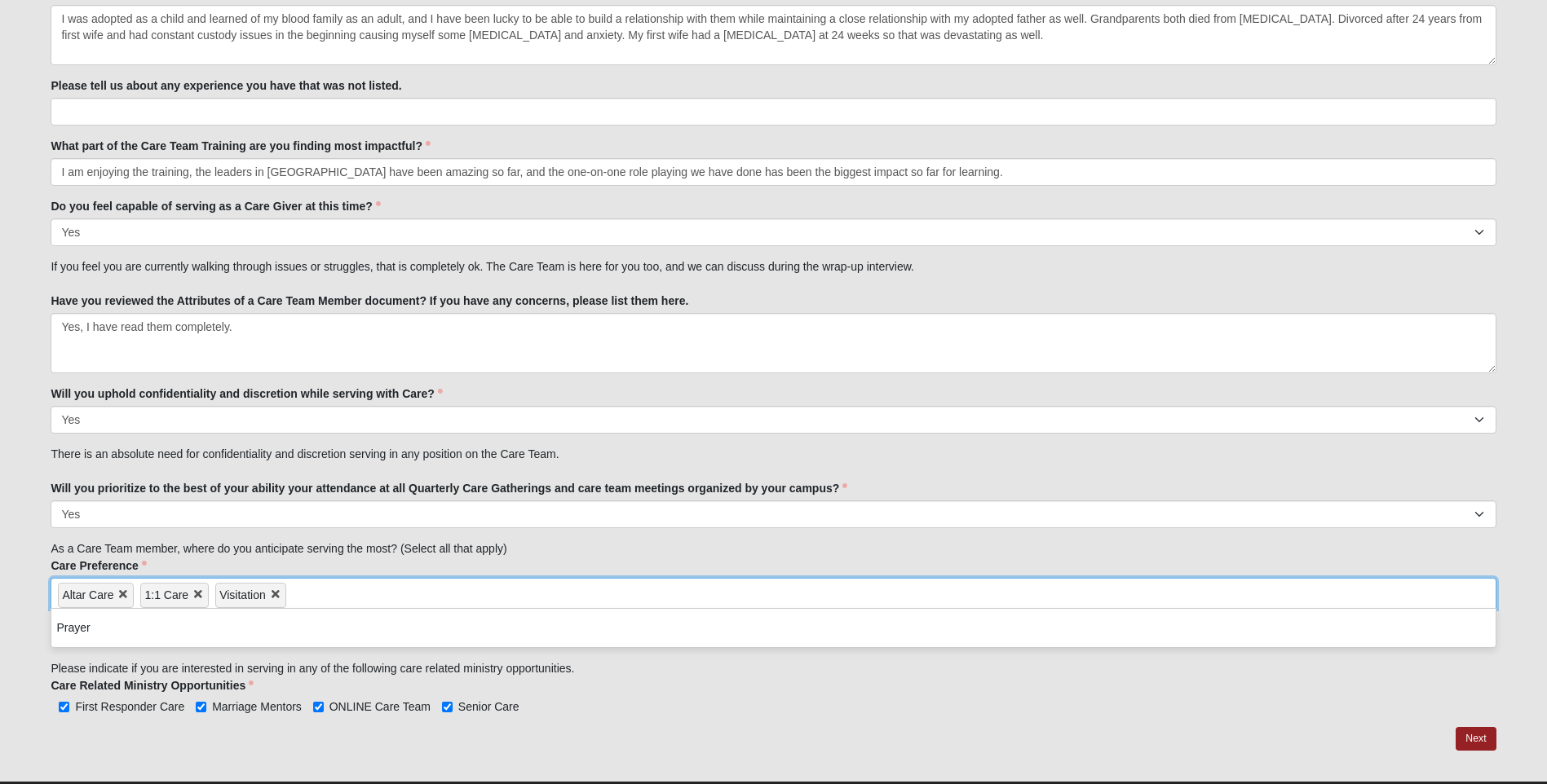
click at [318, 595] on input "search" at bounding box center [355, 592] width 139 height 26
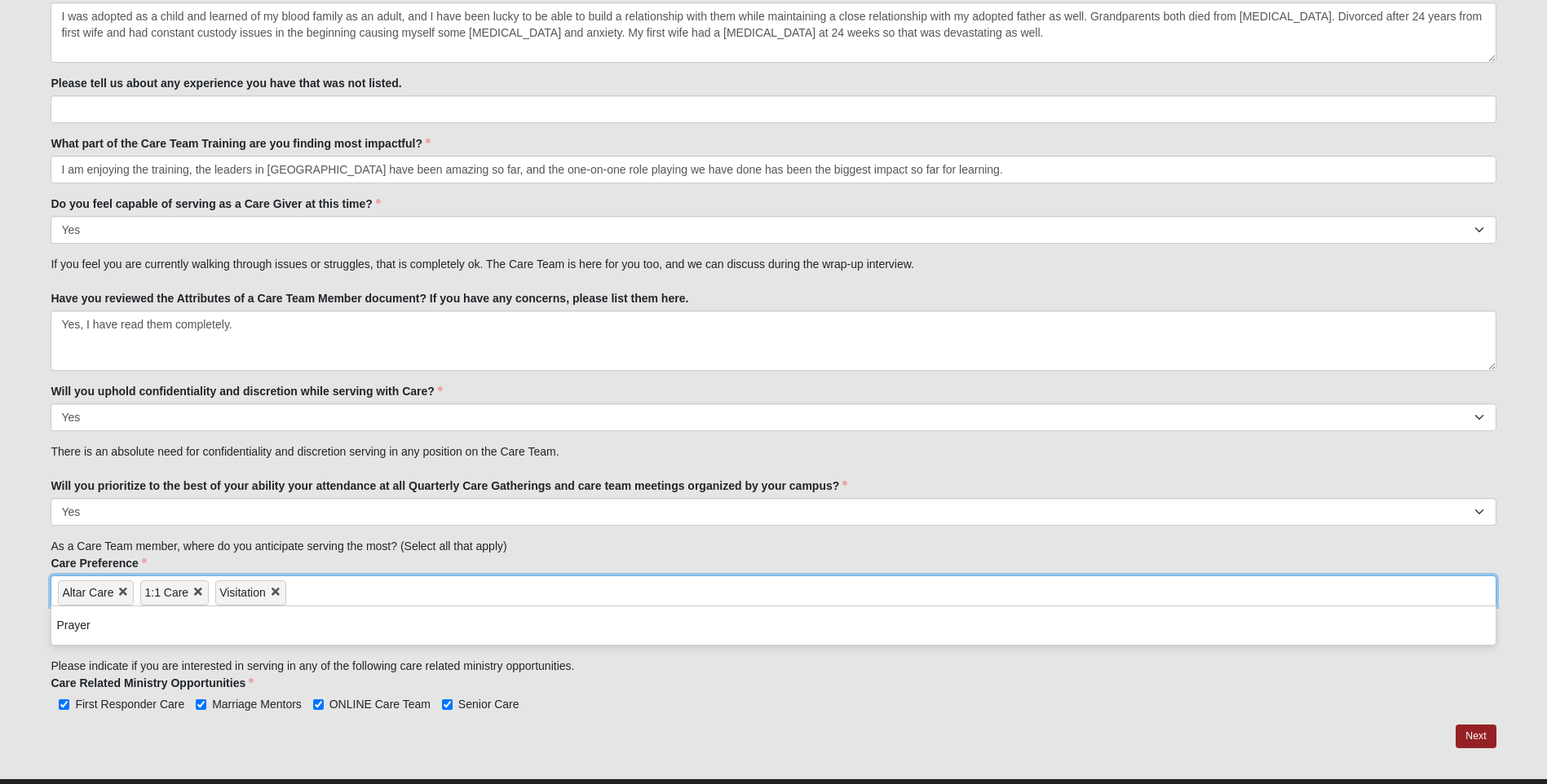
scroll to position [1765, 0]
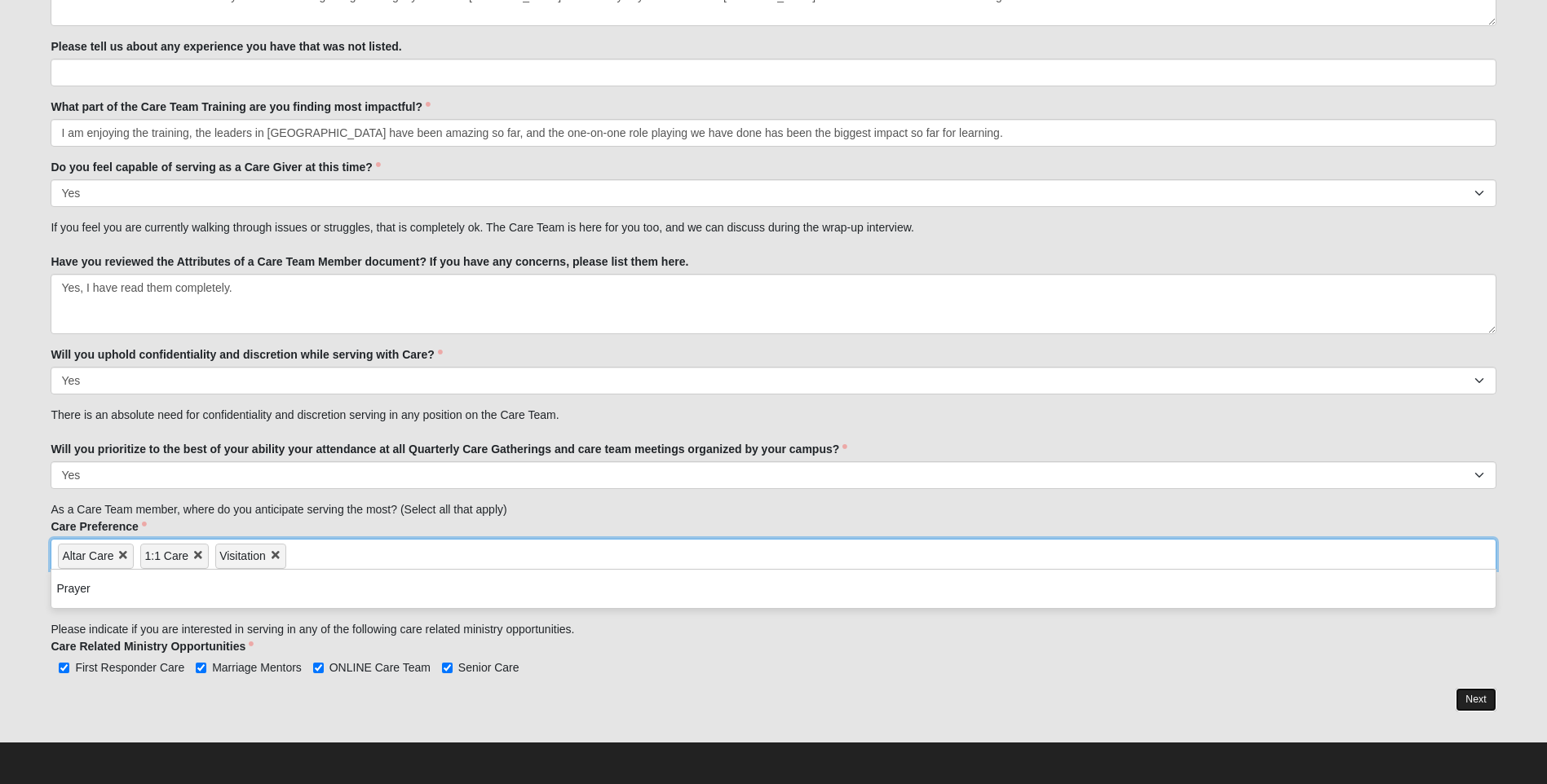
click at [1483, 698] on link "Next" at bounding box center [1476, 699] width 39 height 24
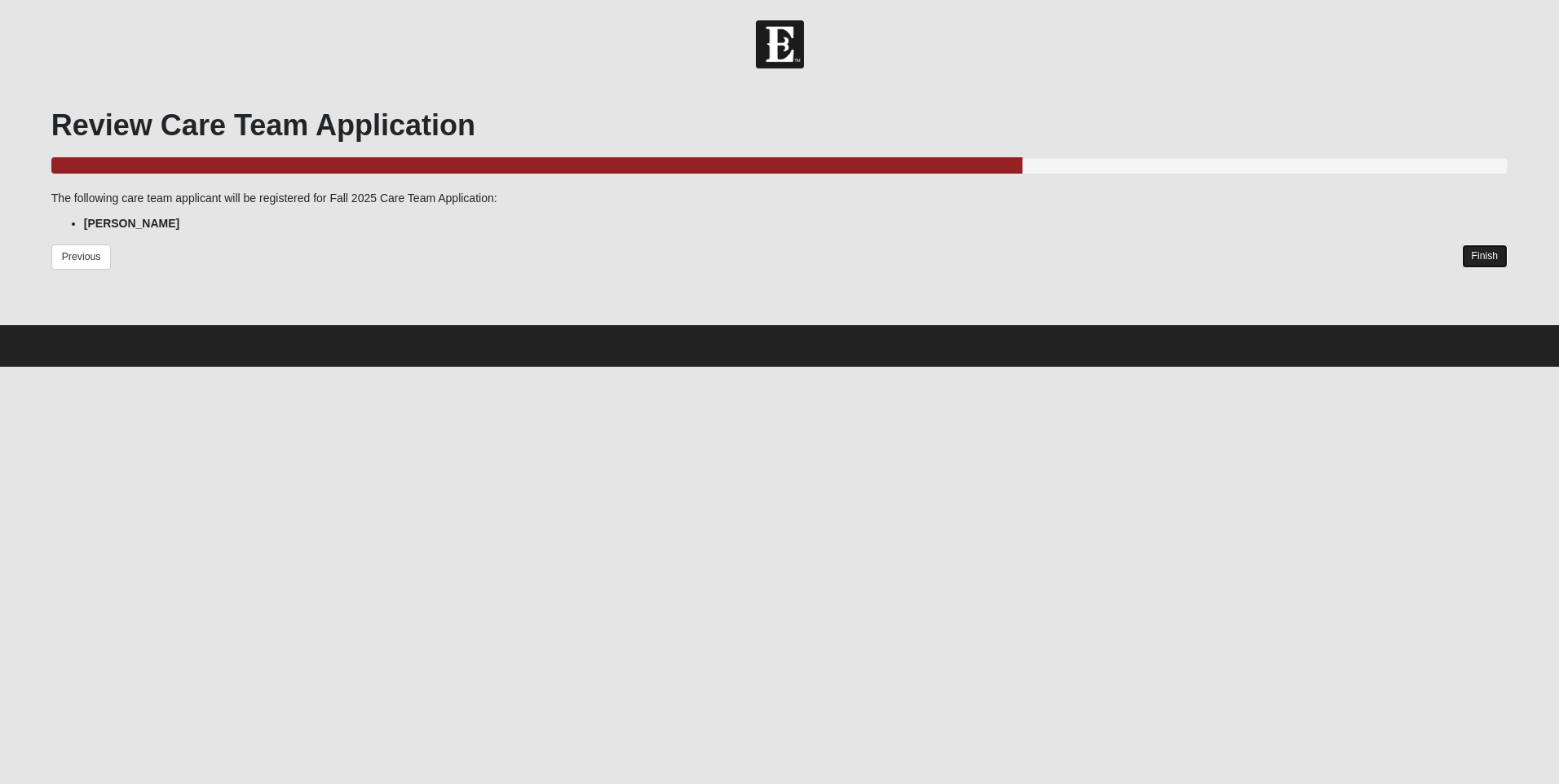
click at [1478, 252] on link "Finish" at bounding box center [1485, 256] width 46 height 24
